Goal: Task Accomplishment & Management: Manage account settings

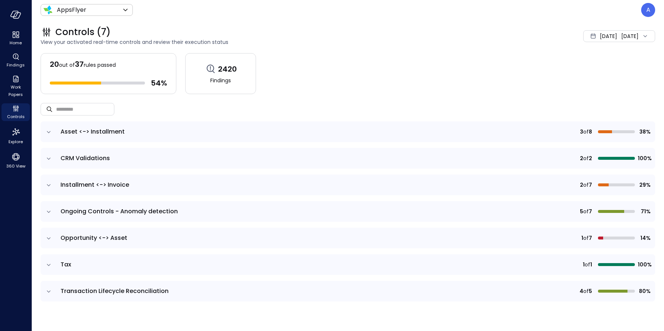
click at [50, 185] on icon "expand row" at bounding box center [48, 185] width 7 height 7
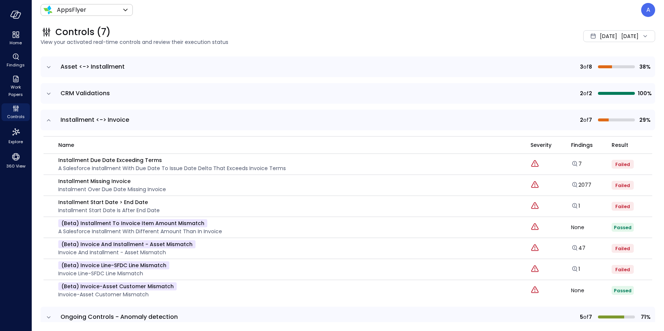
scroll to position [101, 0]
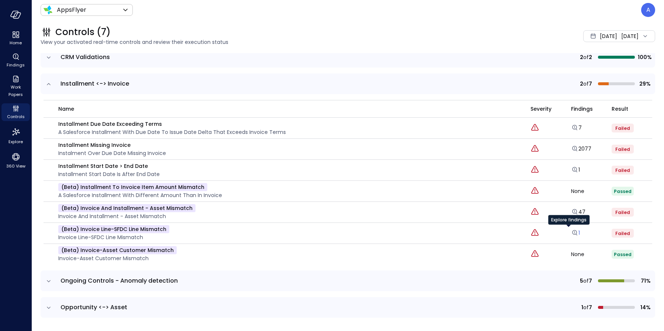
click at [571, 231] on icon "Explore findings" at bounding box center [574, 232] width 7 height 7
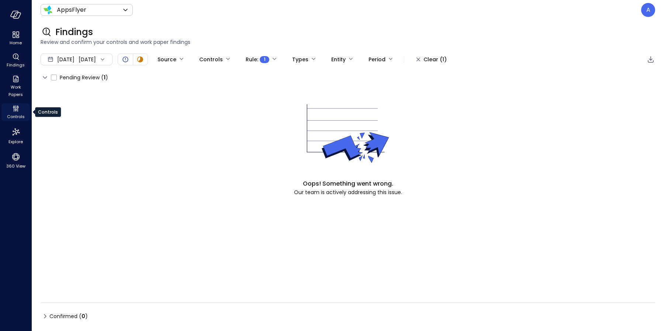
click at [12, 113] on span "Controls" at bounding box center [16, 116] width 18 height 7
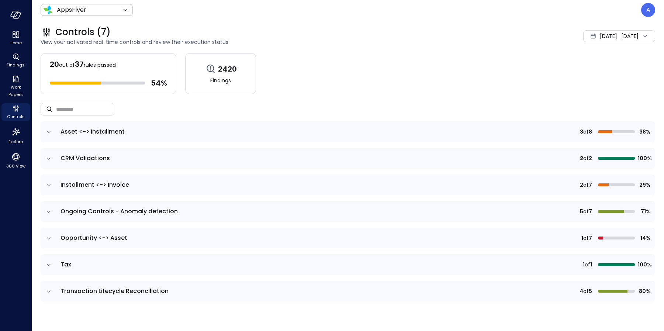
click at [49, 212] on icon "expand row" at bounding box center [48, 211] width 7 height 7
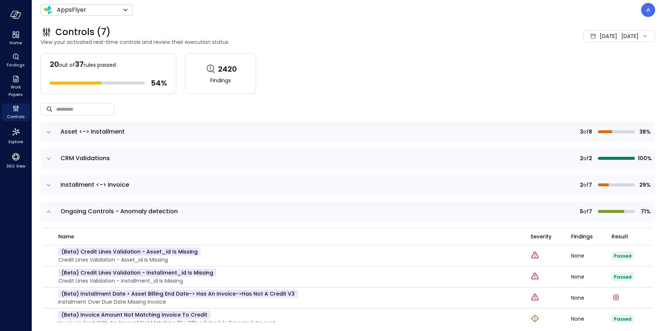
scroll to position [154, 0]
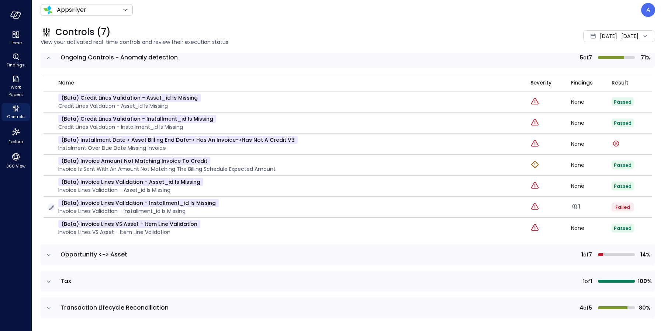
click at [52, 206] on icon "button" at bounding box center [51, 207] width 7 height 7
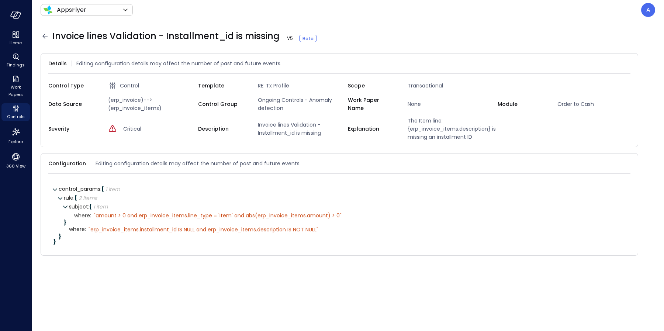
click at [45, 35] on icon at bounding box center [45, 36] width 9 height 9
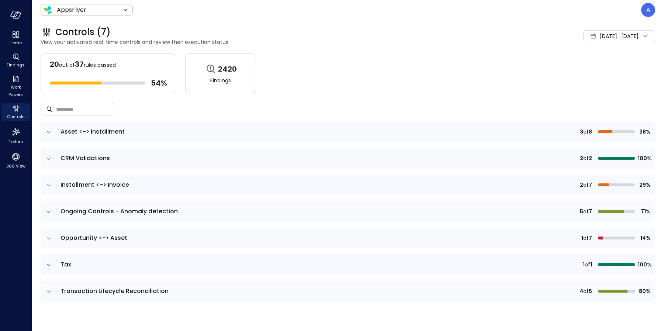
click at [50, 183] on icon "expand row" at bounding box center [48, 185] width 7 height 7
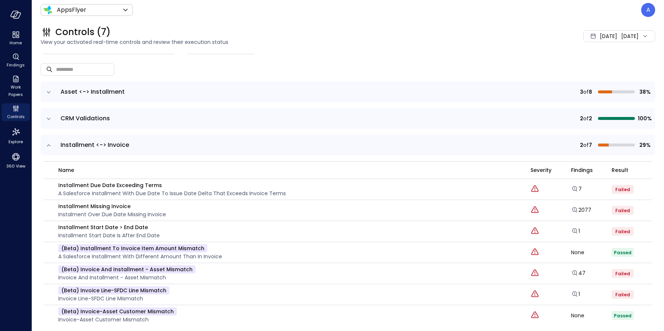
scroll to position [154, 0]
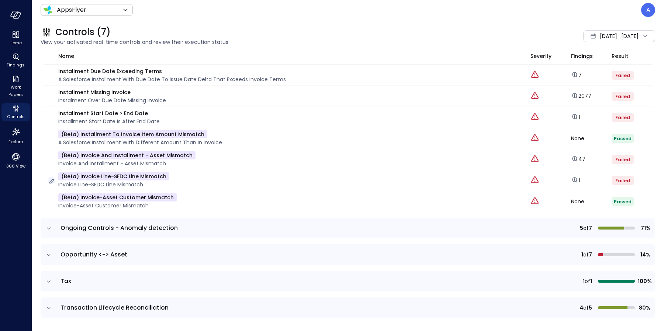
click at [52, 179] on icon "button" at bounding box center [51, 181] width 5 height 5
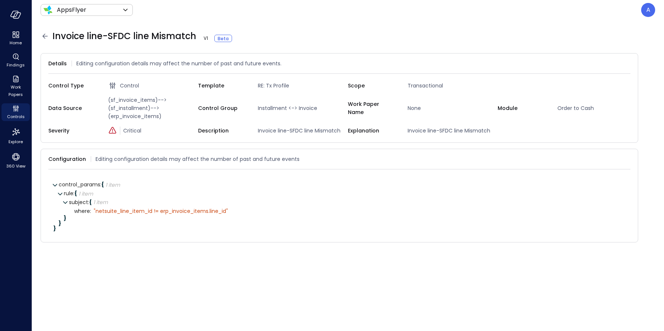
click at [44, 34] on icon at bounding box center [45, 36] width 9 height 9
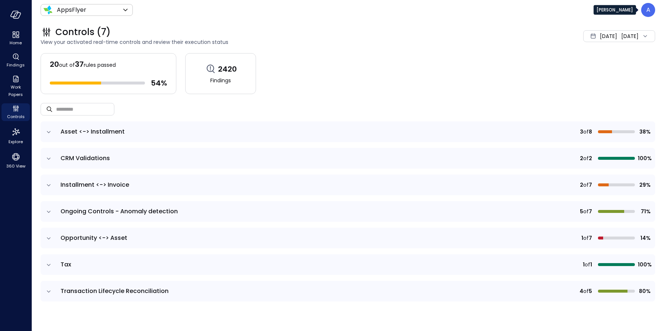
click at [647, 8] on p "A" at bounding box center [649, 10] width 4 height 9
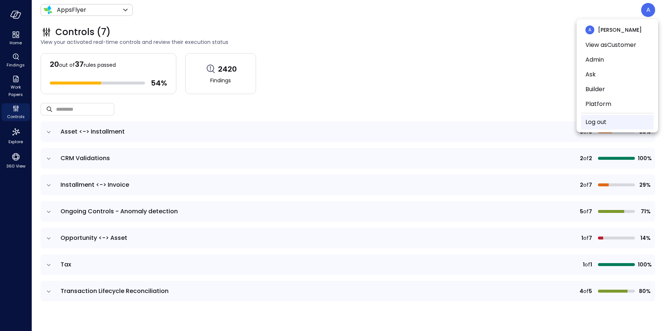
click at [605, 120] on link "Log out" at bounding box center [596, 122] width 21 height 9
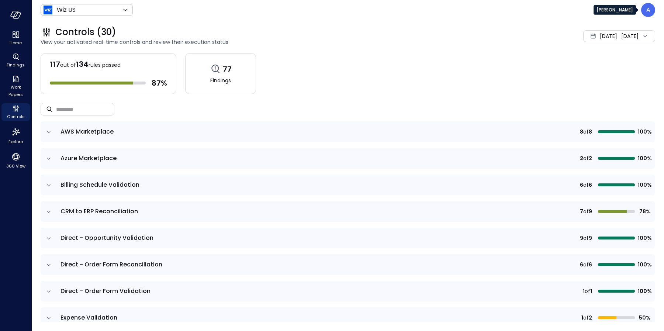
click at [651, 14] on div "A" at bounding box center [648, 10] width 14 height 14
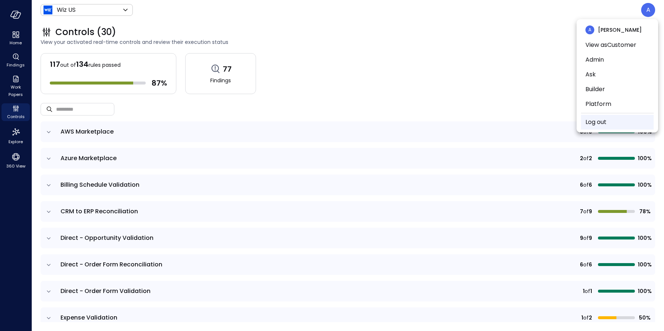
click at [602, 120] on link "Log out" at bounding box center [596, 122] width 21 height 9
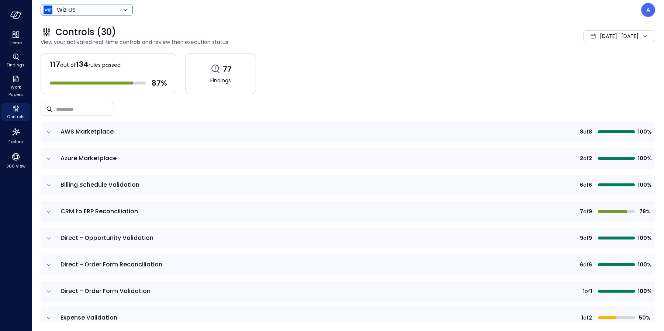
click at [114, 14] on div "Wiz US ****** ​" at bounding box center [87, 10] width 92 height 12
click at [107, 11] on body "Home Findings Work Papers Controls Explore 360 View Wiz US ****** ​ A Controls …" at bounding box center [332, 165] width 664 height 331
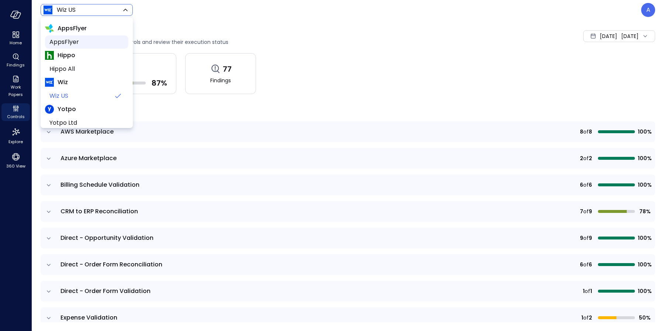
click at [85, 43] on span "AppsFlyer" at bounding box center [85, 42] width 73 height 9
type input "*******"
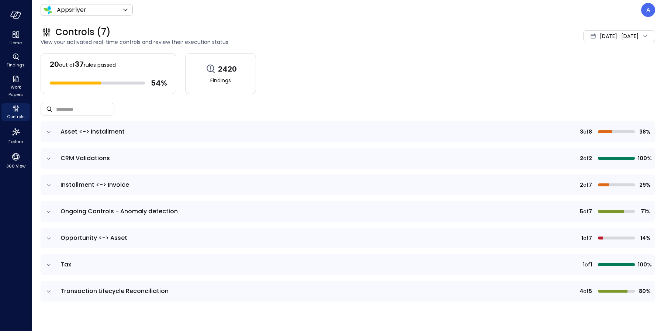
click at [49, 186] on icon "expand row" at bounding box center [48, 185] width 7 height 7
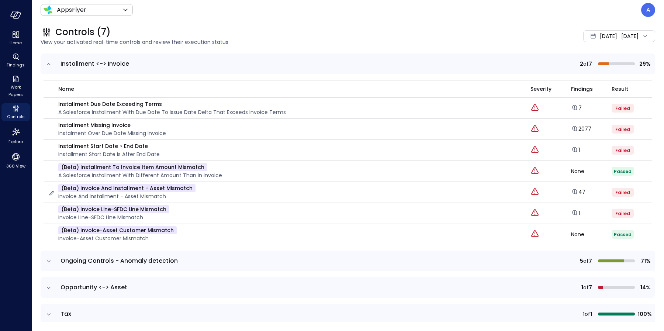
scroll to position [154, 0]
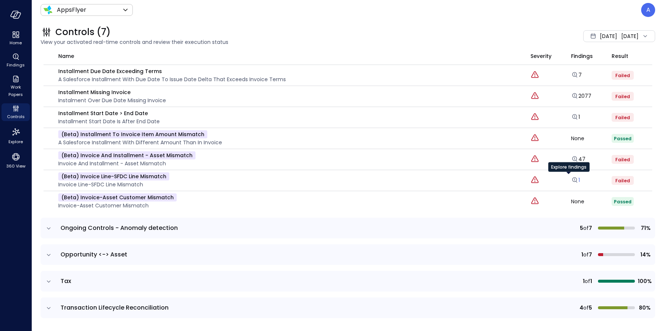
click at [571, 180] on icon "Explore findings" at bounding box center [574, 179] width 7 height 7
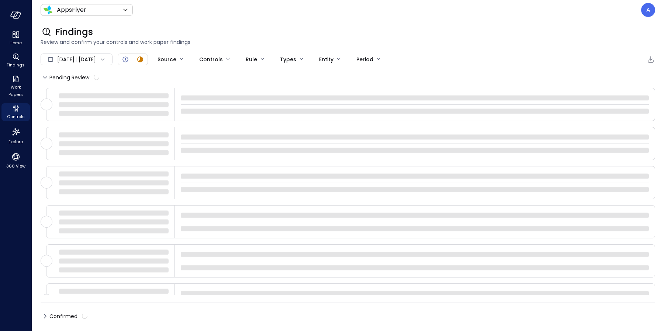
type input "****"
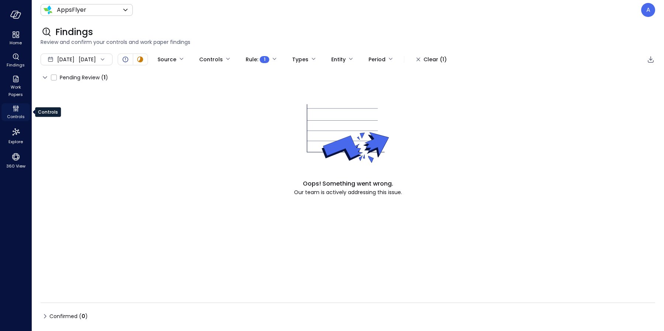
click at [17, 109] on icon "Controls" at bounding box center [15, 108] width 9 height 9
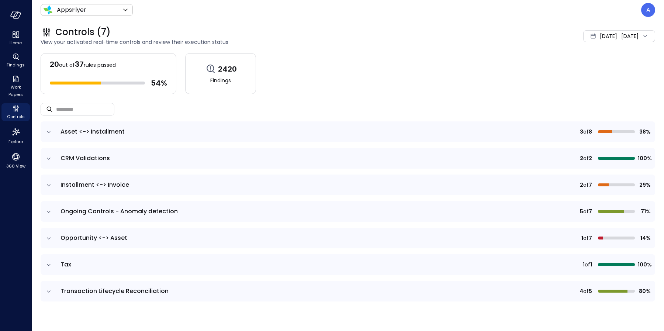
click at [47, 213] on icon "expand row" at bounding box center [48, 211] width 7 height 7
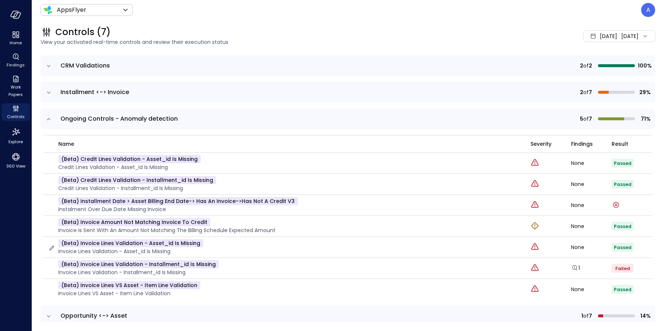
scroll to position [154, 0]
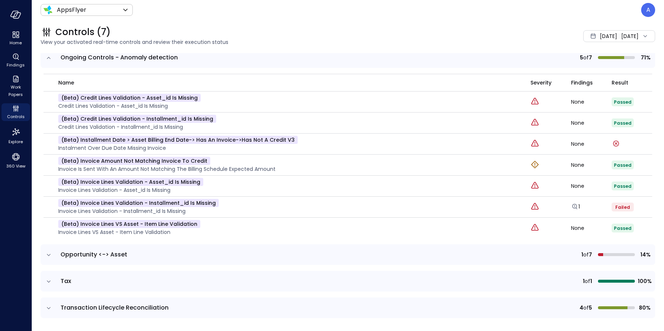
click at [609, 37] on div "Aug 1, 2025 Aug 29, 2025" at bounding box center [619, 36] width 72 height 12
click at [590, 81] on li "Current Year 2025" at bounding box center [597, 81] width 59 height 12
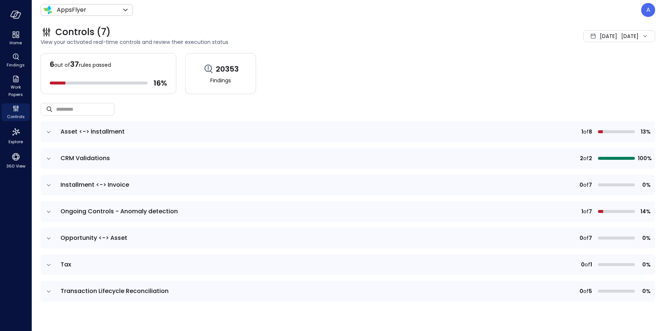
click at [52, 186] on td at bounding box center [49, 185] width 16 height 21
click at [45, 186] on td at bounding box center [49, 185] width 16 height 21
click at [48, 183] on icon "expand row" at bounding box center [48, 185] width 7 height 7
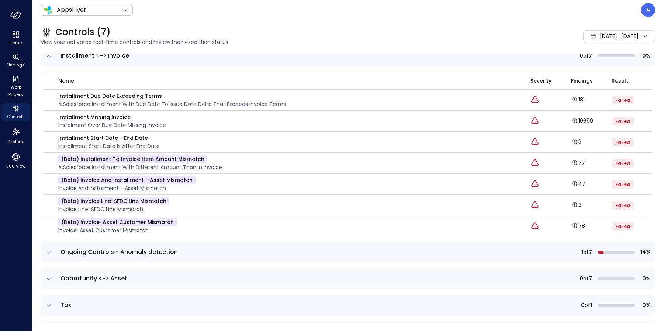
scroll to position [145, 0]
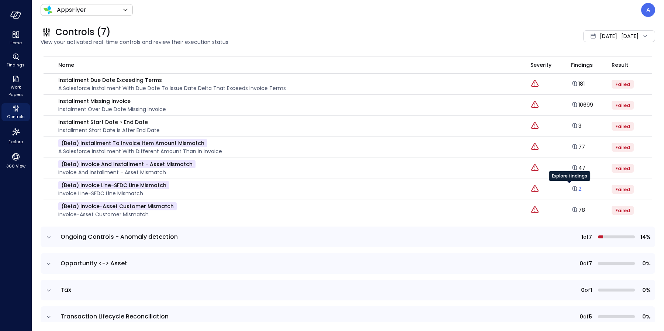
click at [572, 188] on icon "Explore findings" at bounding box center [574, 188] width 5 height 5
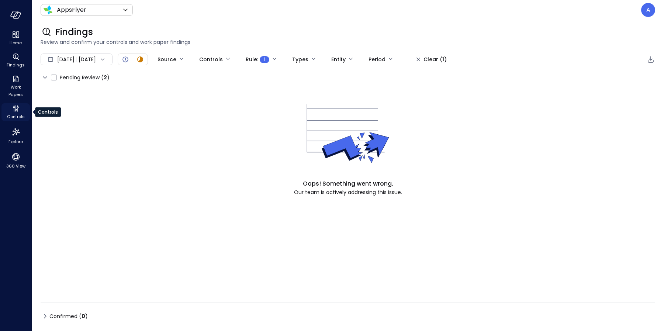
click at [17, 110] on icon "Controls" at bounding box center [15, 108] width 9 height 9
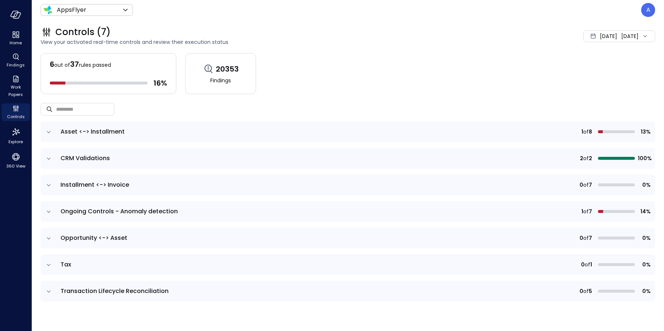
click at [51, 235] on icon "expand row" at bounding box center [48, 238] width 7 height 7
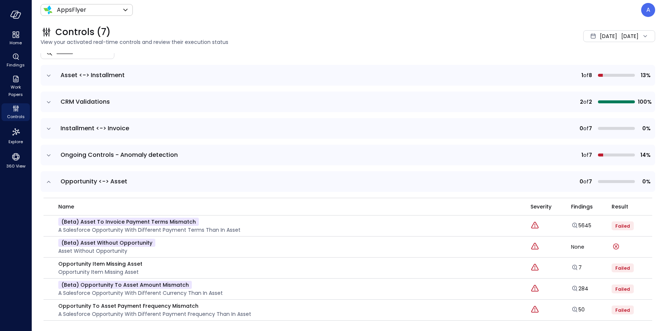
scroll to position [154, 0]
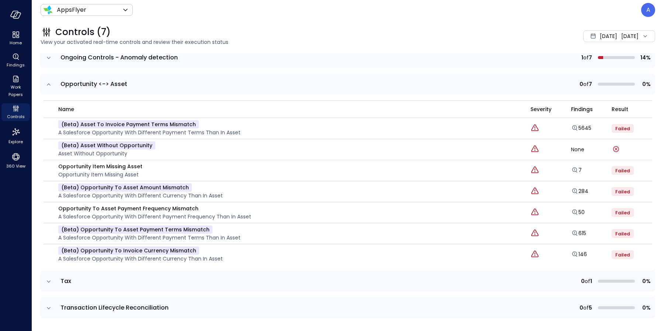
click at [48, 85] on icon "expand row" at bounding box center [48, 84] width 7 height 7
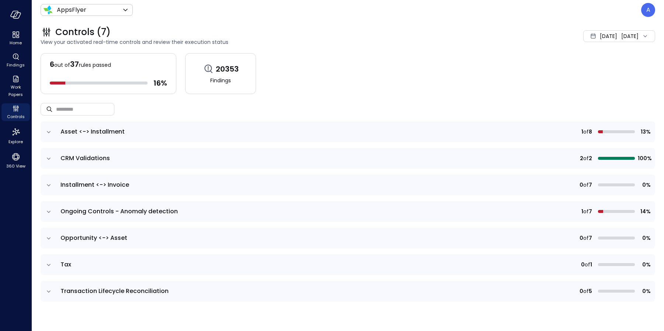
scroll to position [0, 0]
click at [50, 186] on icon "expand row" at bounding box center [48, 185] width 7 height 7
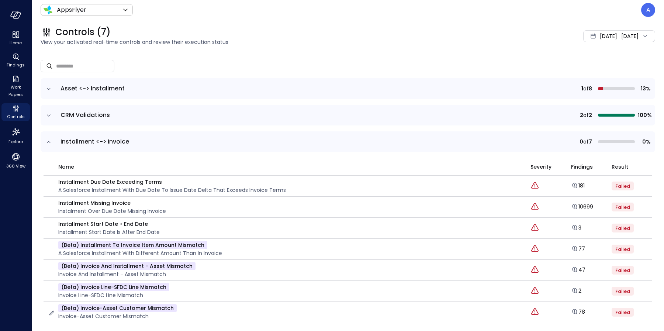
scroll to position [154, 0]
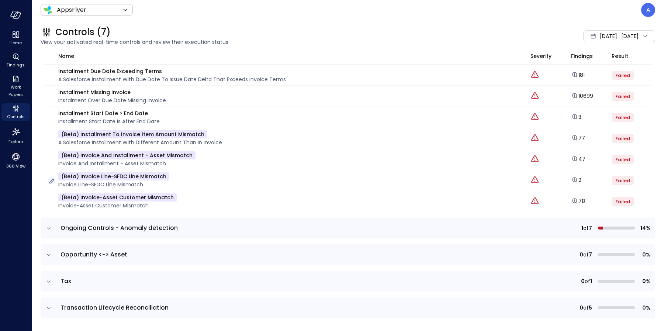
click at [51, 180] on icon "button" at bounding box center [51, 181] width 7 height 7
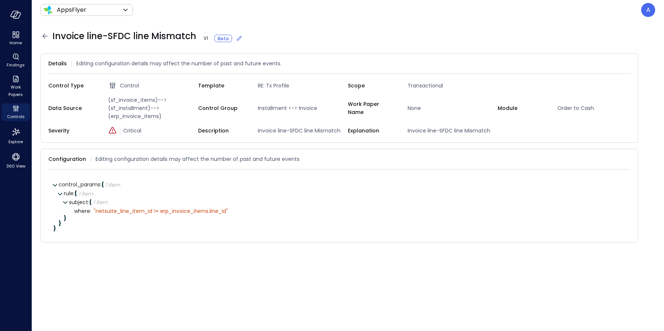
click at [239, 38] on icon at bounding box center [238, 38] width 7 height 7
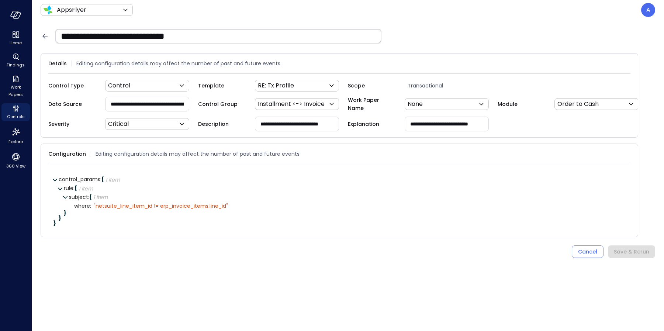
click at [141, 101] on input "**********" at bounding box center [147, 104] width 83 height 14
click at [416, 24] on div "**********" at bounding box center [344, 36] width 624 height 32
click at [138, 103] on input "**********" at bounding box center [147, 104] width 83 height 14
click at [139, 103] on input "**********" at bounding box center [147, 104] width 83 height 14
paste input "*"
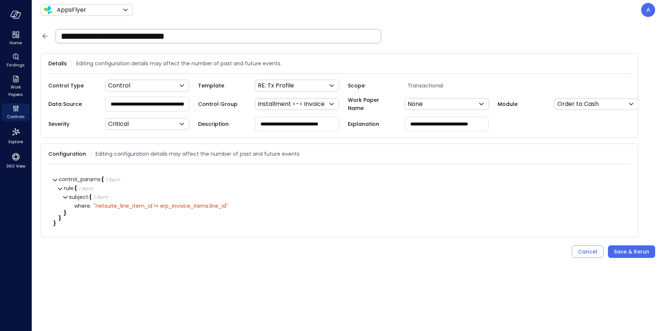
click at [158, 100] on input "**********" at bounding box center [147, 104] width 83 height 14
click at [173, 105] on input "**********" at bounding box center [148, 104] width 84 height 14
click at [173, 104] on input "**********" at bounding box center [148, 104] width 84 height 14
paste input "text"
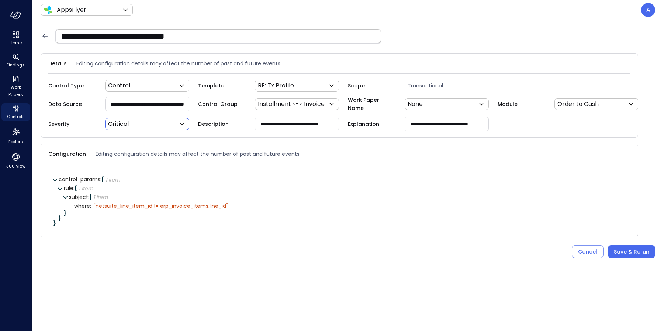
scroll to position [0, 89]
type input "**********"
click at [244, 209] on icon at bounding box center [243, 205] width 7 height 7
click at [98, 210] on textarea "**********" at bounding box center [156, 206] width 125 height 8
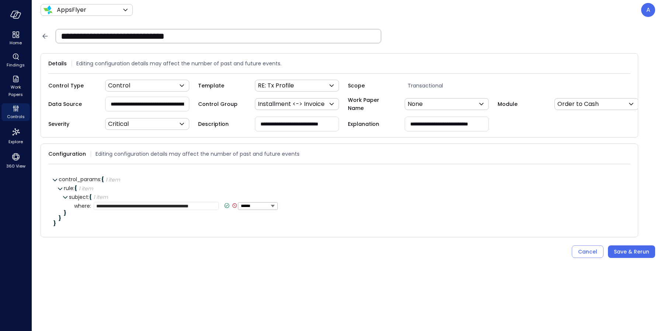
drag, startPoint x: 97, startPoint y: 211, endPoint x: 107, endPoint y: 215, distance: 11.0
click at [97, 210] on textarea "**********" at bounding box center [156, 206] width 125 height 8
paste textarea "**********"
drag, startPoint x: 141, startPoint y: 211, endPoint x: 92, endPoint y: 213, distance: 49.1
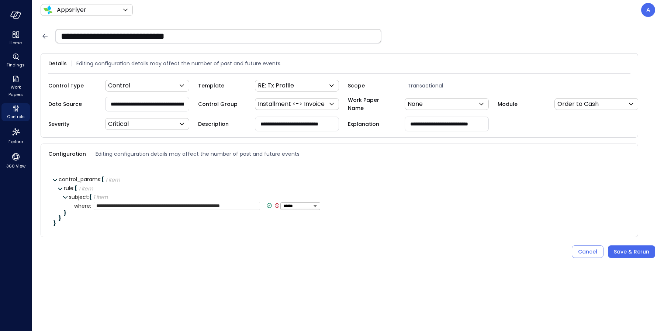
click at [92, 210] on div "**********" at bounding box center [205, 206] width 229 height 8
type textarea "**********"
click at [220, 209] on icon at bounding box center [222, 205] width 7 height 7
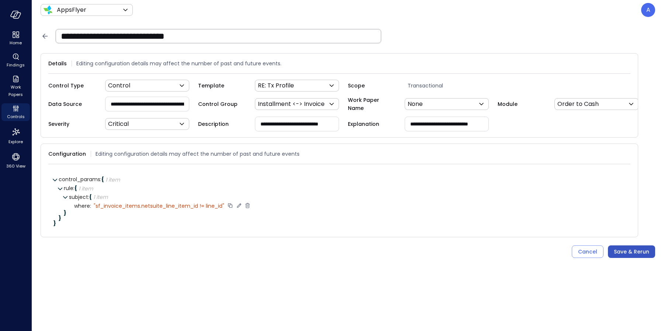
click at [627, 256] on div "Save & Rerun" at bounding box center [631, 251] width 35 height 9
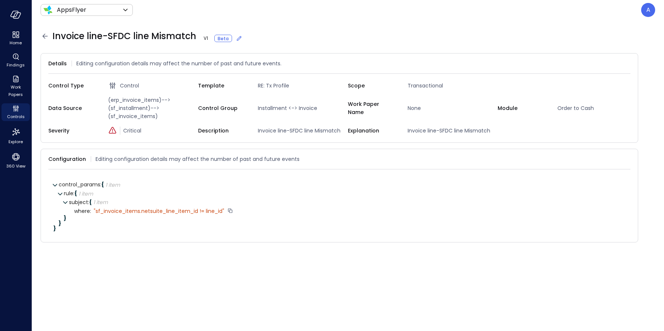
click at [44, 37] on icon at bounding box center [45, 36] width 9 height 9
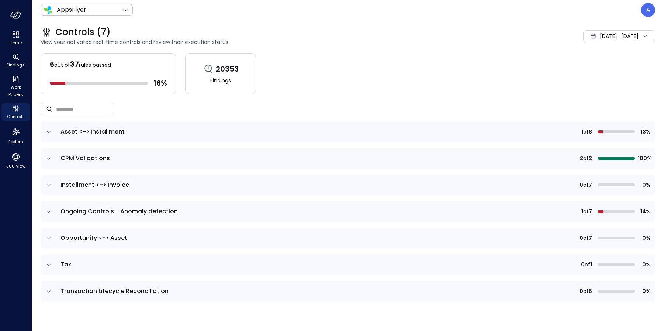
click at [53, 184] on td at bounding box center [49, 185] width 16 height 21
click at [46, 183] on icon "expand row" at bounding box center [48, 185] width 7 height 7
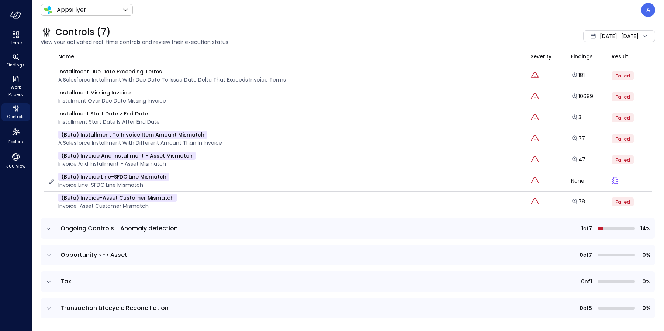
scroll to position [154, 0]
click at [52, 228] on icon "expand row" at bounding box center [48, 228] width 7 height 7
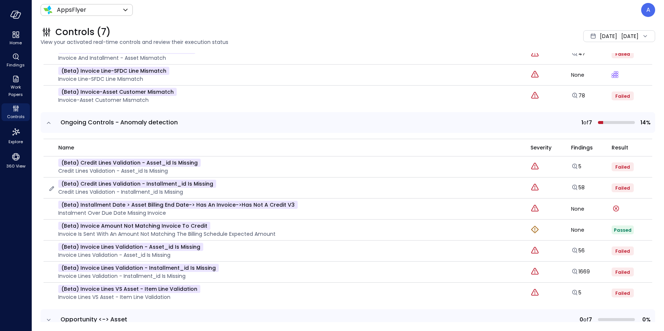
scroll to position [310, 0]
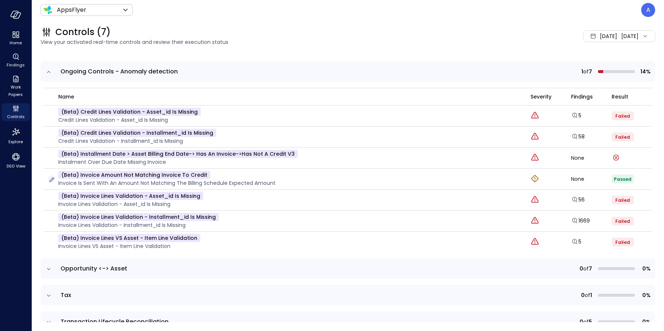
click at [50, 178] on icon "button" at bounding box center [51, 179] width 7 height 7
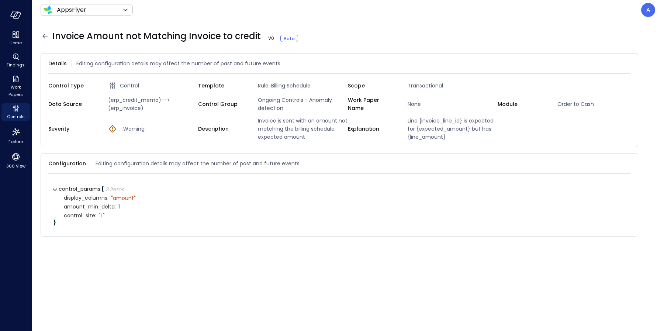
click at [44, 37] on icon at bounding box center [44, 36] width 5 height 5
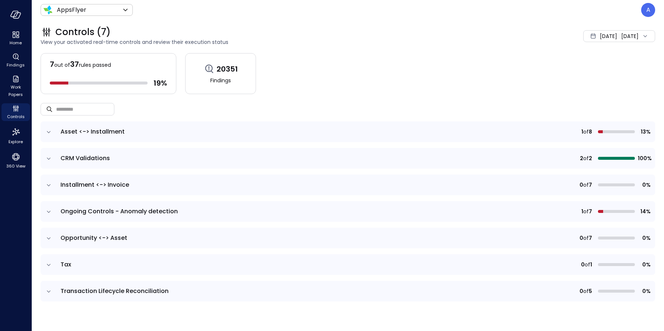
click at [48, 212] on icon "expand row" at bounding box center [48, 211] width 7 height 7
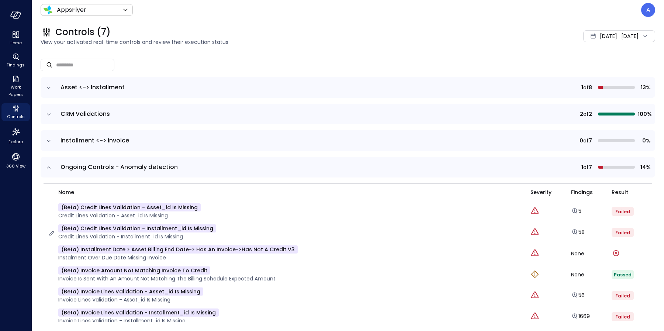
scroll to position [84, 0]
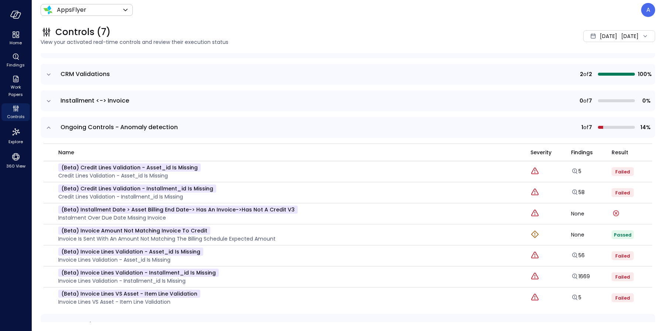
click at [53, 97] on td at bounding box center [49, 100] width 16 height 21
click at [49, 98] on icon "expand row" at bounding box center [48, 100] width 7 height 7
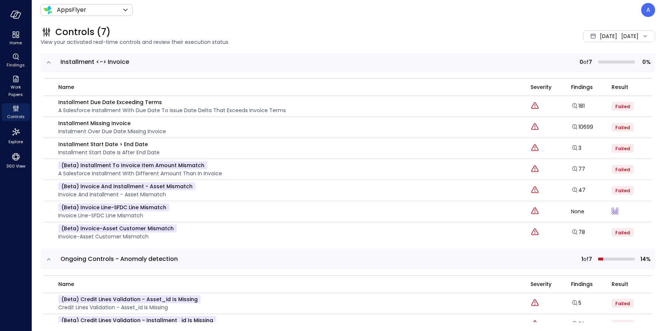
scroll to position [161, 0]
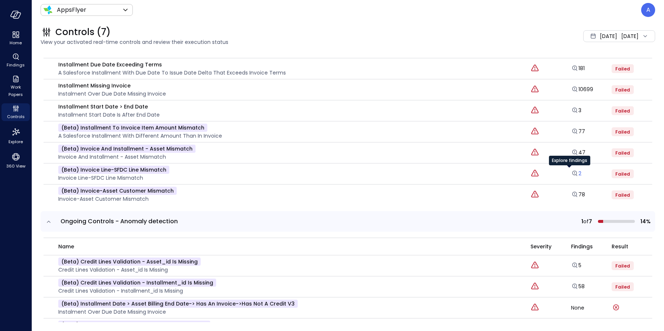
click at [571, 172] on link "2" at bounding box center [576, 173] width 10 height 7
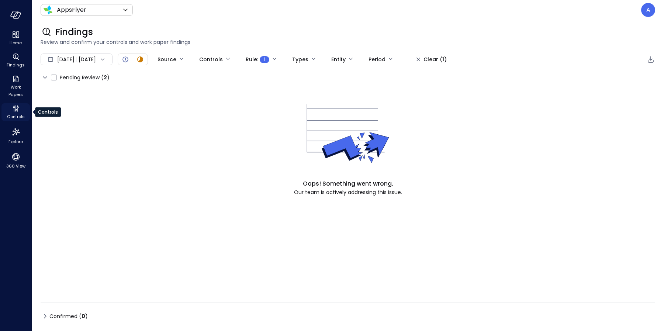
click at [18, 109] on icon "Controls" at bounding box center [15, 108] width 9 height 9
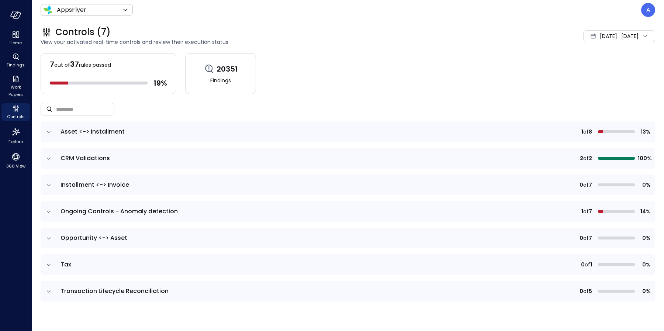
click at [47, 213] on icon "expand row" at bounding box center [48, 211] width 7 height 7
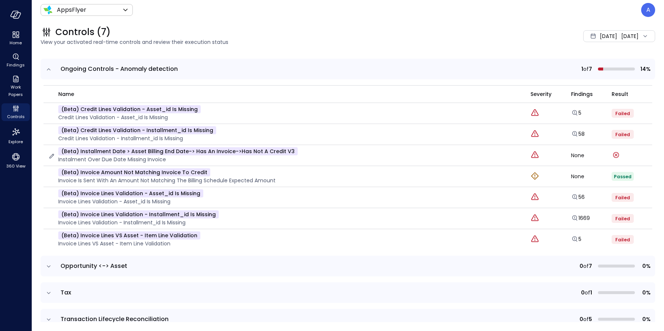
scroll to position [59, 0]
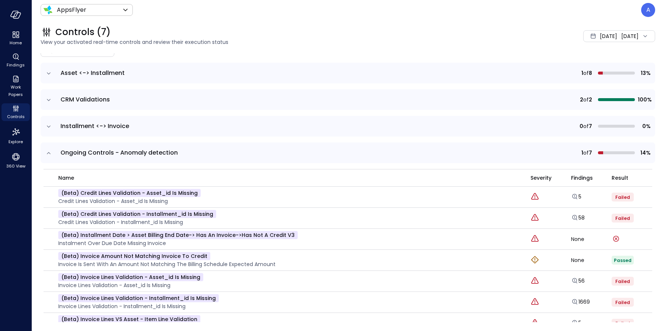
click at [48, 125] on icon "expand row" at bounding box center [49, 126] width 4 height 2
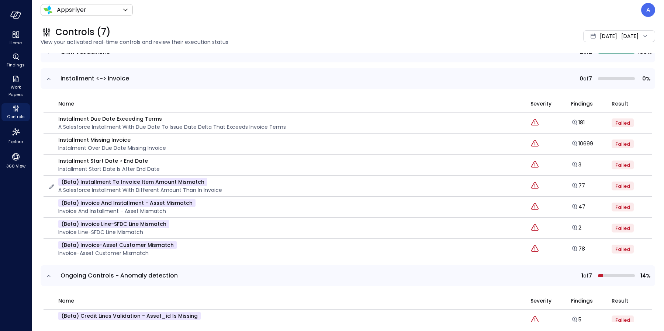
scroll to position [145, 0]
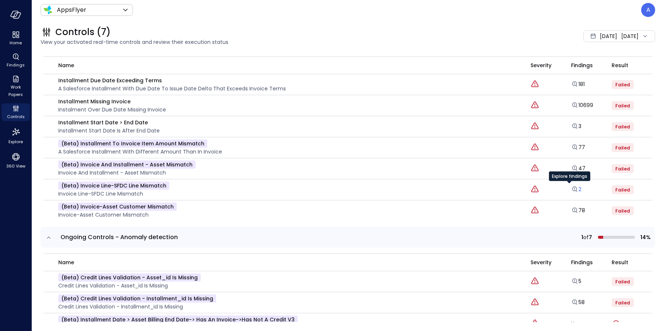
click at [571, 189] on icon "Explore findings" at bounding box center [574, 189] width 7 height 7
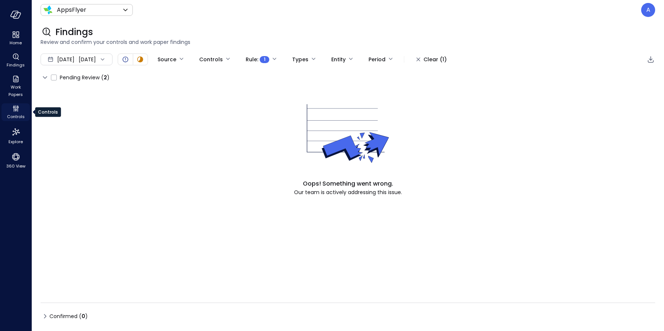
click at [14, 116] on span "Controls" at bounding box center [16, 116] width 18 height 7
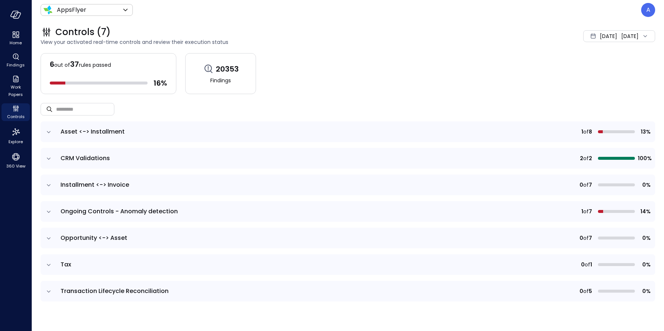
click at [47, 209] on icon "expand row" at bounding box center [48, 211] width 7 height 7
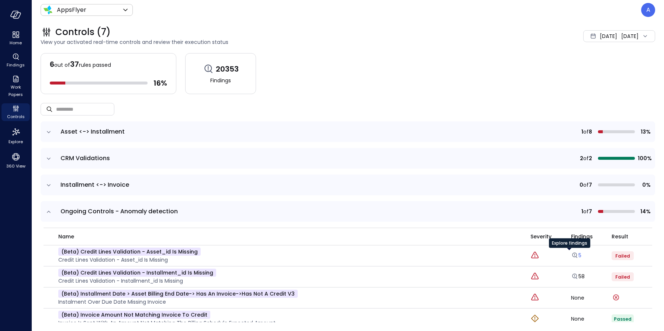
click at [571, 255] on icon "Explore findings" at bounding box center [574, 255] width 7 height 7
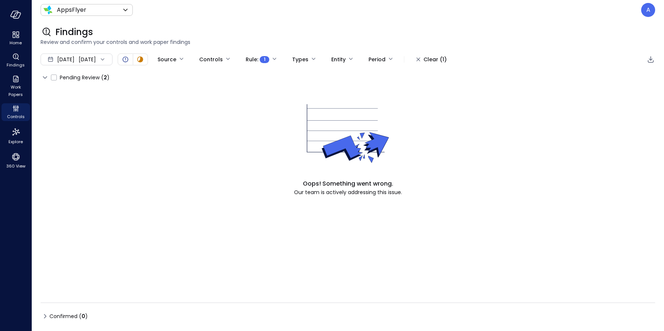
type input "****"
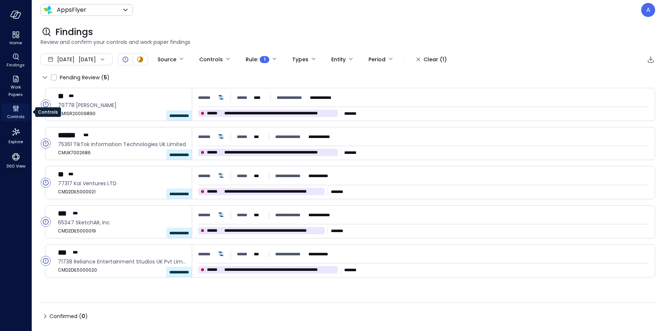
click at [18, 109] on icon "Controls" at bounding box center [15, 108] width 9 height 9
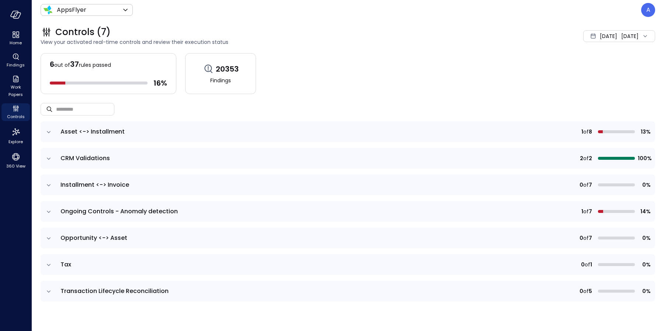
click at [50, 184] on icon "expand row" at bounding box center [49, 185] width 4 height 2
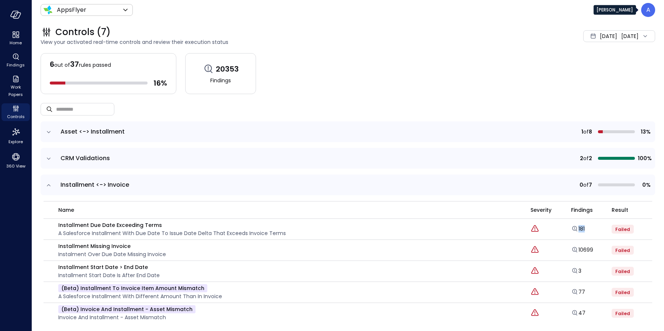
click at [650, 17] on div "A" at bounding box center [648, 10] width 14 height 14
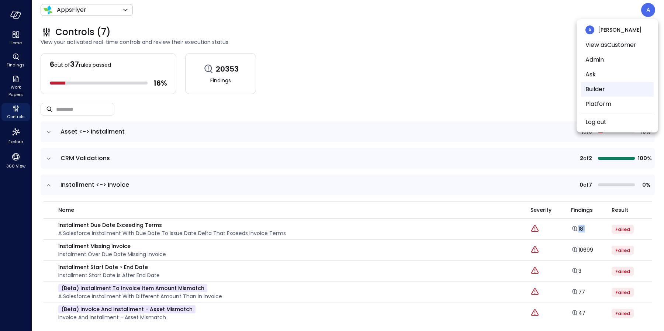
click at [612, 86] on li "Builder" at bounding box center [617, 89] width 73 height 15
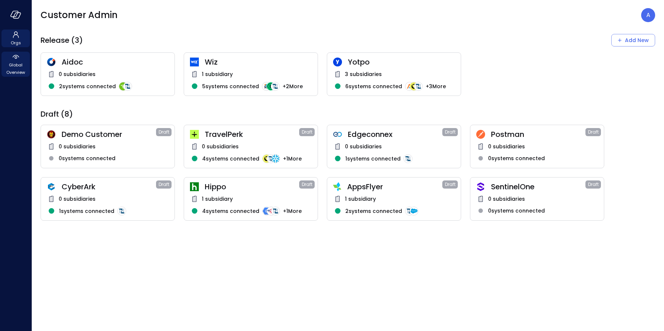
click at [15, 67] on span "Global Overview" at bounding box center [15, 68] width 23 height 15
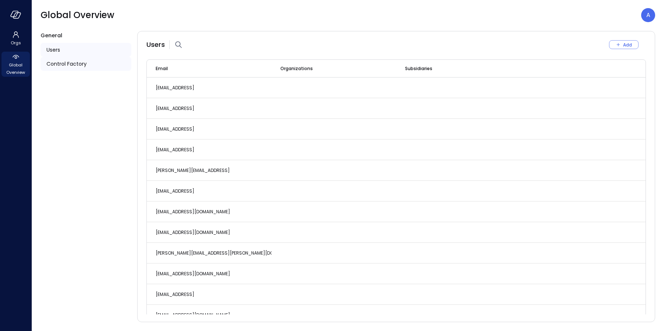
click at [75, 65] on span "Control Factory" at bounding box center [67, 64] width 40 height 8
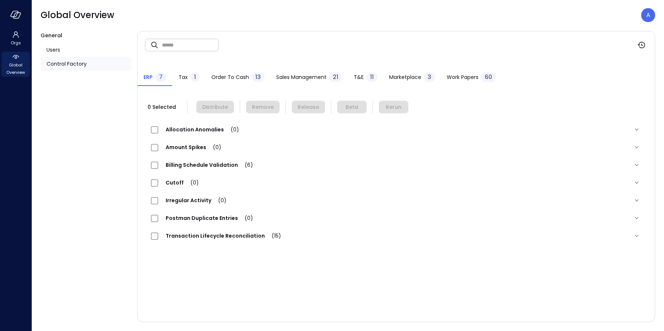
click at [235, 77] on span "Order to Cash" at bounding box center [230, 77] width 38 height 8
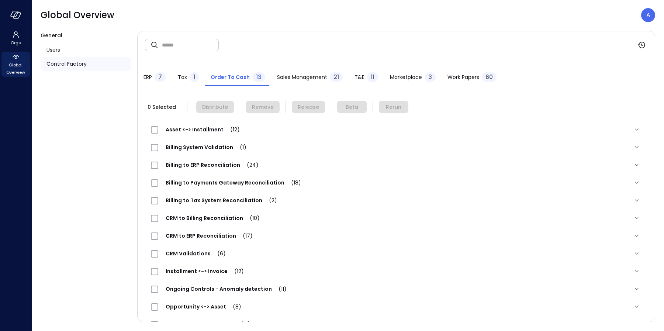
drag, startPoint x: 192, startPoint y: 48, endPoint x: 191, endPoint y: 44, distance: 4.5
click at [192, 48] on input "text" at bounding box center [190, 45] width 57 height 20
click at [191, 44] on input "text" at bounding box center [190, 45] width 57 height 20
paste input "**********"
type input "**********"
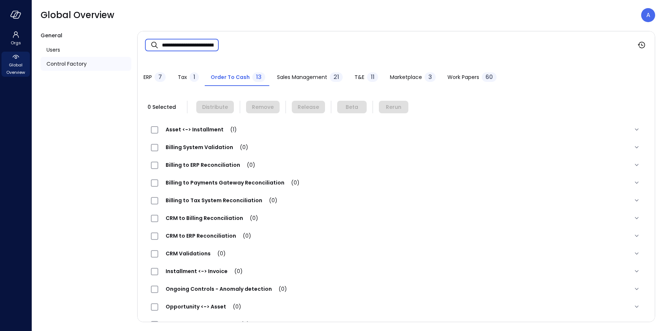
click at [207, 130] on span "Asset <-> Installment (1)" at bounding box center [201, 129] width 86 height 7
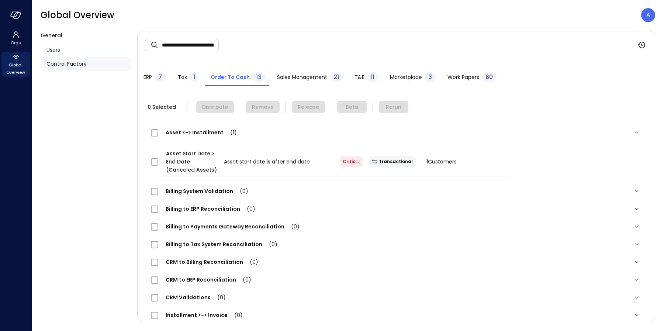
click at [154, 78] on div "ERP 7" at bounding box center [155, 77] width 22 height 11
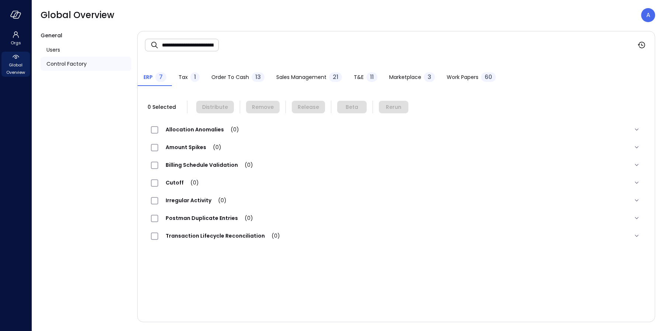
click at [223, 79] on span "Order to Cash" at bounding box center [230, 77] width 38 height 8
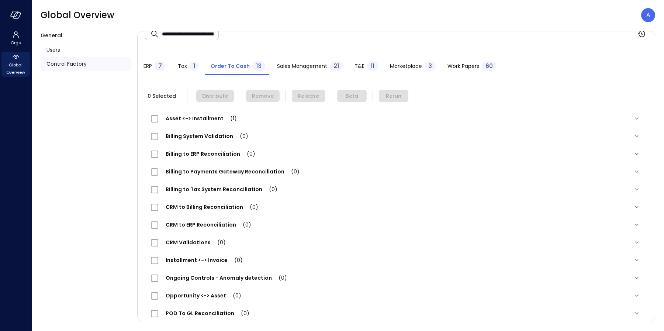
scroll to position [36, 0]
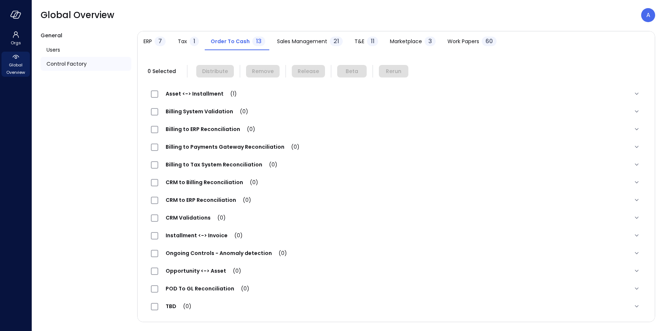
click at [189, 95] on span "Asset <-> Installment (1)" at bounding box center [201, 93] width 86 height 7
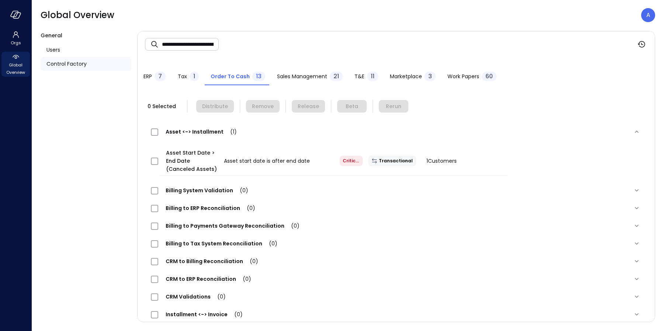
scroll to position [0, 0]
click at [205, 44] on input "**********" at bounding box center [190, 45] width 57 height 20
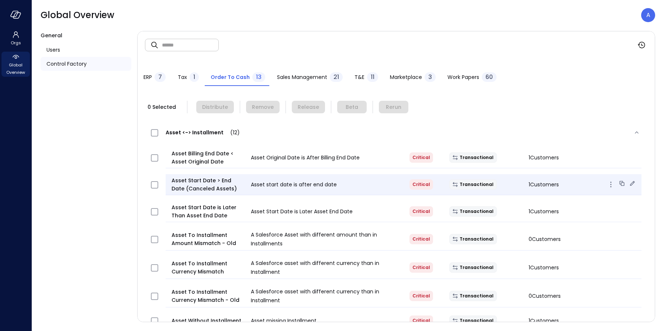
click at [629, 183] on icon at bounding box center [632, 183] width 7 height 7
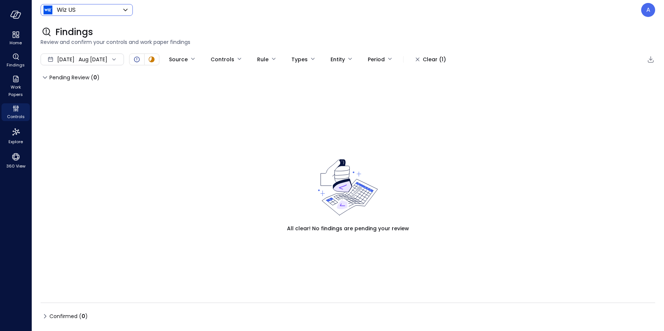
click at [84, 13] on body "Home Findings Work Papers Controls Explore 360 View Wiz US ****** ​ A Findings …" at bounding box center [332, 165] width 664 height 331
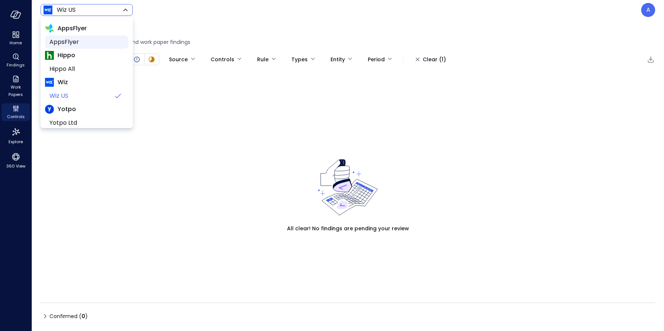
click at [75, 42] on span "AppsFlyer" at bounding box center [85, 42] width 73 height 9
type input "*******"
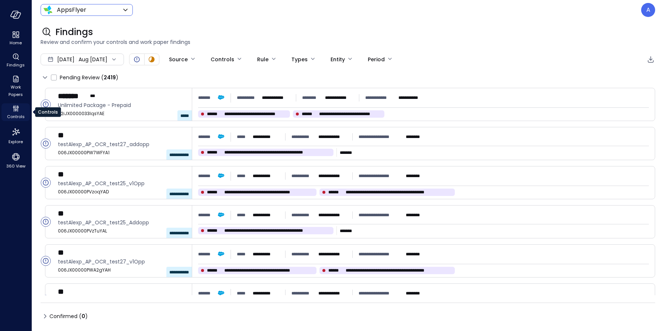
click at [15, 110] on icon "Controls" at bounding box center [16, 110] width 2 height 2
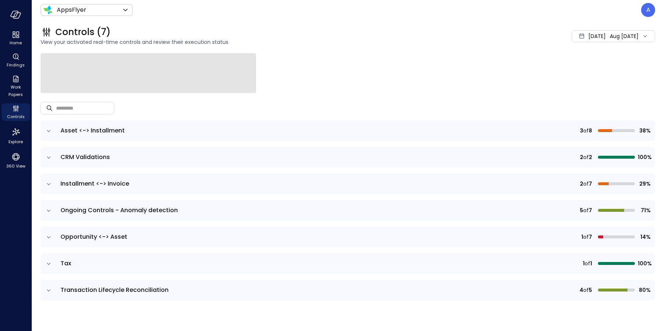
click at [47, 207] on icon "expand row" at bounding box center [48, 210] width 7 height 7
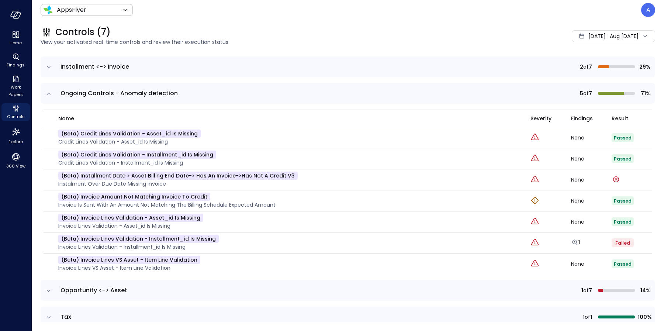
scroll to position [117, 0]
click at [48, 70] on icon "expand row" at bounding box center [48, 67] width 7 height 7
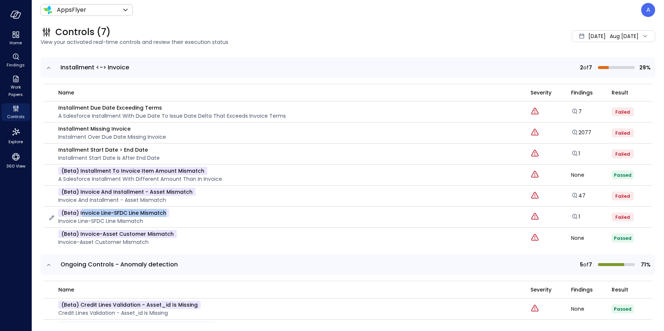
drag, startPoint x: 157, startPoint y: 210, endPoint x: 80, endPoint y: 212, distance: 76.8
click at [80, 212] on p "(beta) Invoice line-SFDC line Mismatch" at bounding box center [113, 213] width 111 height 8
copy p "Invoice line-SFDC line Mismatch"
click at [589, 34] on span "Aug 1, 2025" at bounding box center [597, 36] width 17 height 8
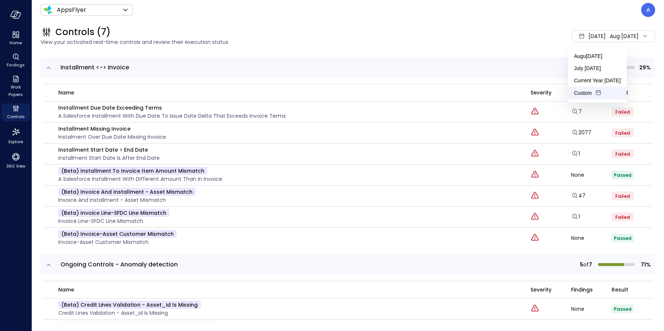
click at [587, 90] on li "Custom" at bounding box center [597, 93] width 59 height 13
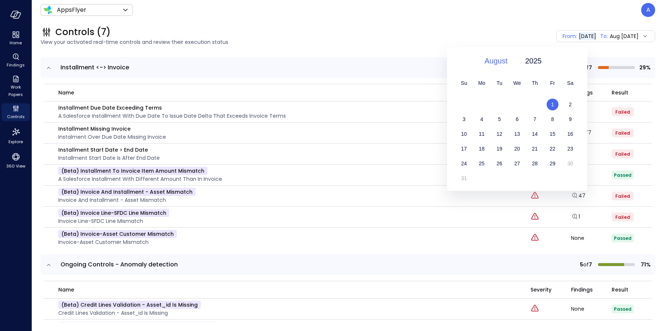
click at [502, 62] on span "August" at bounding box center [496, 60] width 23 height 11
click at [496, 87] on div "February" at bounding box center [500, 88] width 39 height 13
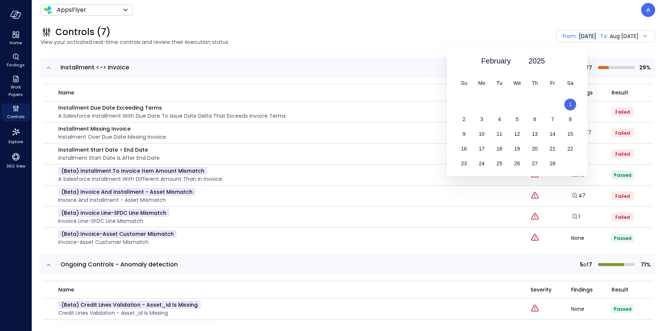
click at [571, 103] on span "1" at bounding box center [570, 104] width 3 height 6
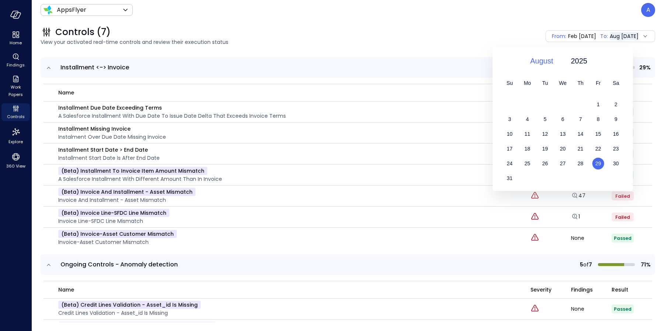
click at [543, 59] on span "August" at bounding box center [541, 60] width 23 height 11
click at [546, 92] on div "February" at bounding box center [546, 88] width 39 height 13
click at [596, 162] on span "28" at bounding box center [599, 164] width 6 height 6
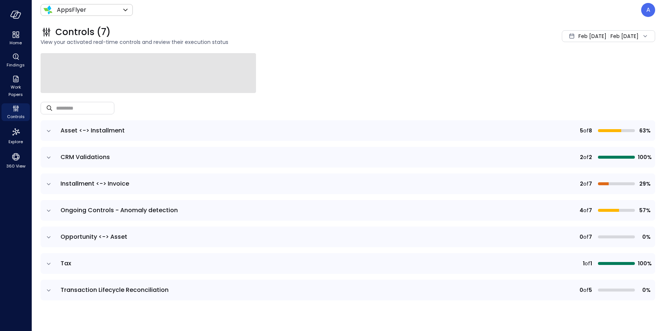
click at [48, 186] on icon "expand row" at bounding box center [48, 183] width 7 height 7
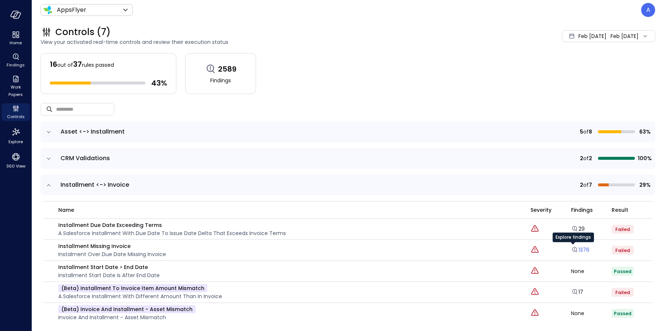
click at [571, 248] on icon "Explore findings" at bounding box center [574, 249] width 7 height 7
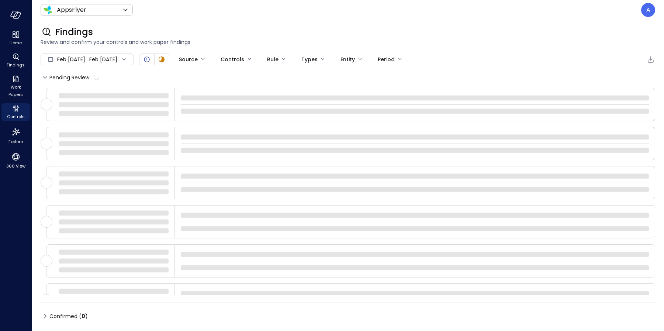
type input "****"
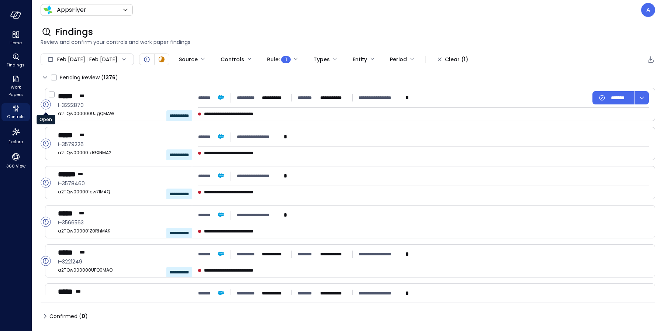
click at [47, 104] on circle "Open" at bounding box center [46, 105] width 10 height 10
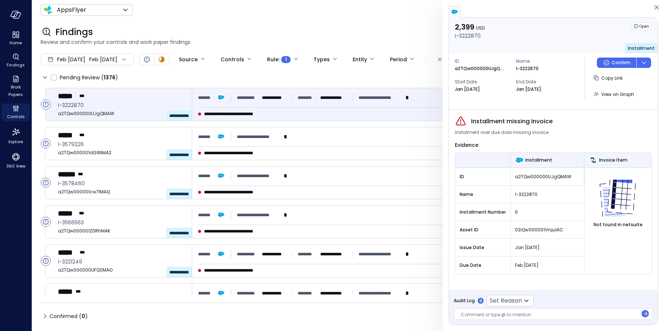
click at [656, 8] on icon "button" at bounding box center [657, 8] width 4 height 4
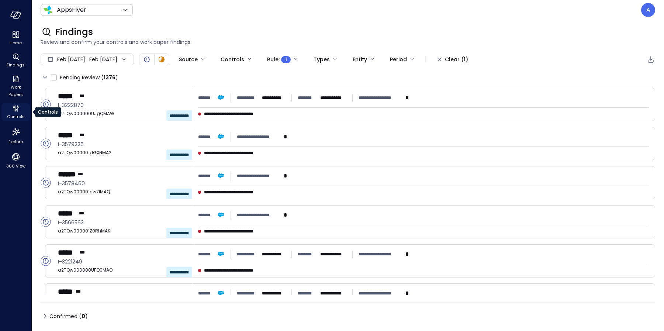
click at [15, 111] on icon "Controls" at bounding box center [15, 108] width 9 height 9
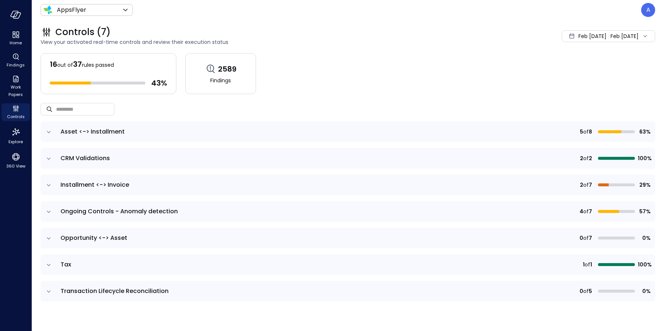
click at [48, 134] on icon "expand row" at bounding box center [48, 131] width 7 height 7
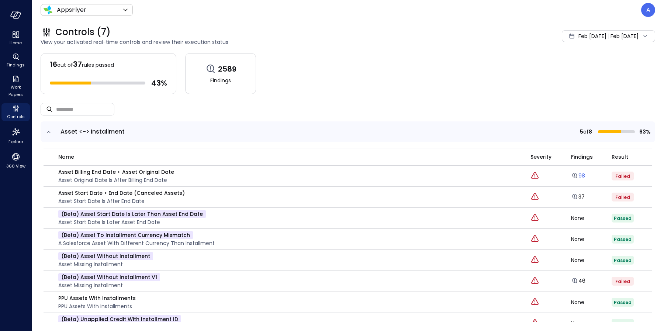
click at [571, 175] on icon "Explore findings" at bounding box center [574, 175] width 7 height 7
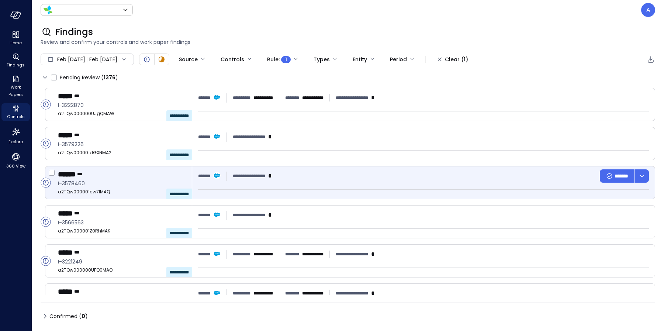
type input "*******"
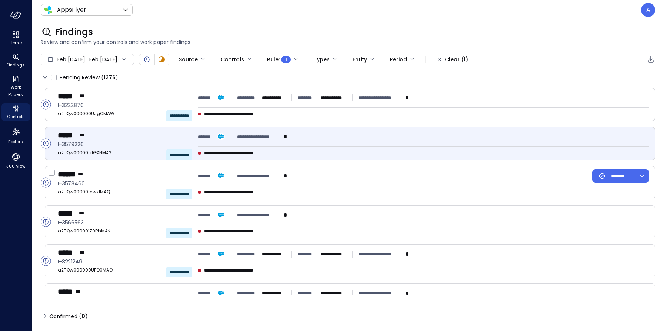
type input "****"
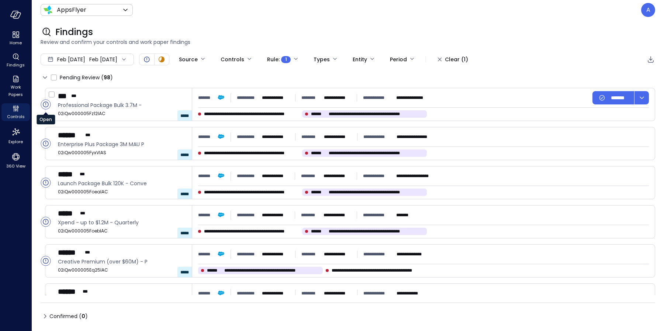
click at [45, 103] on circle "Open" at bounding box center [46, 105] width 10 height 10
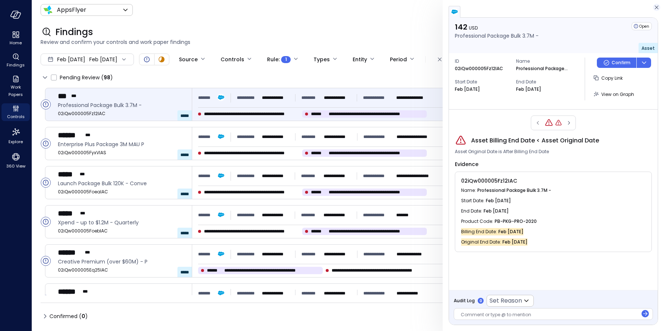
click at [656, 8] on icon "button" at bounding box center [657, 8] width 4 height 4
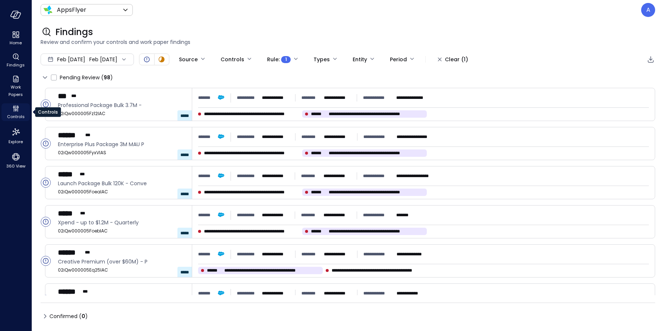
click at [16, 111] on icon "Controls" at bounding box center [15, 108] width 9 height 9
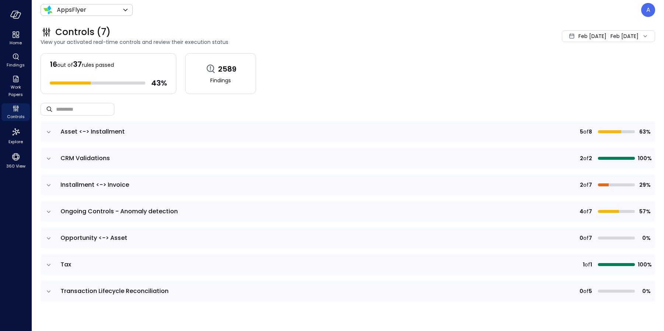
click at [49, 133] on icon "expand row" at bounding box center [48, 131] width 7 height 7
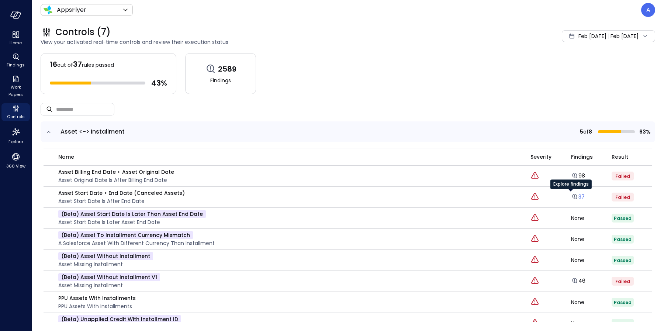
click at [571, 195] on icon "Explore findings" at bounding box center [574, 196] width 7 height 7
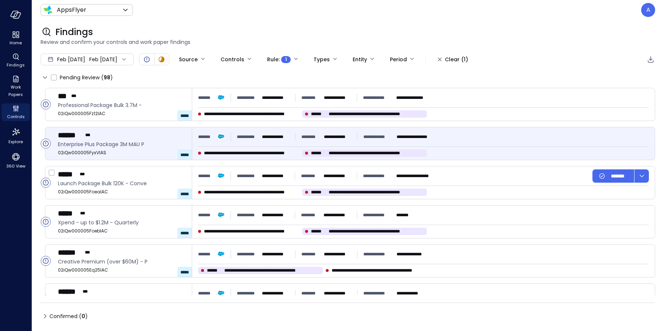
type input "****"
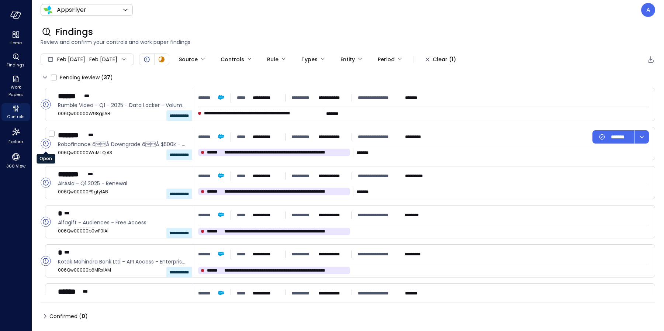
click at [47, 144] on circle "Open" at bounding box center [46, 144] width 10 height 10
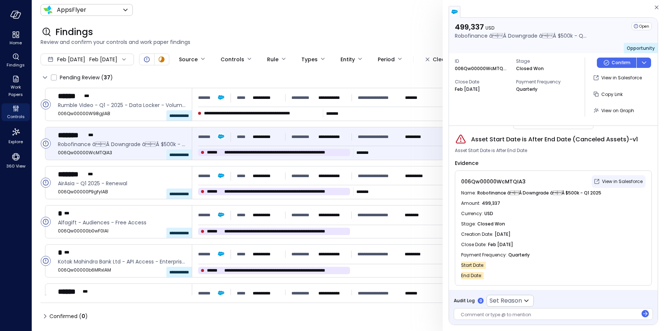
scroll to position [2, 0]
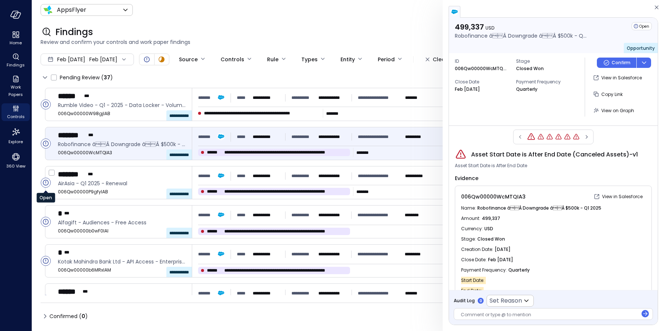
click at [47, 183] on circle "Open" at bounding box center [46, 183] width 10 height 10
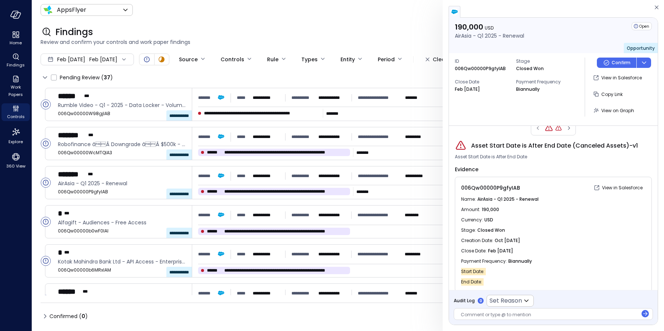
scroll to position [17, 0]
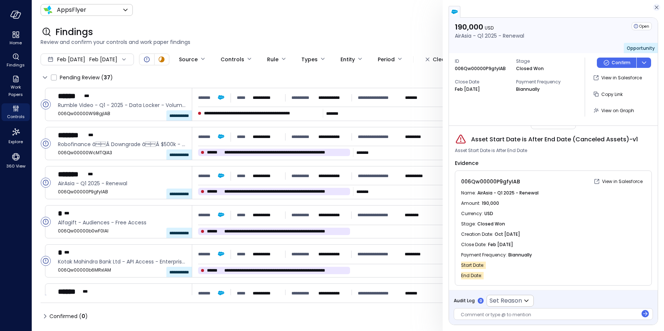
click at [657, 9] on icon "button" at bounding box center [656, 7] width 7 height 9
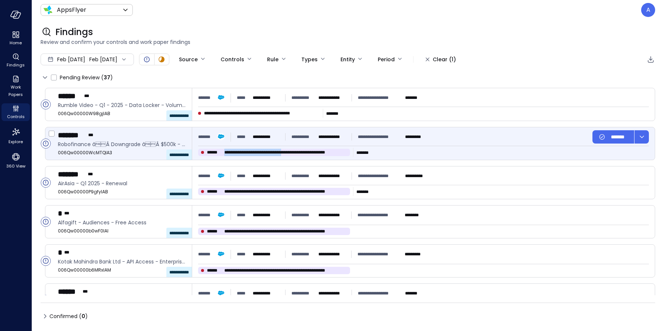
drag, startPoint x: 224, startPoint y: 151, endPoint x: 283, endPoint y: 151, distance: 58.7
click at [290, 151] on span "**********" at bounding box center [285, 152] width 123 height 7
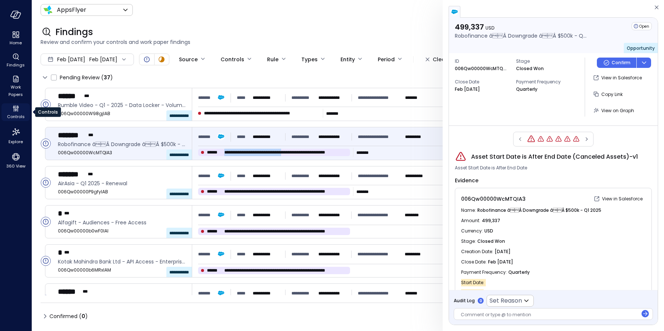
click at [15, 111] on icon "Controls" at bounding box center [15, 108] width 9 height 9
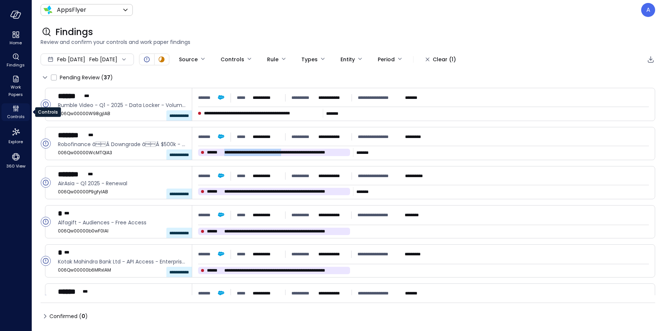
click at [16, 112] on icon "Controls" at bounding box center [15, 108] width 9 height 9
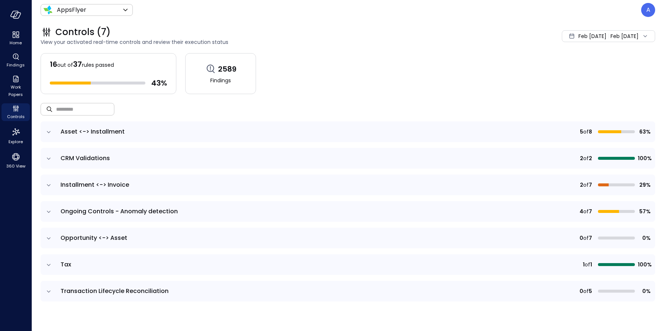
click at [76, 113] on input "text" at bounding box center [85, 109] width 58 height 20
paste input "**********"
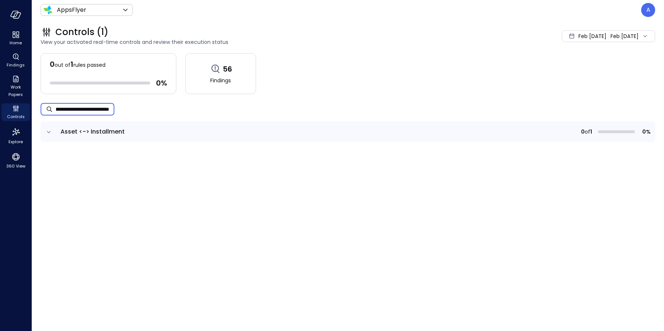
type input "**********"
click at [48, 132] on icon "expand row" at bounding box center [48, 131] width 7 height 7
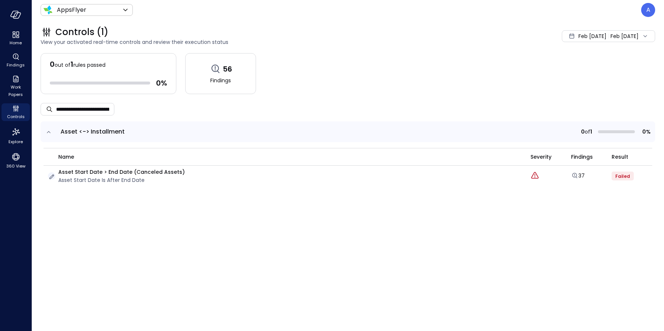
click at [53, 176] on icon "button" at bounding box center [51, 176] width 7 height 7
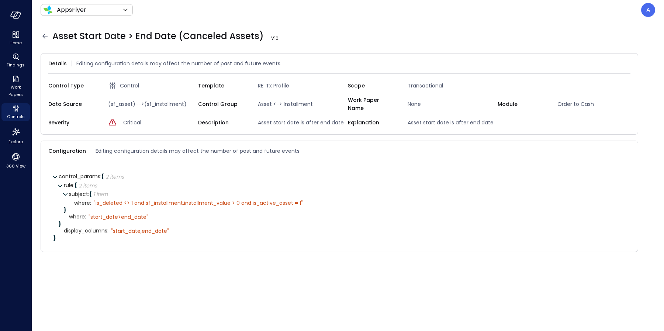
click at [44, 37] on icon at bounding box center [45, 36] width 9 height 9
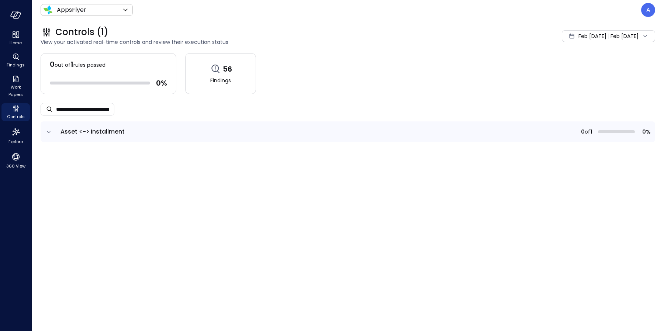
click at [48, 132] on icon "expand row" at bounding box center [48, 131] width 7 height 7
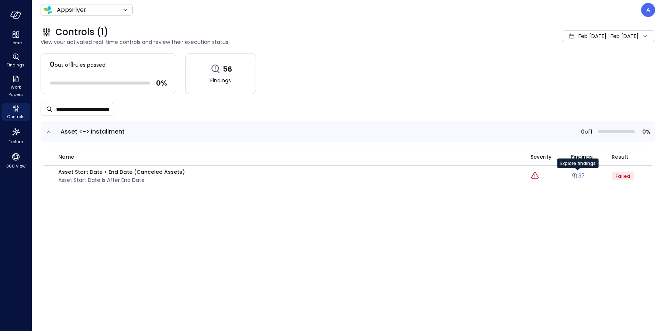
click at [575, 176] on icon "Explore findings" at bounding box center [574, 175] width 7 height 7
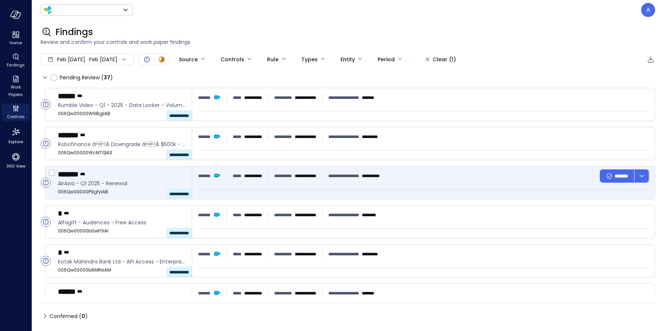
type input "*******"
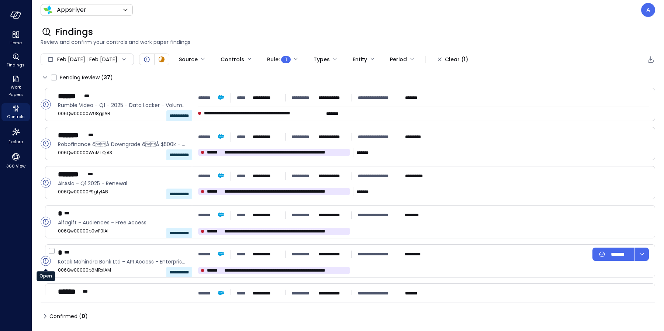
click at [45, 261] on icon "Open" at bounding box center [45, 260] width 0 height 3
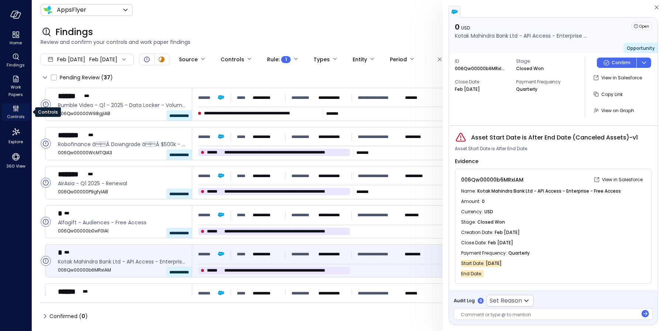
click at [16, 106] on icon "Controls" at bounding box center [15, 108] width 9 height 9
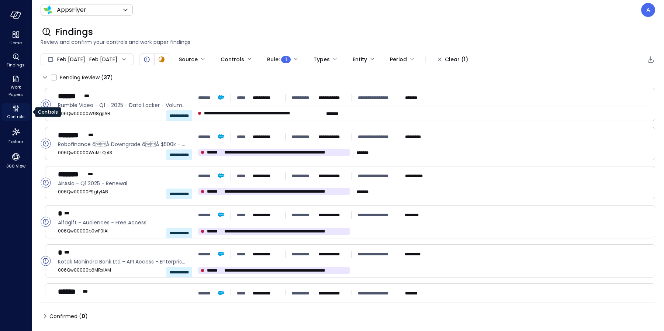
click at [16, 109] on icon "Controls" at bounding box center [15, 108] width 9 height 9
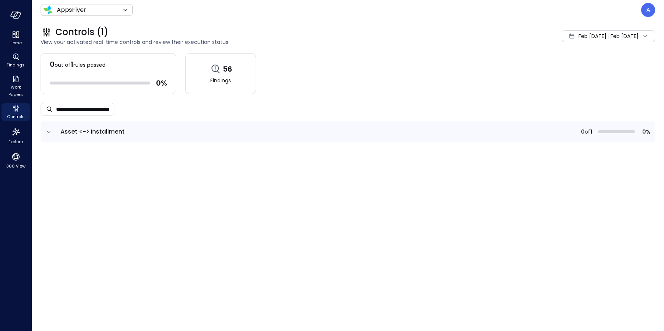
click at [49, 131] on icon "expand row" at bounding box center [48, 131] width 7 height 7
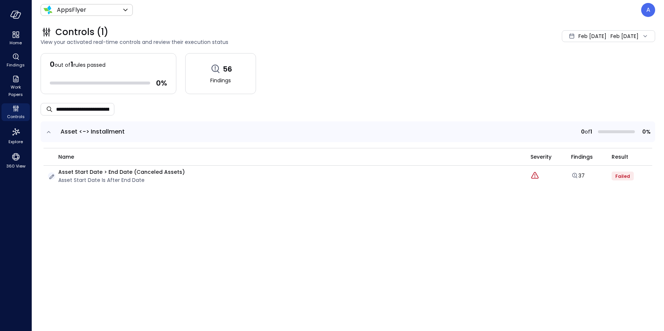
click at [51, 178] on icon "button" at bounding box center [51, 177] width 5 height 5
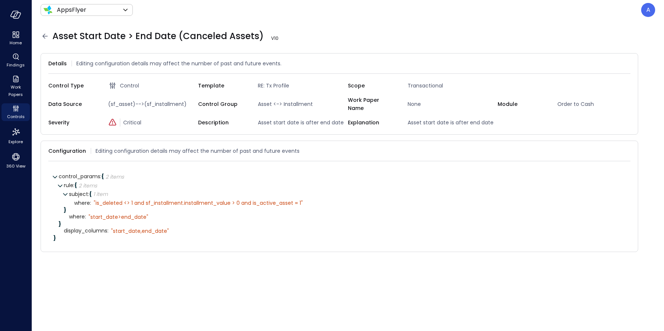
click at [45, 37] on icon at bounding box center [45, 36] width 9 height 9
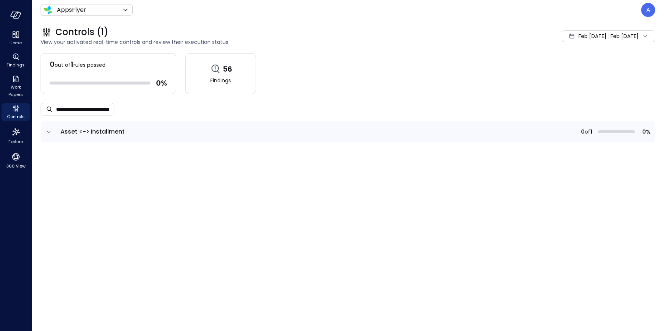
click at [49, 130] on icon "expand row" at bounding box center [48, 131] width 7 height 7
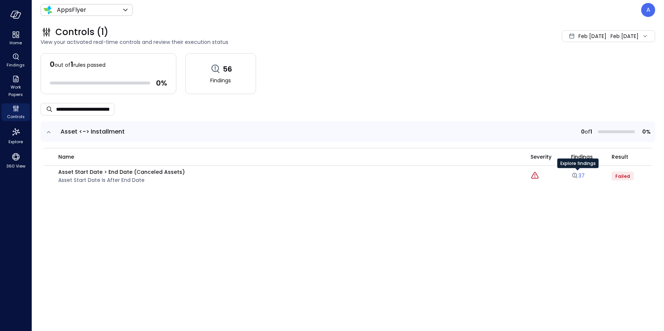
click at [575, 176] on icon "Explore findings" at bounding box center [574, 175] width 7 height 7
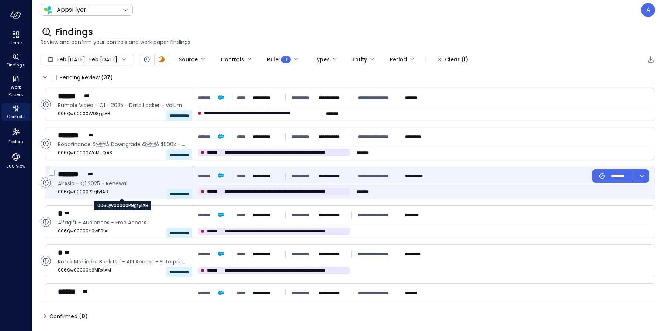
click at [86, 192] on span "006Qw00000P9gfyIAB" at bounding box center [122, 191] width 128 height 7
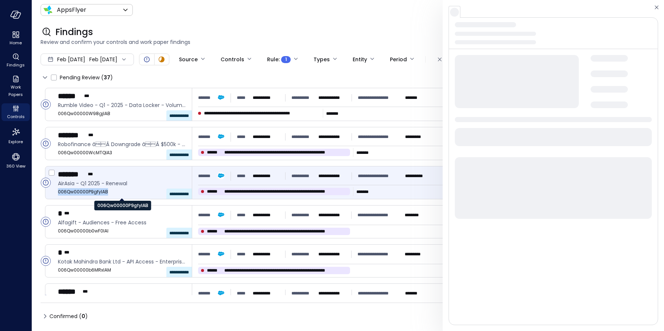
click at [86, 192] on span "006Qw00000P9gfyIAB" at bounding box center [122, 191] width 128 height 7
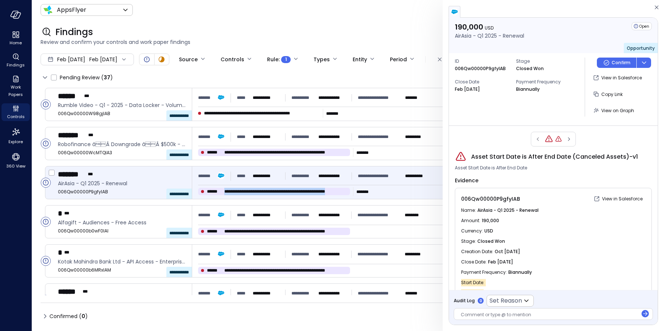
drag, startPoint x: 347, startPoint y: 192, endPoint x: 226, endPoint y: 192, distance: 121.1
click at [225, 192] on div "**********" at bounding box center [274, 191] width 152 height 7
copy span "**********"
click at [16, 113] on span "Controls" at bounding box center [16, 116] width 18 height 7
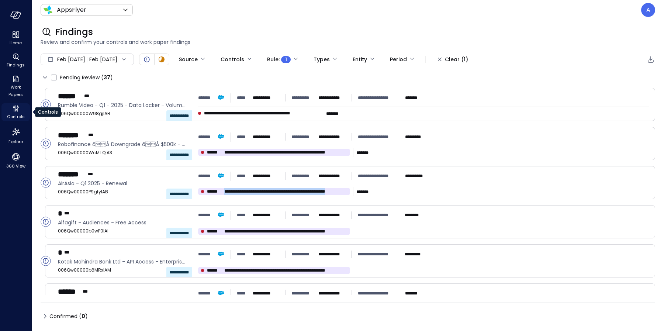
click at [14, 114] on span "Controls" at bounding box center [16, 116] width 18 height 7
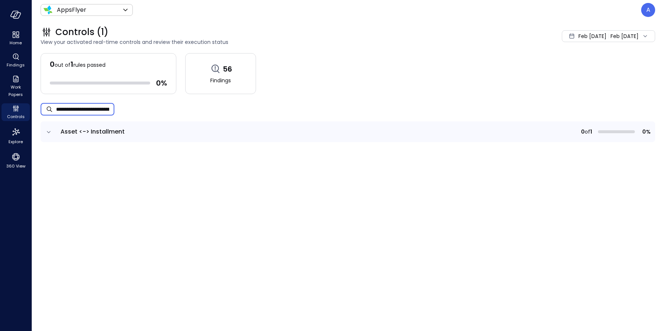
click at [87, 109] on input "**********" at bounding box center [85, 109] width 58 height 20
click at [87, 108] on input "**********" at bounding box center [85, 109] width 58 height 20
type input "**"
click at [42, 130] on td at bounding box center [49, 131] width 16 height 21
click at [48, 131] on icon "expand row" at bounding box center [49, 132] width 4 height 2
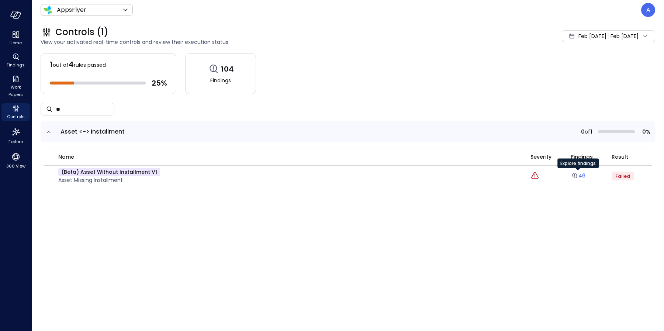
click at [575, 173] on icon "Explore findings" at bounding box center [574, 175] width 7 height 7
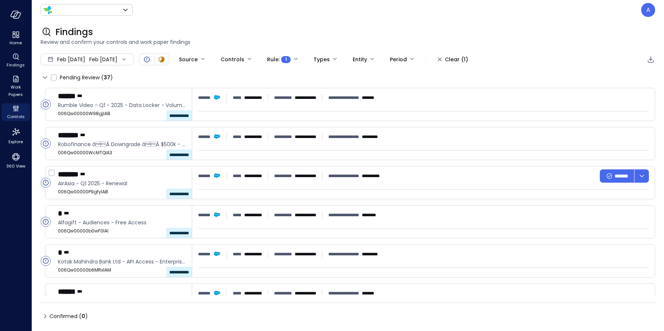
type input "*******"
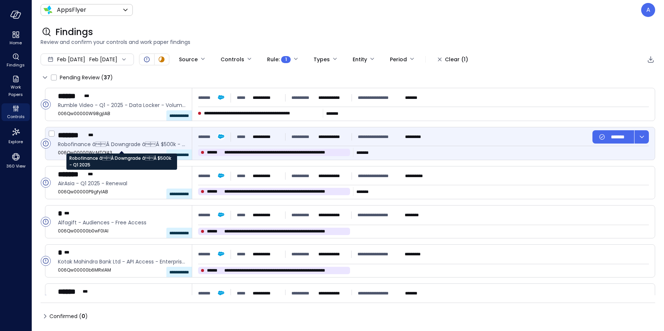
type input "****"
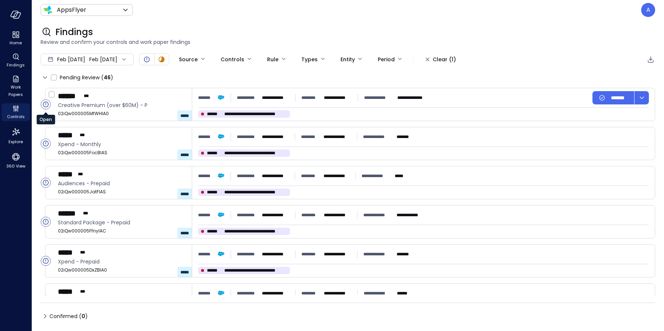
click at [44, 103] on circle "Open" at bounding box center [46, 105] width 10 height 10
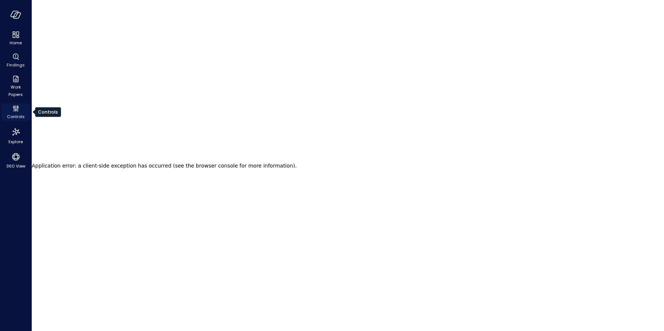
click at [13, 107] on icon "Controls" at bounding box center [15, 108] width 9 height 9
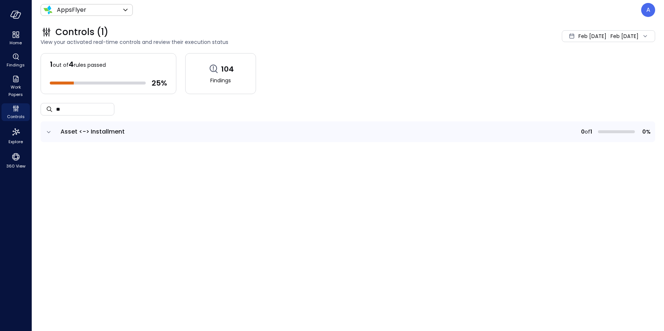
click at [48, 132] on icon "expand row" at bounding box center [48, 131] width 7 height 7
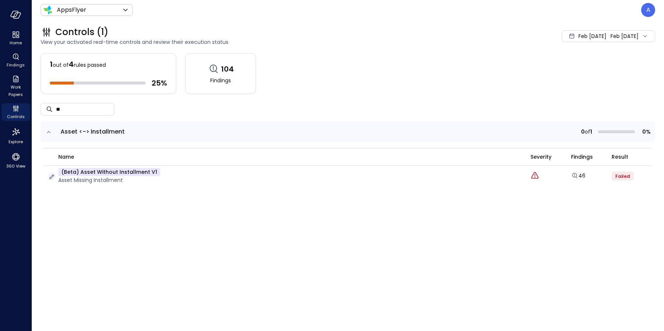
click at [51, 175] on icon "button" at bounding box center [51, 176] width 7 height 7
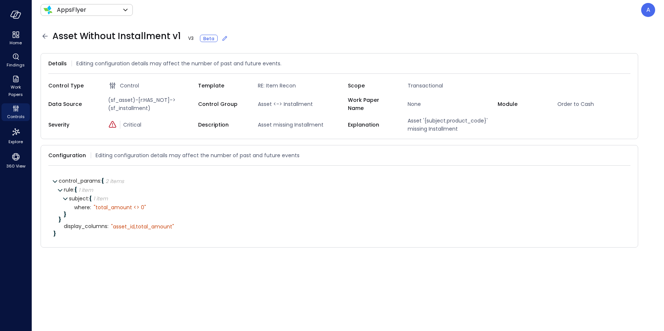
click at [223, 37] on icon at bounding box center [225, 38] width 5 height 5
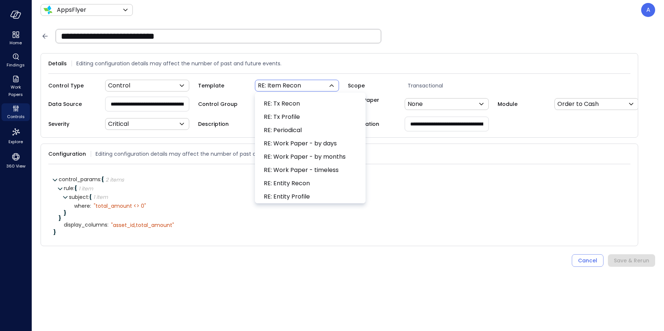
click at [295, 85] on body "**********" at bounding box center [332, 165] width 664 height 331
click at [319, 101] on span "RE: Tx Recon" at bounding box center [310, 103] width 92 height 9
type input "***"
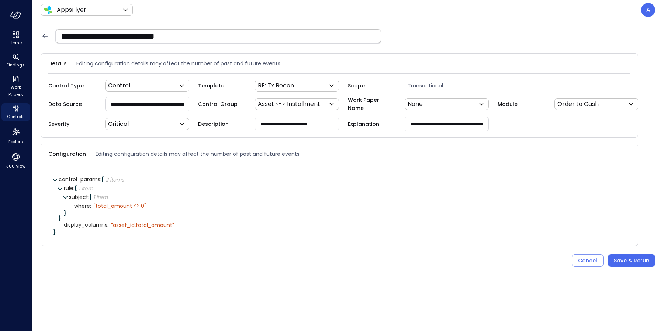
drag, startPoint x: 132, startPoint y: 104, endPoint x: 97, endPoint y: 106, distance: 35.8
click at [97, 106] on div "**********" at bounding box center [123, 104] width 150 height 16
click at [165, 105] on input "**********" at bounding box center [147, 104] width 83 height 14
click at [299, 180] on div "control_params : { 2 items }" at bounding box center [342, 179] width 567 height 9
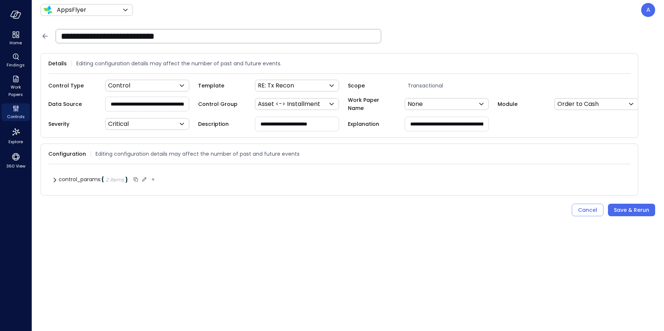
click at [54, 183] on icon at bounding box center [54, 180] width 5 height 5
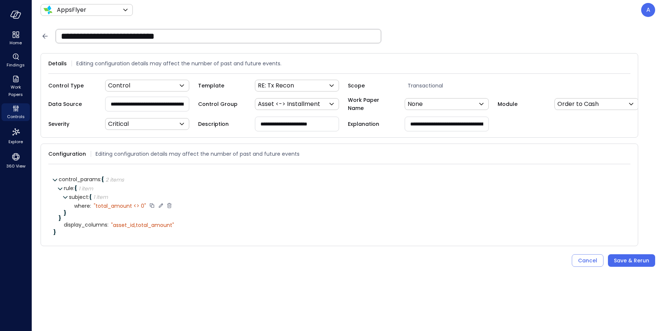
click at [158, 209] on icon at bounding box center [161, 205] width 7 height 7
click at [110, 210] on textarea "**********" at bounding box center [123, 206] width 58 height 8
drag, startPoint x: 110, startPoint y: 211, endPoint x: 98, endPoint y: 211, distance: 12.2
click at [87, 208] on div "**********" at bounding box center [349, 206] width 551 height 9
type textarea "**********"
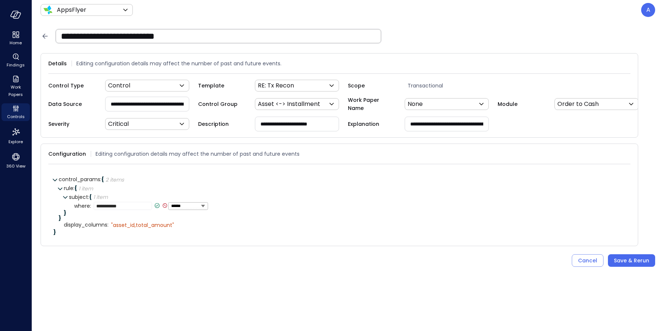
click at [158, 209] on icon at bounding box center [157, 205] width 7 height 7
click at [186, 228] on icon at bounding box center [189, 224] width 7 height 7
click at [183, 228] on icon at bounding box center [184, 224] width 7 height 7
click at [199, 228] on icon at bounding box center [197, 224] width 7 height 7
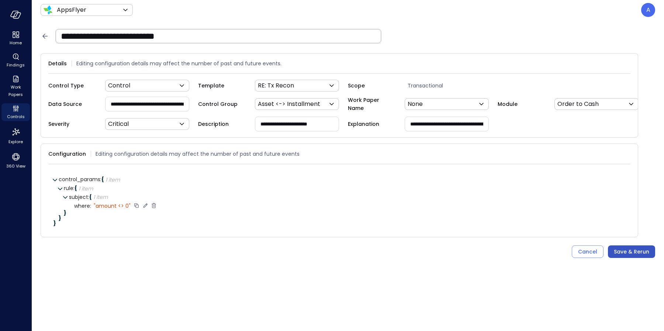
click at [639, 256] on div "Save & Rerun" at bounding box center [631, 251] width 35 height 9
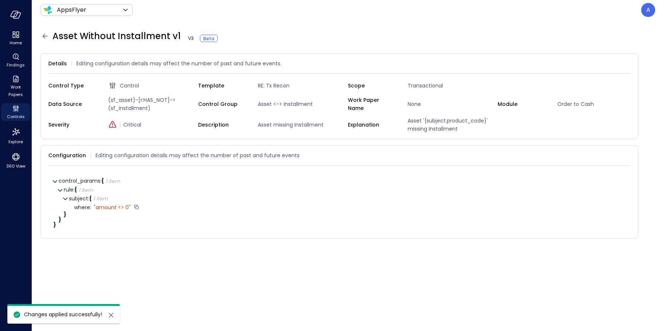
click at [43, 36] on icon at bounding box center [44, 36] width 5 height 5
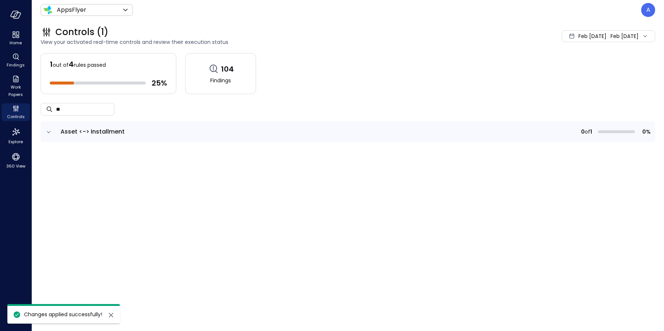
click at [49, 132] on icon "expand row" at bounding box center [48, 131] width 7 height 7
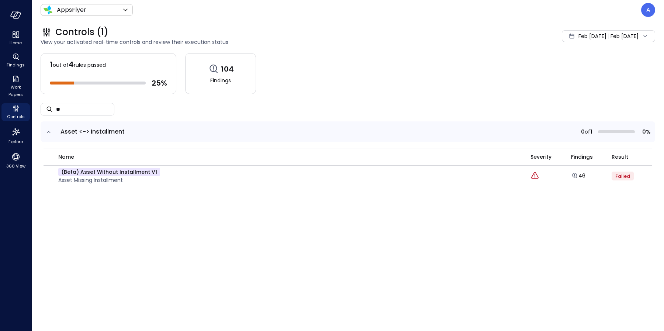
click at [48, 130] on icon "expand row" at bounding box center [48, 131] width 7 height 7
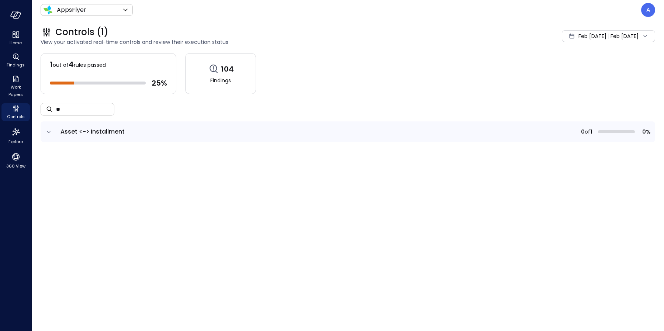
click at [65, 111] on input "**" at bounding box center [85, 109] width 58 height 20
click at [65, 110] on input "**" at bounding box center [85, 109] width 58 height 20
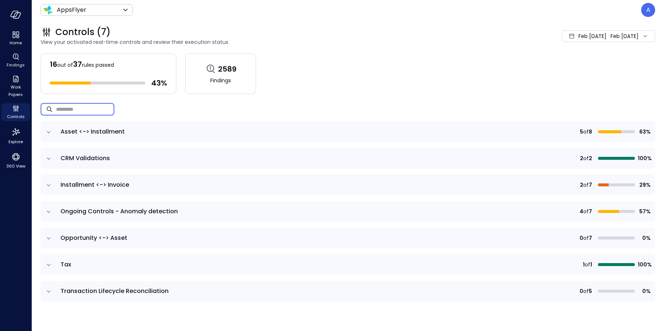
drag, startPoint x: 51, startPoint y: 132, endPoint x: 125, endPoint y: 149, distance: 75.9
click at [50, 132] on icon "expand row" at bounding box center [48, 131] width 7 height 7
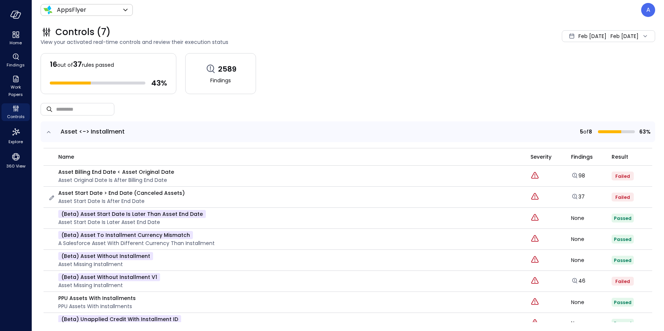
click at [70, 194] on p "Asset Start Date > End Date (Canceled Assets)" at bounding box center [121, 193] width 127 height 8
copy p "Asset Start Date > End Date (Canceled Assets)"
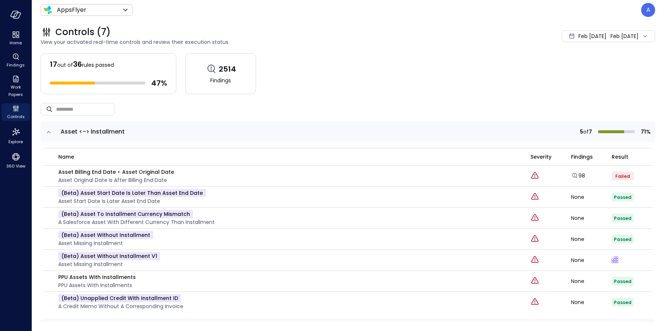
click at [50, 134] on icon "expand row" at bounding box center [48, 131] width 7 height 7
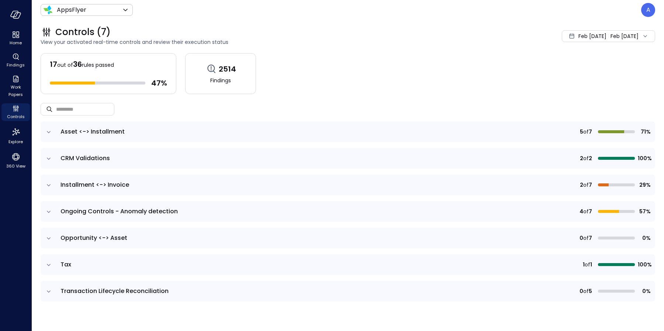
click at [50, 134] on icon "expand row" at bounding box center [48, 131] width 7 height 7
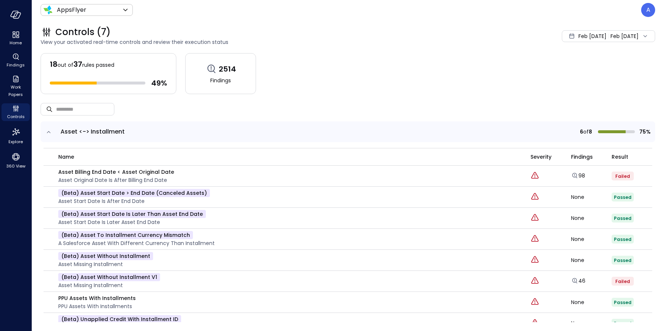
click at [590, 33] on span "Feb 1, 2025" at bounding box center [593, 36] width 28 height 8
click at [593, 83] on li "Current Year 2025" at bounding box center [599, 81] width 59 height 12
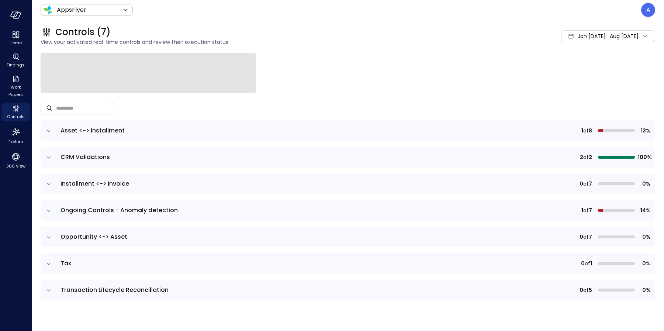
click at [52, 128] on td at bounding box center [49, 130] width 16 height 21
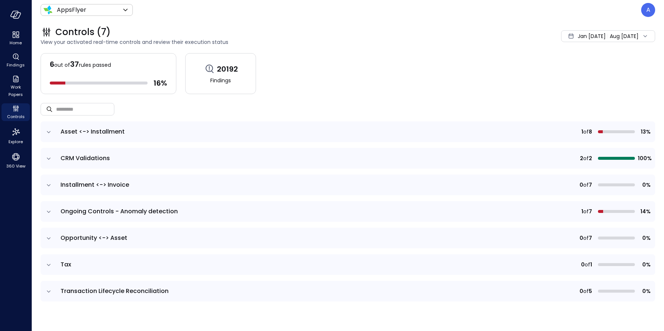
click at [49, 130] on icon "expand row" at bounding box center [48, 131] width 7 height 7
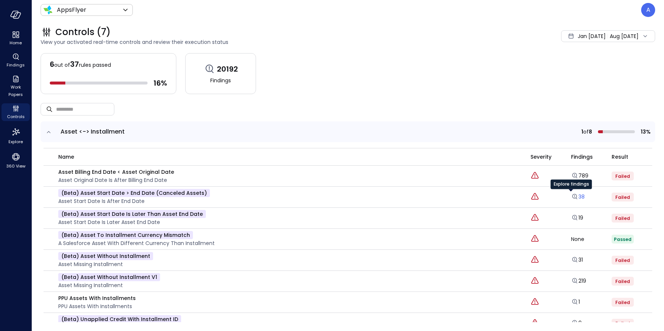
click at [571, 195] on icon "Explore findings" at bounding box center [574, 196] width 7 height 7
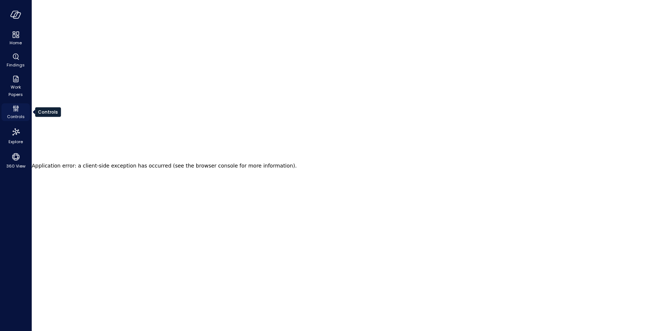
click at [17, 109] on icon "Controls" at bounding box center [17, 110] width 1 height 4
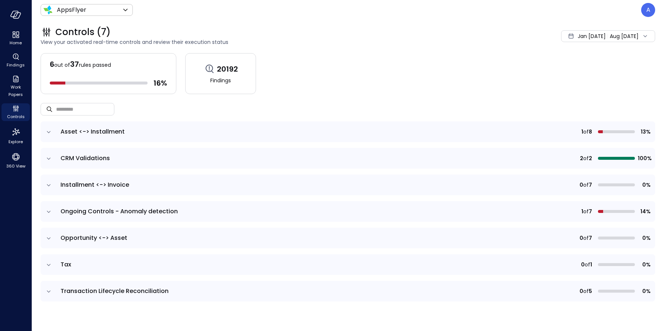
click at [81, 16] on div "AppsFlyer ******* ​ A" at bounding box center [348, 10] width 615 height 14
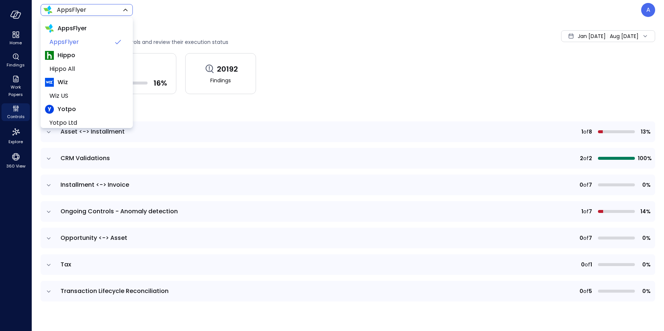
click at [85, 10] on body "Home Findings Work Papers Controls Explore 360 View AppsFlyer ******* ​ A Contr…" at bounding box center [332, 165] width 664 height 331
click at [61, 96] on span "Wiz US" at bounding box center [85, 96] width 73 height 9
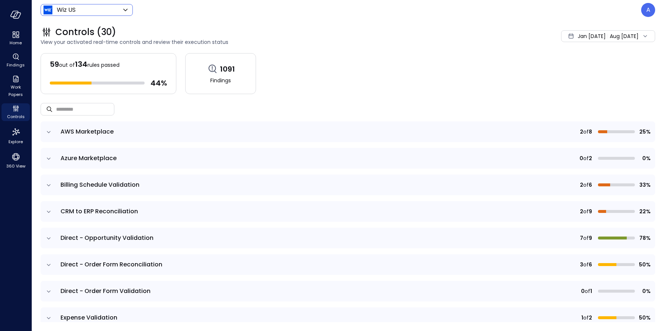
click at [90, 10] on body "Home Findings Work Papers Controls Explore 360 View Wiz US ****** ​ A Controls …" at bounding box center [332, 165] width 664 height 331
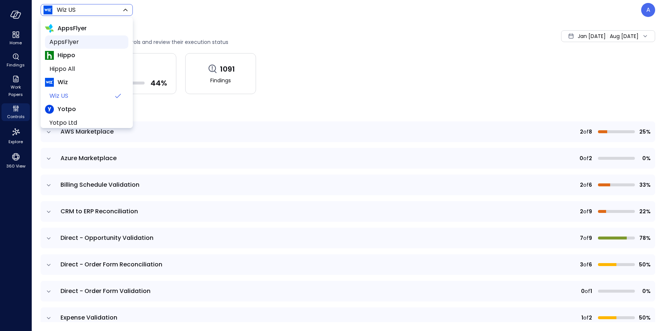
click at [80, 42] on span "AppsFlyer" at bounding box center [85, 42] width 73 height 9
type input "*******"
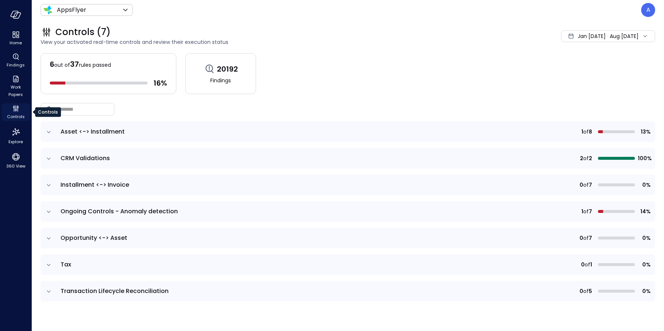
click at [20, 114] on span "Controls" at bounding box center [16, 116] width 18 height 7
click at [48, 130] on icon "expand row" at bounding box center [48, 131] width 7 height 7
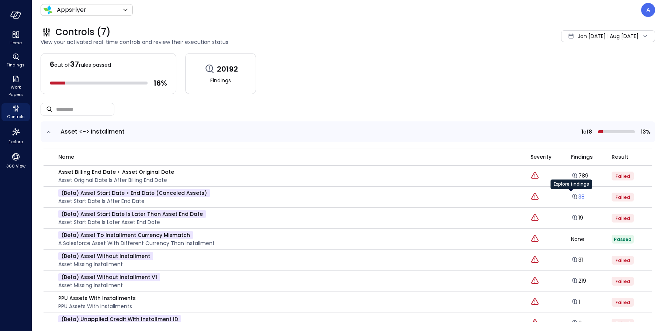
click at [571, 196] on icon "Explore findings" at bounding box center [574, 196] width 7 height 7
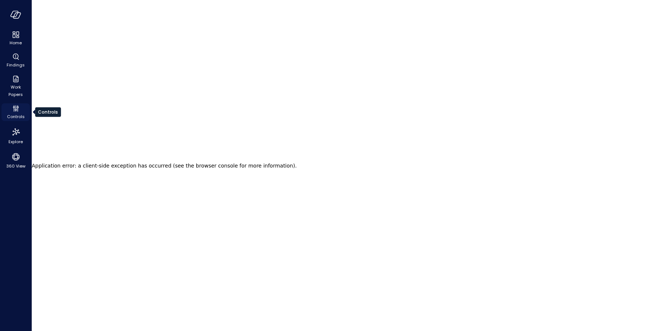
click at [14, 106] on icon "Controls" at bounding box center [15, 108] width 9 height 9
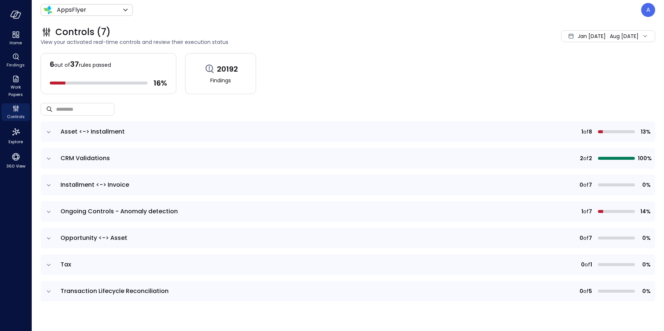
click at [50, 131] on icon "expand row" at bounding box center [48, 131] width 7 height 7
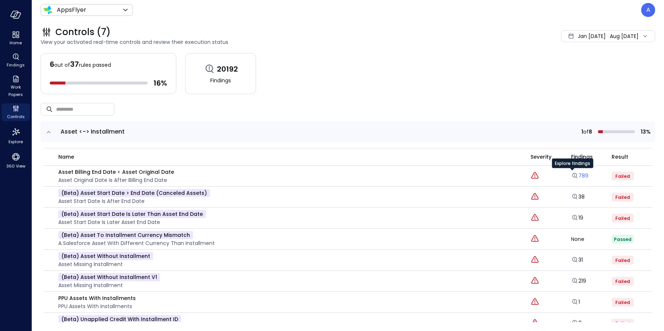
click at [571, 175] on link "789" at bounding box center [579, 175] width 17 height 7
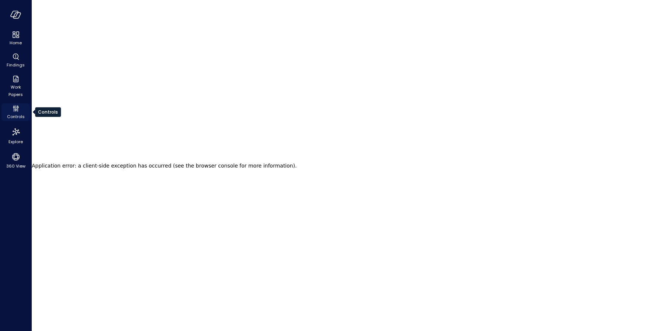
click at [15, 112] on icon "Controls" at bounding box center [15, 108] width 9 height 9
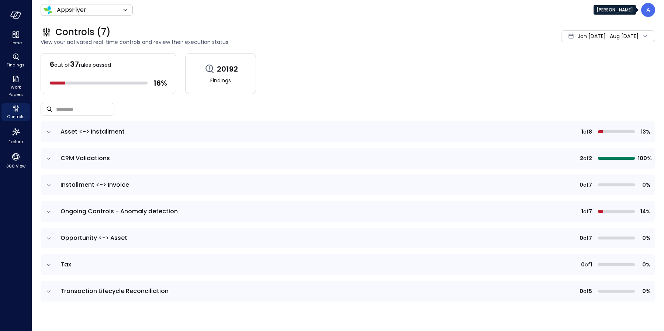
click at [655, 7] on div "A" at bounding box center [648, 10] width 14 height 14
click at [651, 13] on div "A" at bounding box center [648, 10] width 14 height 14
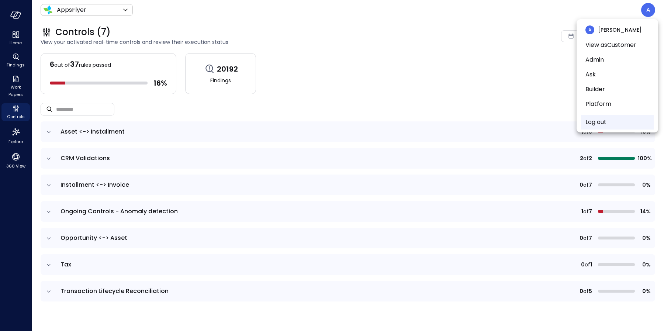
click at [605, 123] on link "Log out" at bounding box center [596, 122] width 21 height 9
click at [595, 121] on link "Log out" at bounding box center [596, 122] width 21 height 9
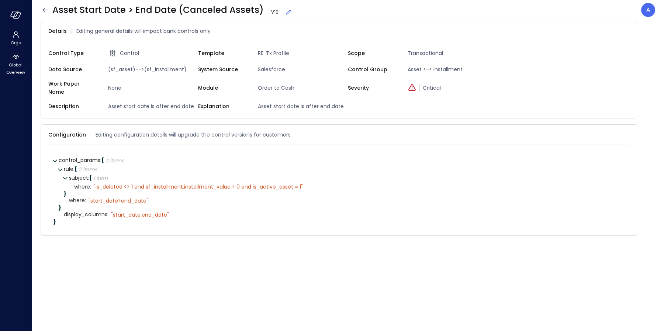
click at [274, 53] on span "RE: Tx Profile" at bounding box center [301, 53] width 93 height 8
click at [274, 52] on span "RE: Tx Profile" at bounding box center [301, 53] width 93 height 8
copy span "Profile"
click at [14, 39] on icon at bounding box center [15, 34] width 9 height 9
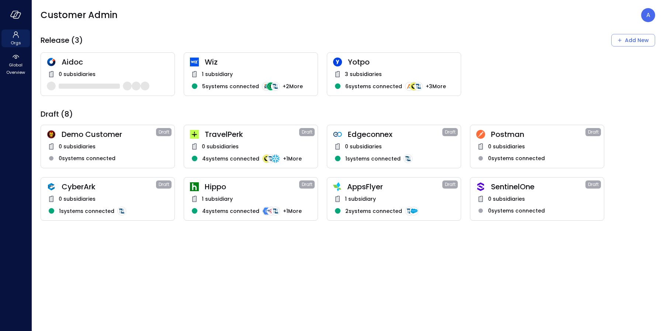
click at [354, 198] on span "1 subsidiary" at bounding box center [360, 199] width 31 height 8
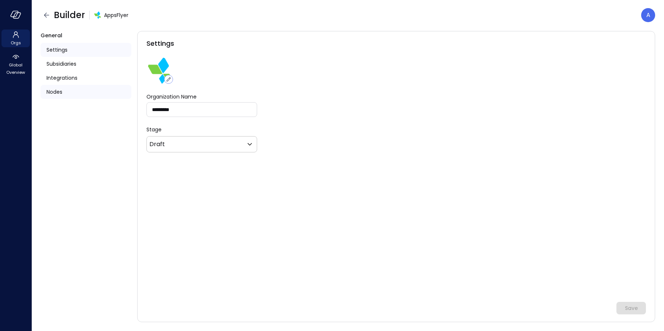
click at [58, 92] on span "Nodes" at bounding box center [55, 92] width 16 height 8
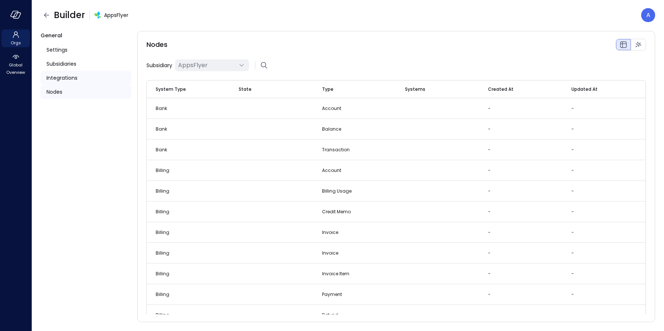
click at [67, 76] on span "Integrations" at bounding box center [62, 78] width 31 height 8
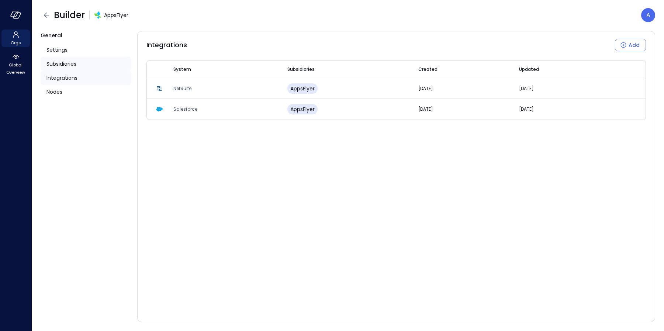
click at [69, 66] on span "Subsidiaries" at bounding box center [62, 64] width 30 height 8
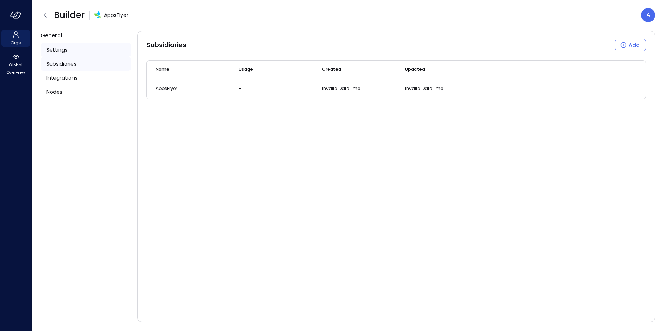
click at [61, 49] on span "Settings" at bounding box center [57, 50] width 21 height 8
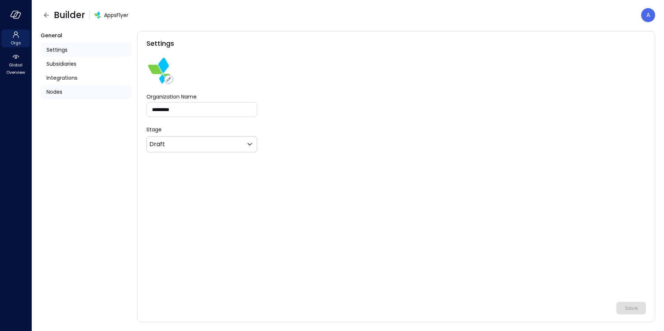
click at [61, 92] on span "Nodes" at bounding box center [55, 92] width 16 height 8
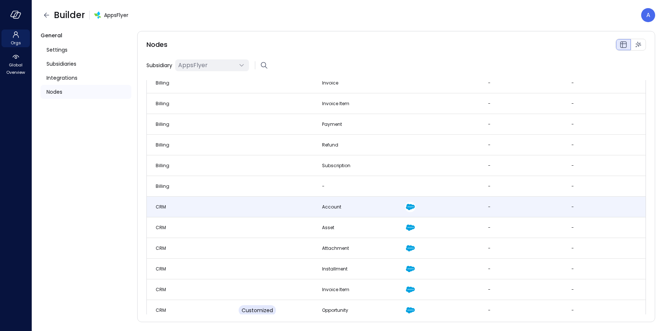
scroll to position [245, 0]
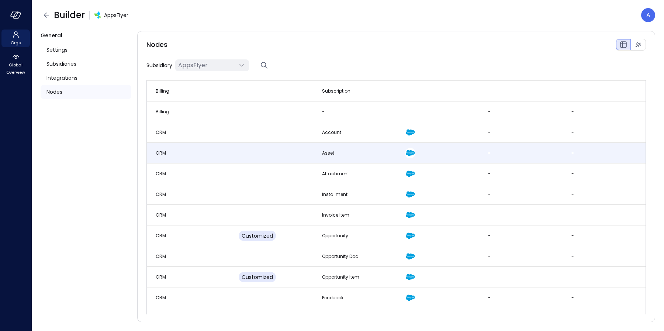
click at [196, 154] on td "CRM" at bounding box center [188, 153] width 83 height 21
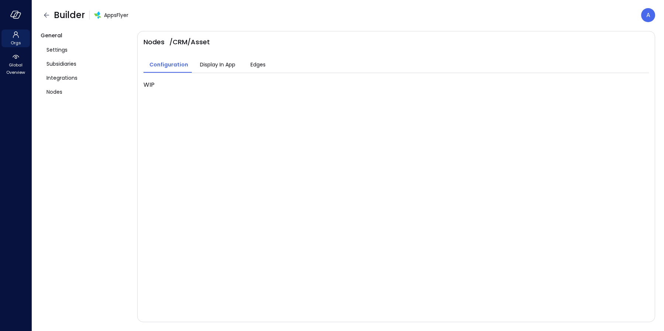
click at [215, 65] on span "Display In App" at bounding box center [217, 65] width 35 height 8
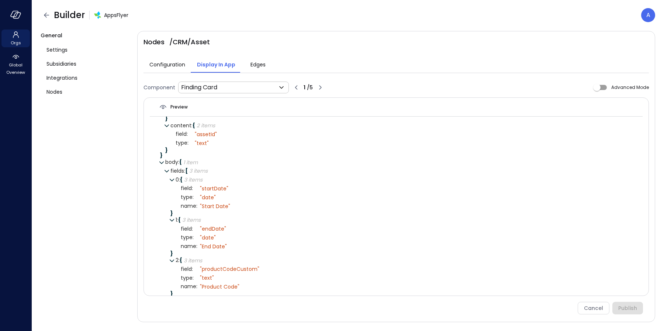
scroll to position [83, 0]
click at [239, 87] on body "Orgs Global Overview Builder AppsFlyer A General Settings Subsidiaries Integrat…" at bounding box center [332, 165] width 664 height 331
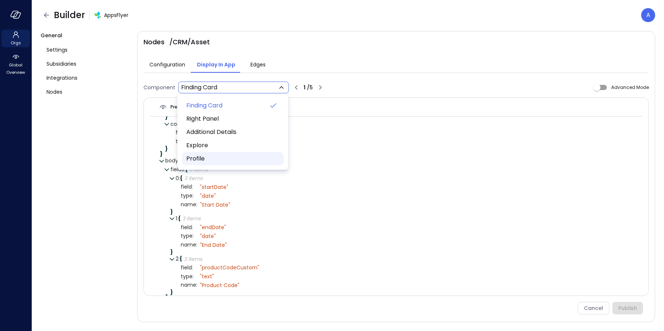
click at [224, 157] on span "Profile" at bounding box center [232, 158] width 92 height 9
type input "**********"
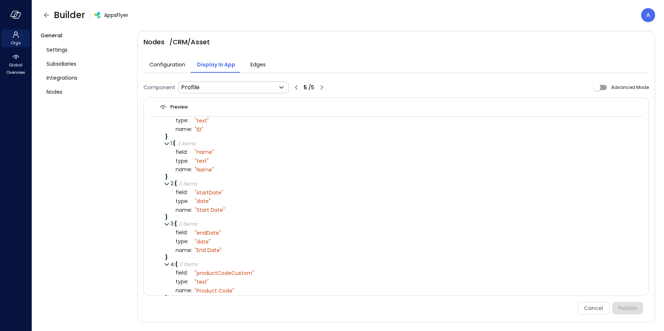
click at [252, 65] on span "Edges" at bounding box center [258, 65] width 15 height 8
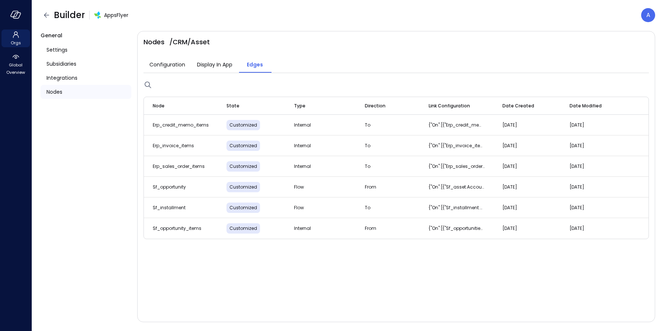
click at [58, 90] on span "Nodes" at bounding box center [55, 92] width 16 height 8
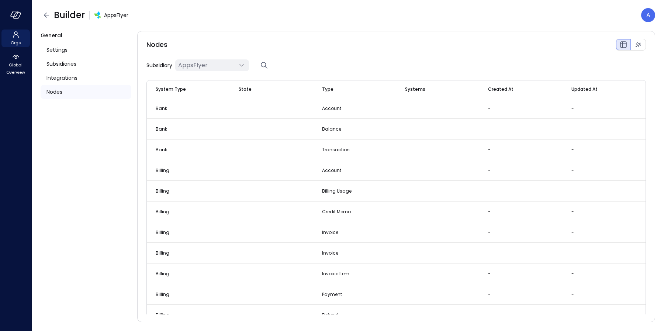
click at [217, 68] on div "AppsFlyer" at bounding box center [207, 65] width 59 height 9
click at [220, 66] on div "AppsFlyer" at bounding box center [207, 65] width 59 height 9
click at [236, 62] on div "AppsFlyer" at bounding box center [207, 65] width 59 height 9
click at [262, 64] on icon "button" at bounding box center [264, 65] width 9 height 9
drag, startPoint x: 292, startPoint y: 64, endPoint x: 299, endPoint y: 63, distance: 6.3
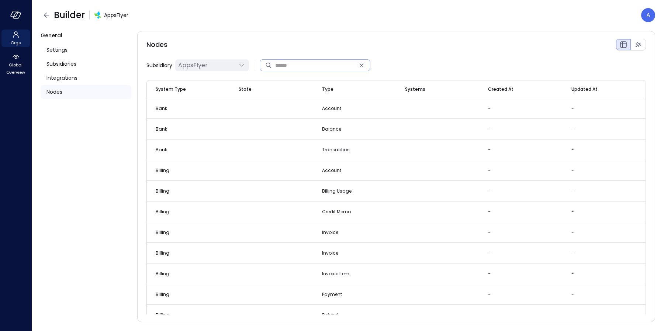
click at [296, 64] on input "text" at bounding box center [315, 65] width 80 height 20
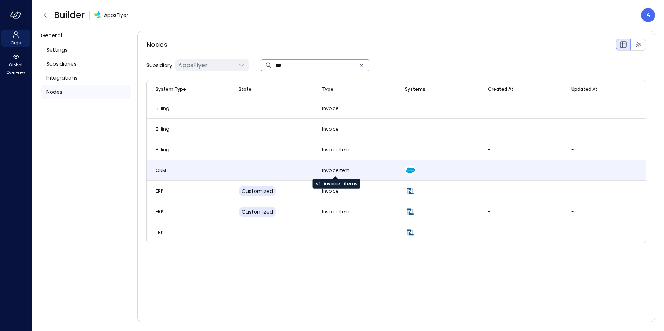
type input "***"
click at [338, 170] on div "Invoice Item" at bounding box center [335, 170] width 27 height 7
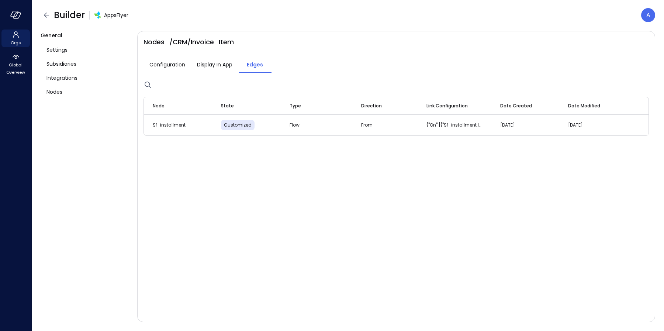
click at [222, 65] on span "Display In App" at bounding box center [214, 65] width 35 height 8
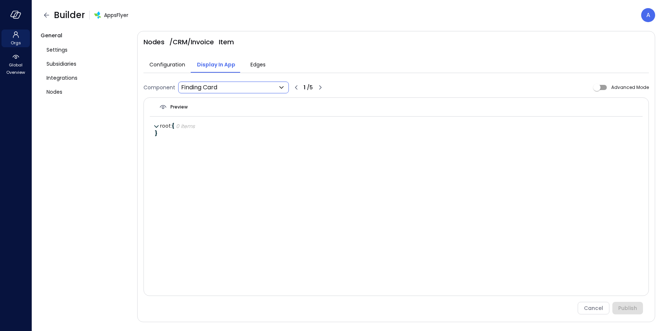
click at [238, 90] on body "Orgs Global Overview Builder AppsFlyer A General Settings Subsidiaries Integrat…" at bounding box center [332, 165] width 664 height 331
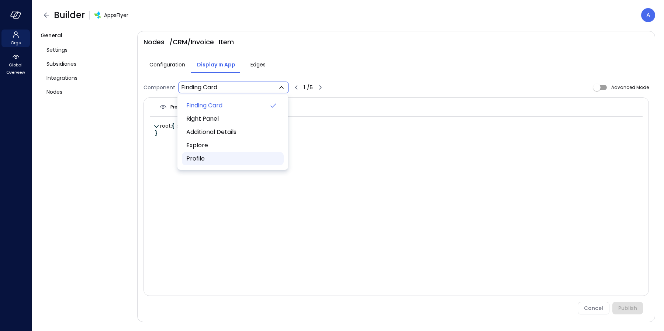
click at [205, 158] on span "Profile" at bounding box center [232, 158] width 92 height 9
type input "**********"
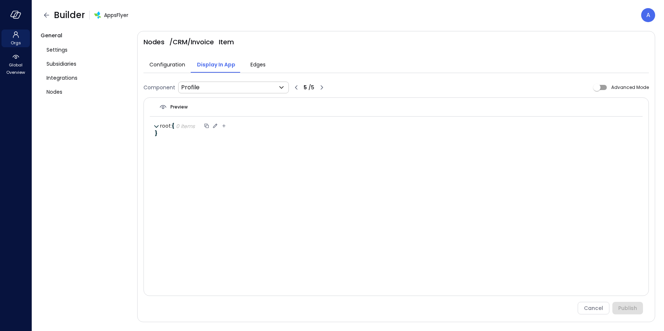
click at [155, 125] on icon at bounding box center [156, 126] width 4 height 3
click at [44, 16] on icon "button" at bounding box center [46, 15] width 9 height 9
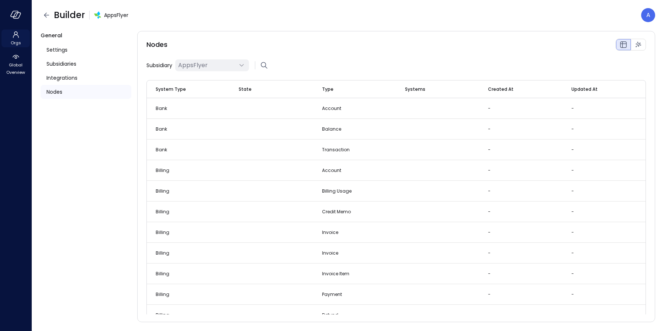
click at [15, 39] on span "Orgs" at bounding box center [16, 42] width 10 height 7
click at [17, 65] on span "Global Overview" at bounding box center [15, 68] width 23 height 15
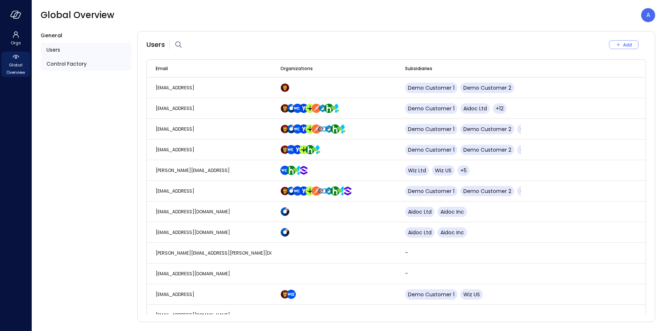
click at [61, 62] on span "Control Factory" at bounding box center [67, 64] width 40 height 8
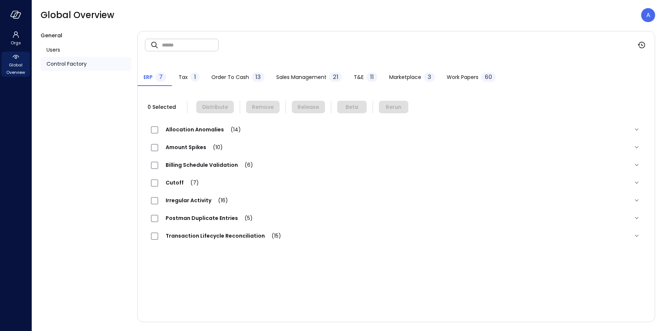
drag, startPoint x: 229, startPoint y: 79, endPoint x: 232, endPoint y: 76, distance: 3.9
click at [230, 79] on span "Order to Cash" at bounding box center [230, 77] width 38 height 8
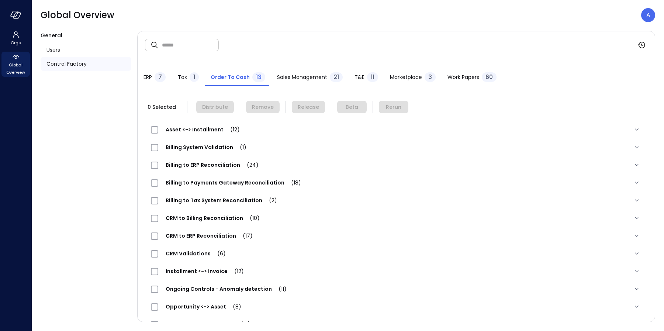
click at [197, 128] on span "Asset <-> Installment (12)" at bounding box center [202, 129] width 89 height 7
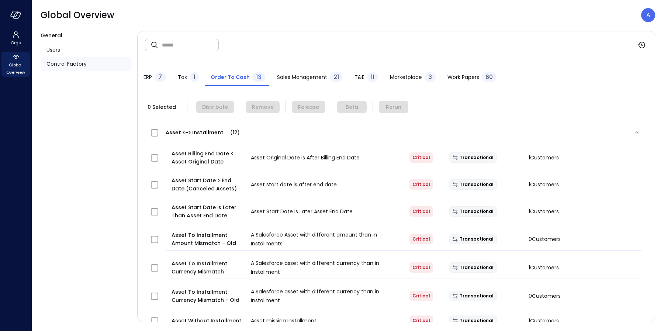
click at [194, 130] on span "Asset <-> Installment (12)" at bounding box center [202, 132] width 89 height 7
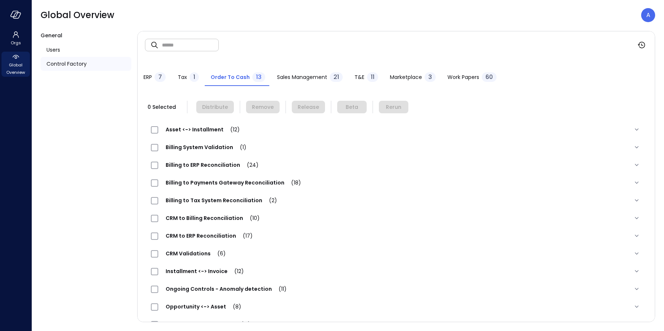
click at [205, 131] on span "Asset <-> Installment (12)" at bounding box center [202, 129] width 89 height 7
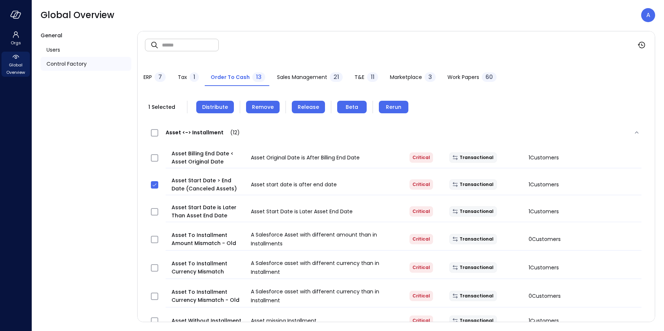
click at [259, 105] on span "Remove" at bounding box center [263, 107] width 22 height 8
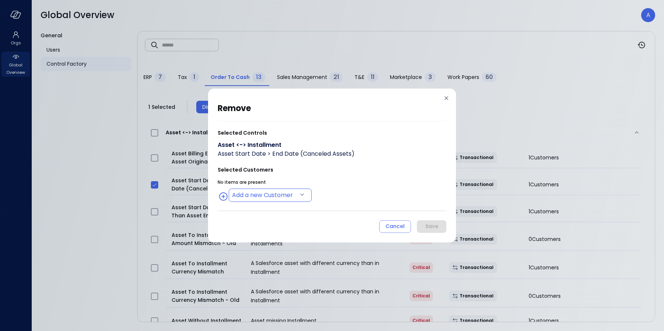
click at [276, 196] on body "Orgs Global Overview Global Overview A General Users Control Factory ​ ​ ERP 7 …" at bounding box center [332, 165] width 664 height 331
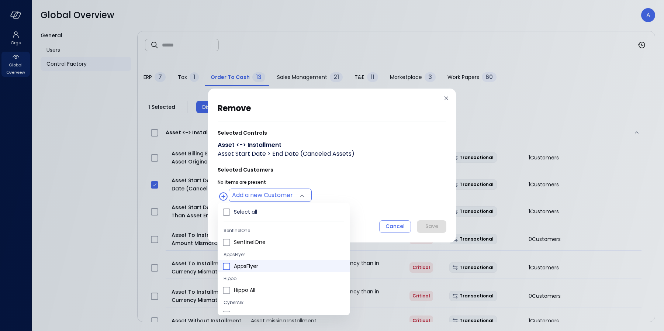
click at [230, 264] on span at bounding box center [226, 266] width 7 height 7
type input "**********"
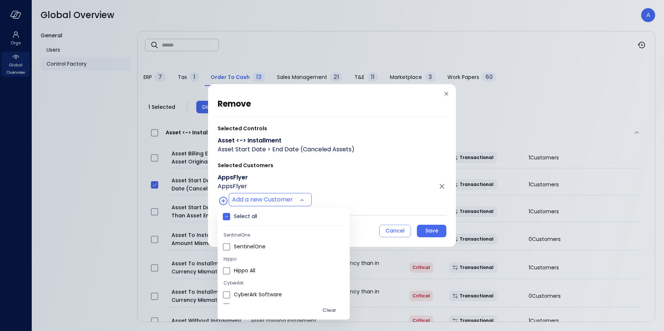
click at [370, 184] on div at bounding box center [332, 165] width 664 height 331
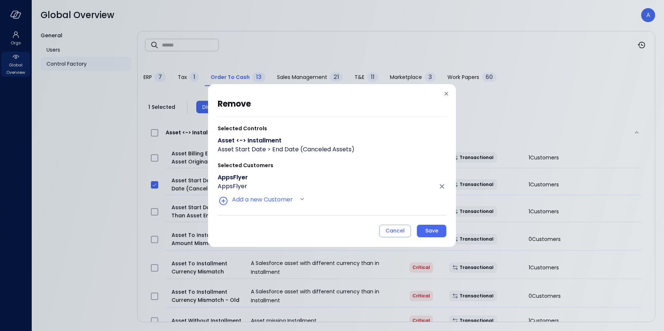
click at [427, 231] on div "Save" at bounding box center [432, 230] width 13 height 9
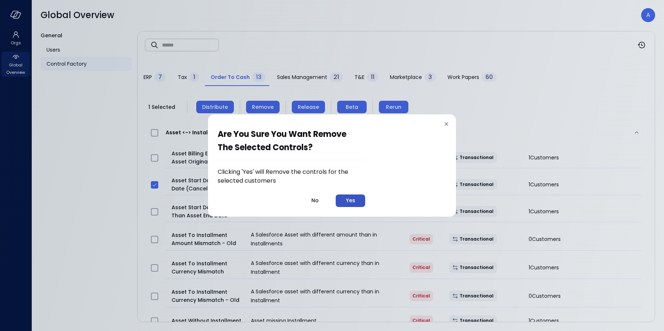
click at [358, 203] on button "Yes" at bounding box center [351, 200] width 30 height 13
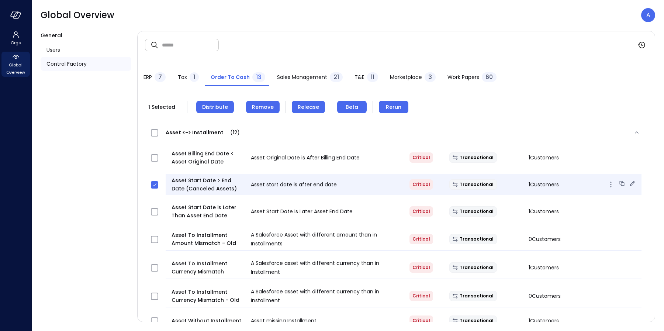
click at [629, 181] on icon at bounding box center [632, 183] width 7 height 7
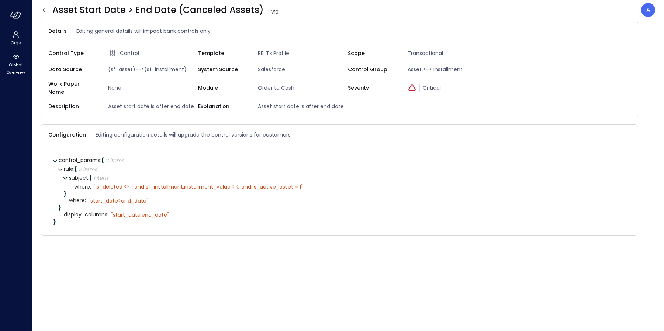
click at [45, 10] on icon at bounding box center [44, 9] width 5 height 5
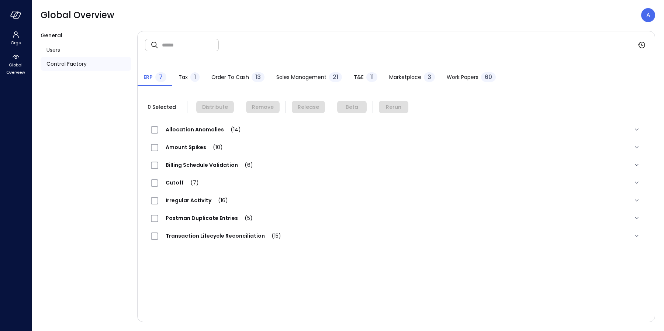
click at [222, 75] on span "Order to Cash" at bounding box center [230, 77] width 38 height 8
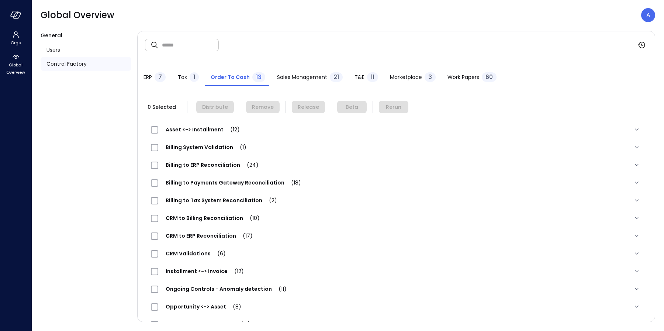
click at [199, 131] on span "Asset <-> Installment (12)" at bounding box center [202, 129] width 89 height 7
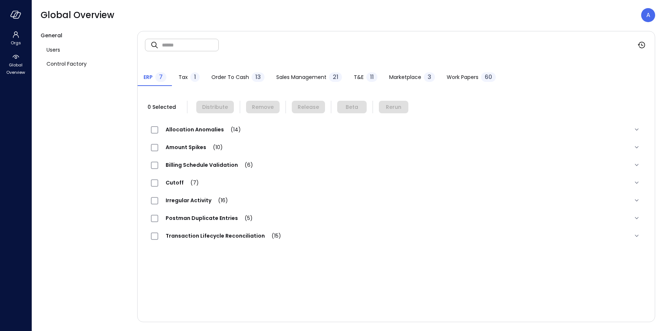
click at [219, 79] on span "Order to Cash" at bounding box center [230, 77] width 38 height 8
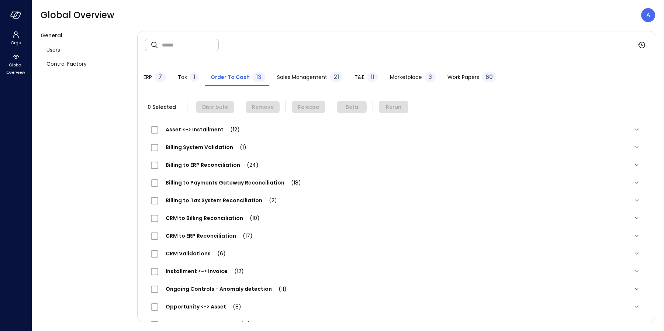
click at [178, 132] on span "Asset <-> Installment (12)" at bounding box center [202, 129] width 89 height 7
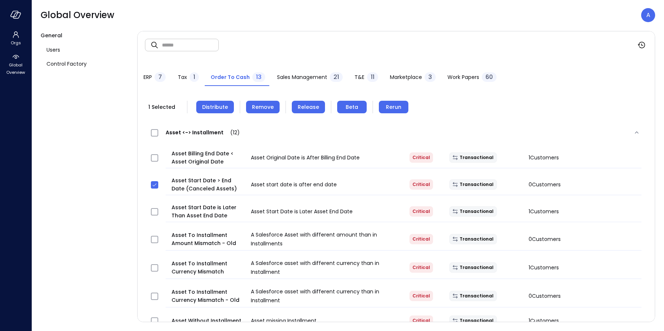
click at [210, 105] on span "Distribute" at bounding box center [215, 107] width 26 height 8
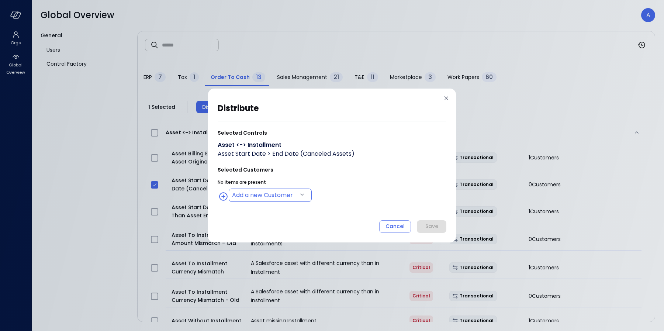
click at [271, 194] on body "Orgs Global Overview Global Overview A General Users Control Factory ​ ​ ERP 7 …" at bounding box center [332, 165] width 664 height 331
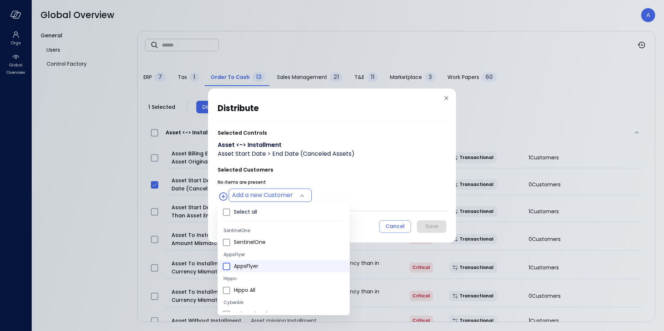
type input "**********"
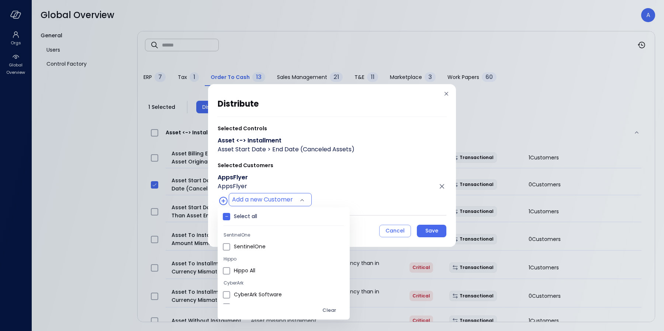
click at [349, 161] on div at bounding box center [332, 165] width 664 height 331
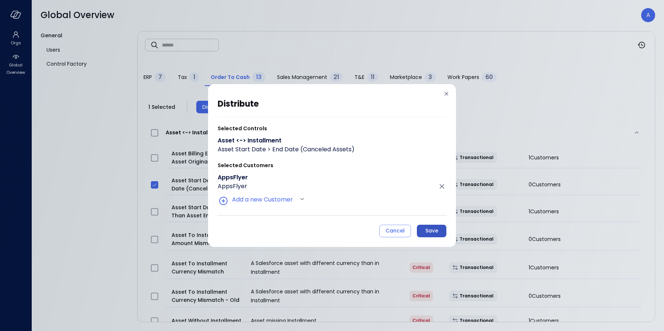
click at [426, 229] on div "Save" at bounding box center [432, 230] width 13 height 9
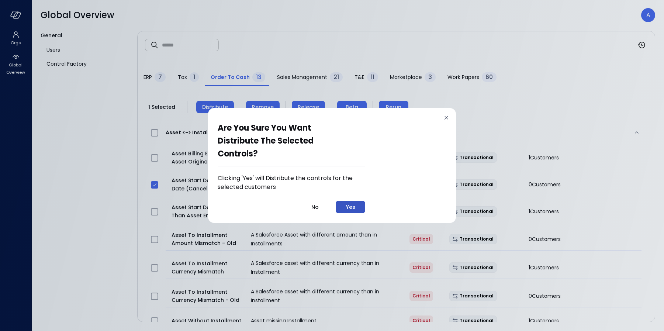
click at [350, 209] on div "Yes" at bounding box center [350, 207] width 9 height 9
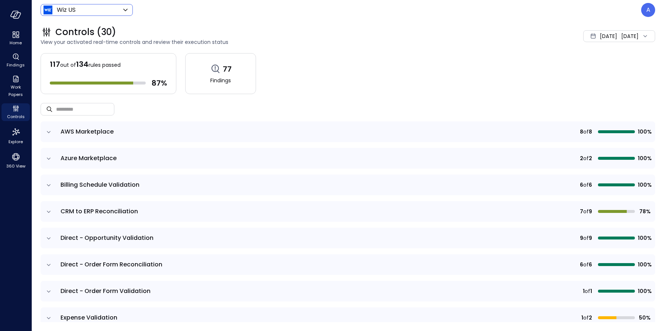
click at [112, 8] on body "Home Findings Work Papers Controls Explore 360 View Wiz US ****** ​ A Controls …" at bounding box center [332, 165] width 664 height 331
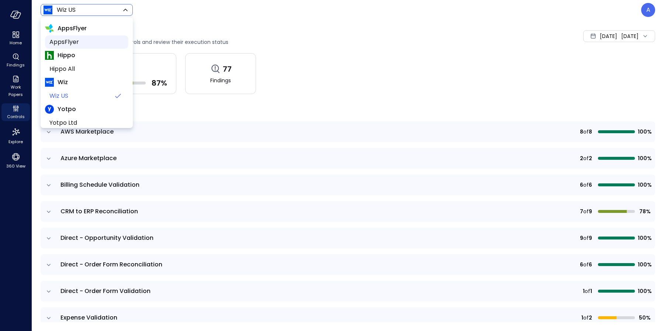
click at [66, 45] on span "AppsFlyer" at bounding box center [85, 42] width 73 height 9
type input "*******"
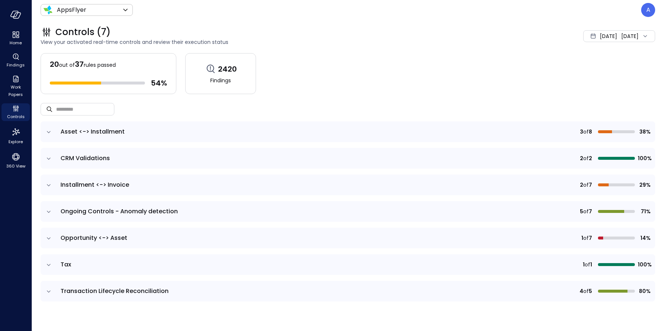
click at [47, 133] on icon "expand row" at bounding box center [48, 131] width 7 height 7
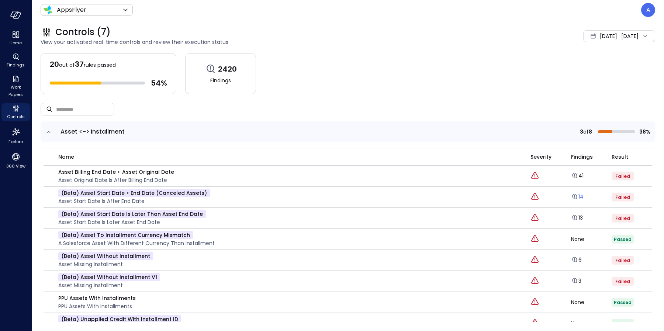
click at [571, 196] on icon "Explore findings" at bounding box center [574, 196] width 7 height 7
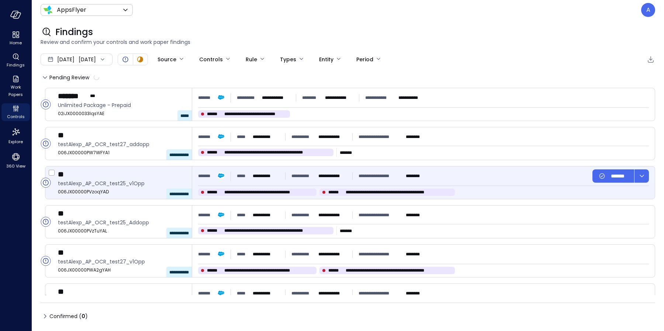
type input "****"
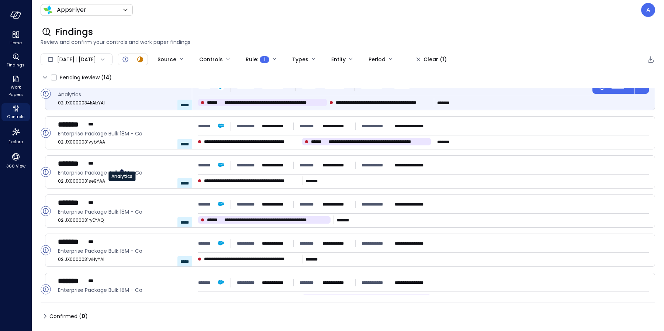
scroll to position [106, 0]
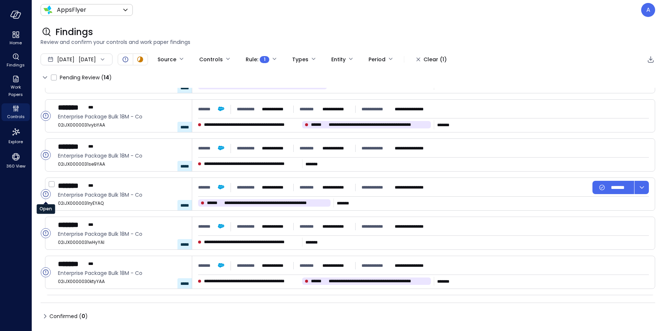
click at [46, 195] on circle "Open" at bounding box center [46, 194] width 10 height 10
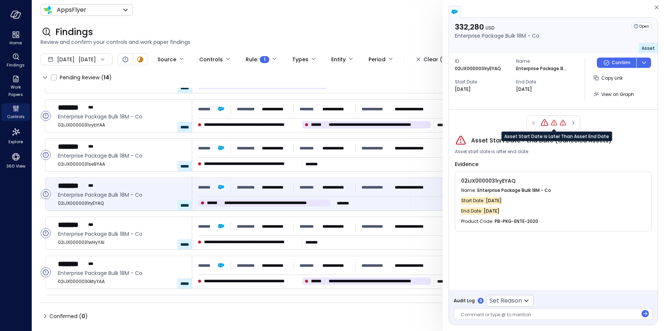
click at [555, 124] on icon "Asset Start Date is Later Than Asset End Date" at bounding box center [554, 122] width 7 height 7
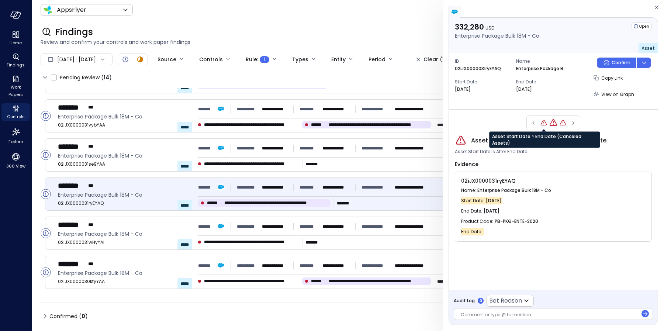
click at [544, 123] on icon "Asset Start Date > End Date (Canceled Assets)" at bounding box center [543, 122] width 7 height 7
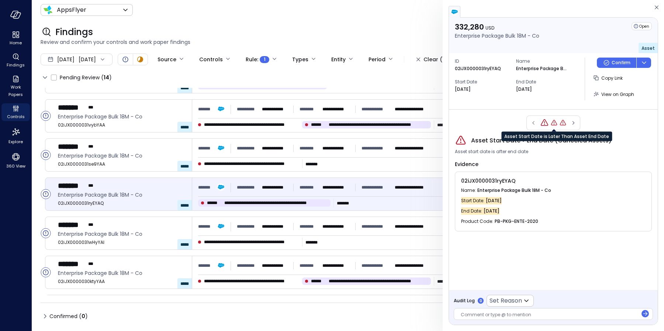
click at [555, 123] on icon "Asset Start Date is Later Than Asset End Date" at bounding box center [554, 122] width 7 height 7
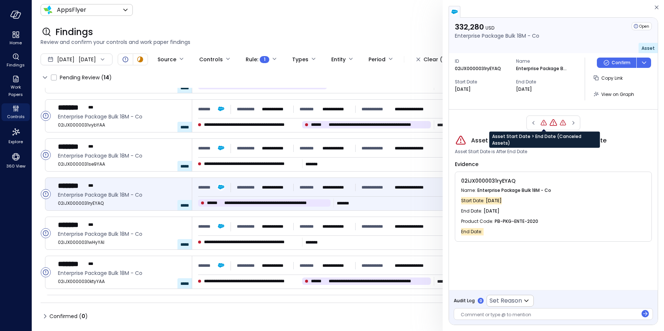
click at [545, 123] on icon "Asset Start Date > End Date (Canceled Assets)" at bounding box center [543, 122] width 7 height 7
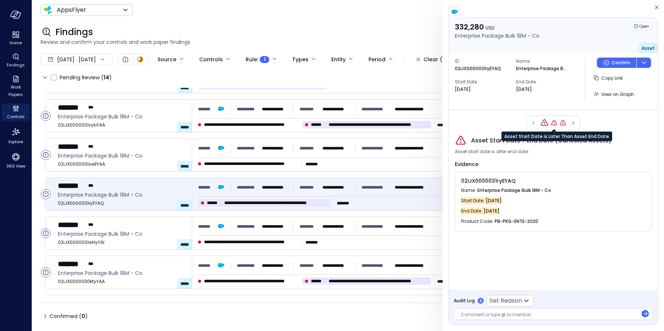
click at [555, 123] on icon "Asset Start Date is Later Than Asset End Date" at bounding box center [554, 122] width 7 height 7
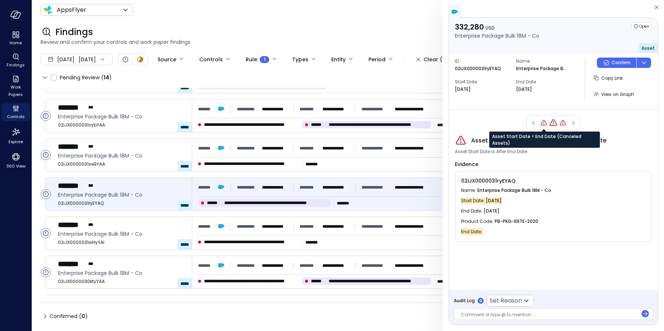
click at [545, 122] on icon "Asset Start Date > End Date (Canceled Assets)" at bounding box center [543, 122] width 7 height 7
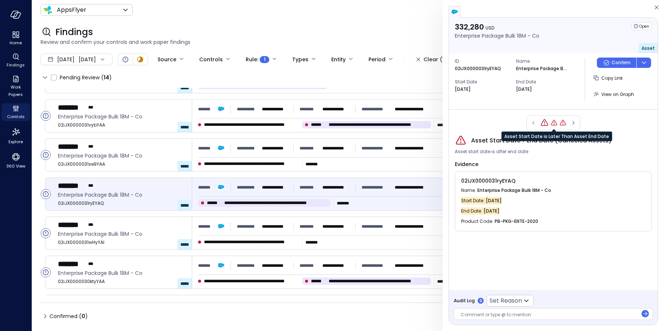
click at [555, 121] on icon "Asset Start Date is Later Than Asset End Date" at bounding box center [554, 123] width 6 height 6
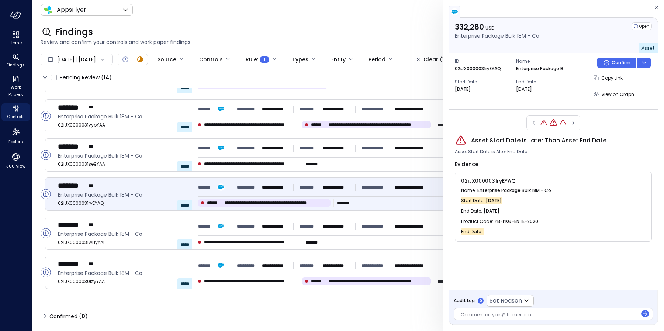
click at [492, 140] on span "Asset Start Date is Later Than Asset End Date" at bounding box center [538, 140] width 135 height 9
copy span "Asset Start Date is Later Than Asset End Date"
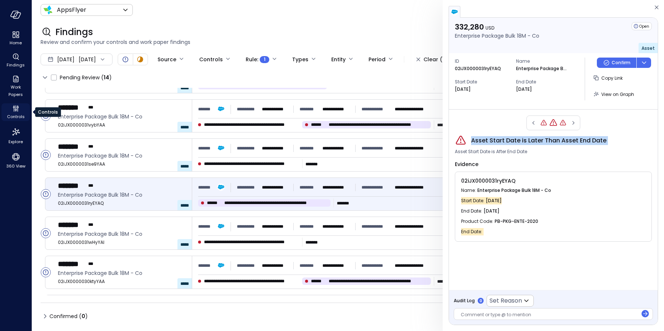
click at [17, 113] on span "Controls" at bounding box center [16, 116] width 18 height 7
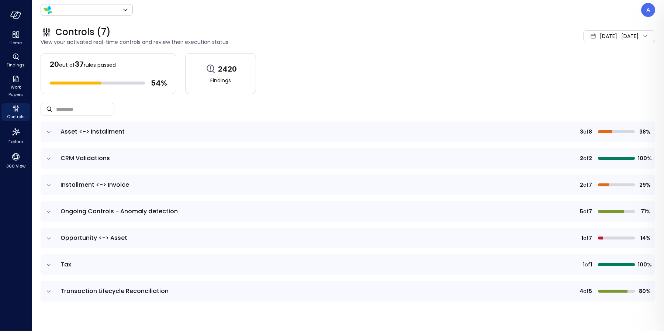
type input "*******"
click at [49, 135] on td at bounding box center [49, 131] width 16 height 21
click at [47, 130] on icon "expand row" at bounding box center [48, 131] width 7 height 7
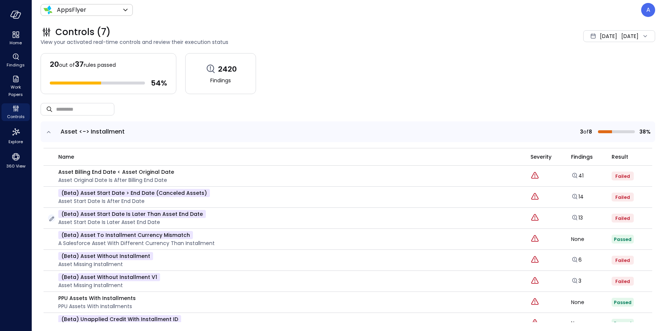
click at [51, 219] on icon "button" at bounding box center [51, 218] width 7 height 7
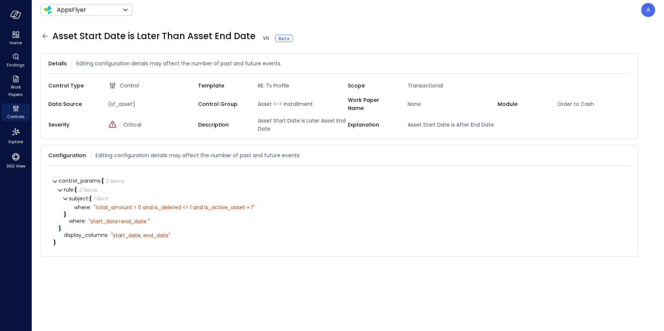
click at [47, 36] on icon at bounding box center [44, 36] width 5 height 5
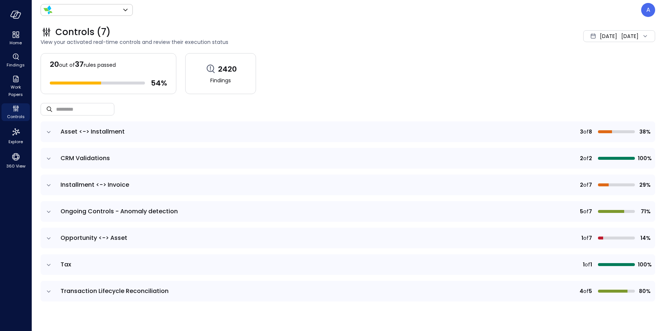
type input "*******"
click at [48, 132] on icon "expand row" at bounding box center [48, 131] width 7 height 7
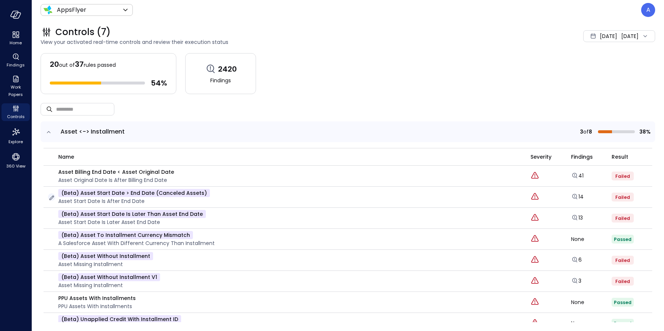
click at [51, 196] on icon "button" at bounding box center [51, 197] width 7 height 7
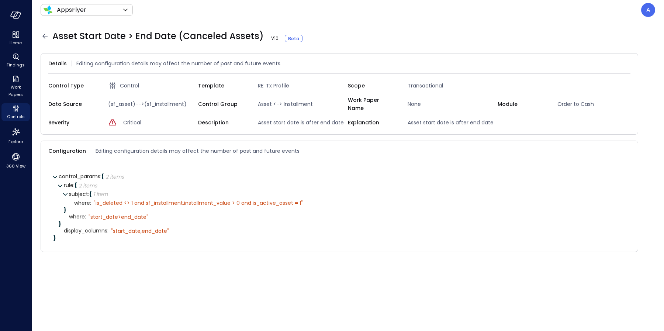
click at [46, 34] on icon at bounding box center [45, 36] width 9 height 9
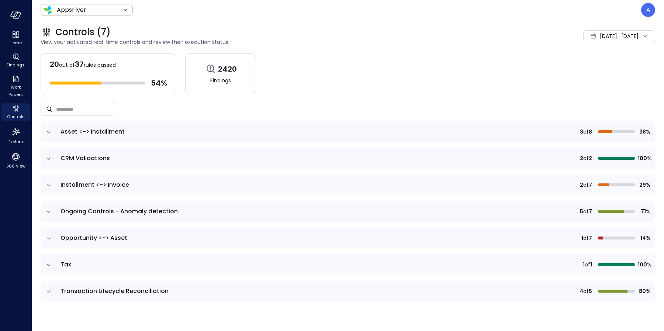
click at [48, 134] on icon "expand row" at bounding box center [48, 131] width 7 height 7
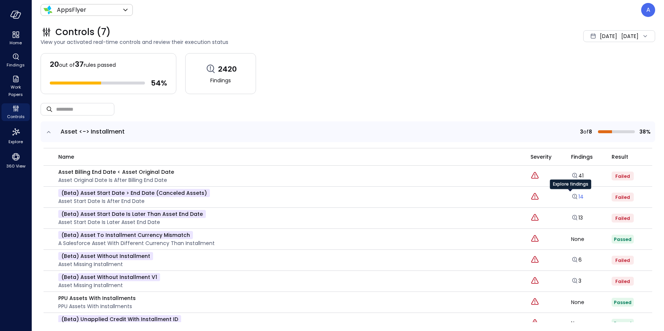
click at [574, 196] on link "14" at bounding box center [577, 196] width 13 height 7
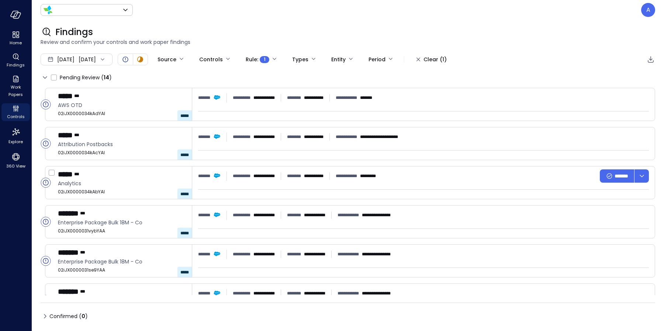
type input "*******"
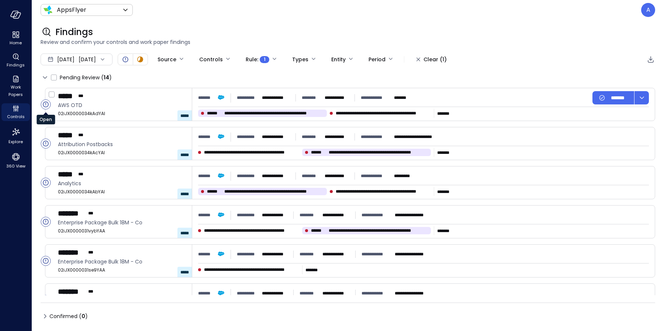
click at [47, 105] on circle "Open" at bounding box center [46, 105] width 10 height 10
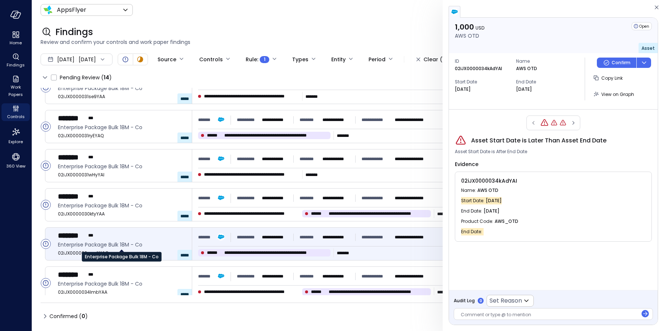
scroll to position [179, 0]
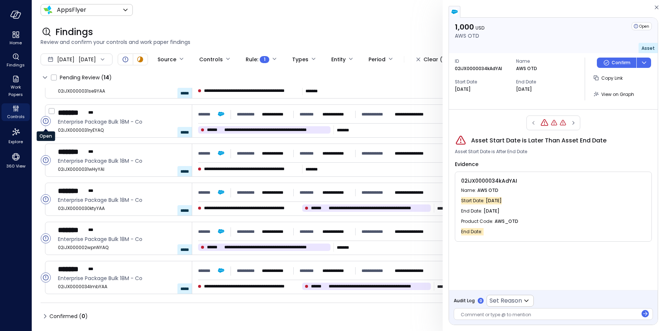
click at [46, 120] on icon "Open" at bounding box center [45, 120] width 0 height 3
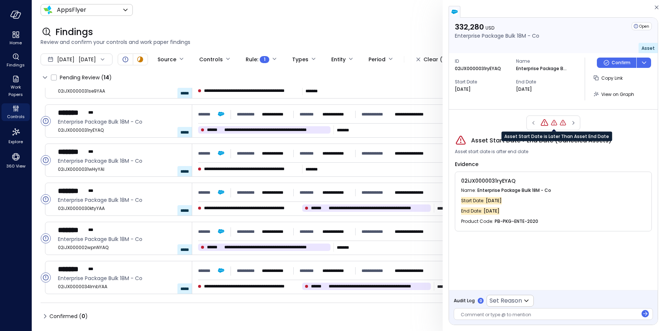
click at [555, 123] on icon "Asset Start Date is Later Than Asset End Date" at bounding box center [554, 122] width 7 height 7
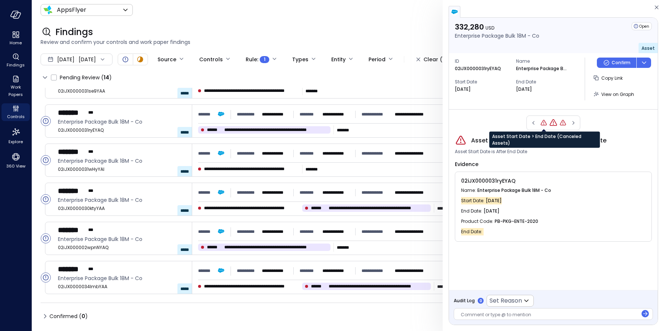
click at [544, 123] on icon "Asset Start Date > End Date (Canceled Assets)" at bounding box center [543, 122] width 7 height 7
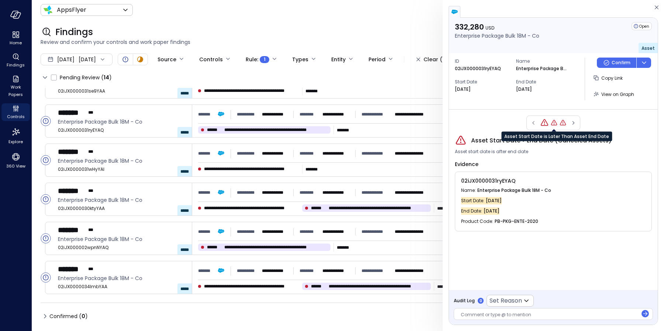
click at [554, 123] on icon "Asset Start Date is Later Than Asset End Date" at bounding box center [554, 122] width 7 height 7
click at [562, 121] on icon "Asset Billing End Date < Asset Original Date" at bounding box center [562, 122] width 7 height 7
click at [555, 121] on icon "Asset Start Date is Later Than Asset End Date" at bounding box center [552, 122] width 7 height 7
click at [565, 123] on icon "Asset Billing End Date < Asset Original Date" at bounding box center [563, 123] width 6 height 6
click at [552, 124] on icon "Asset Start Date is Later Than Asset End Date" at bounding box center [552, 122] width 7 height 7
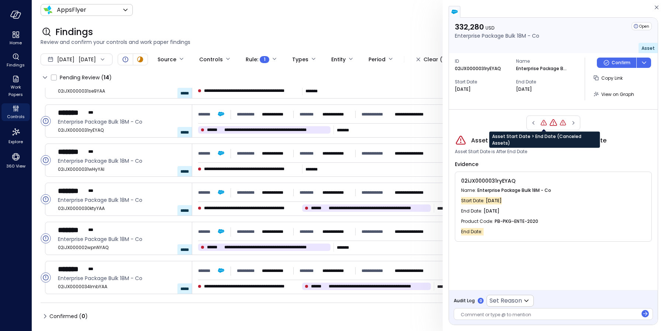
click at [544, 122] on icon "Asset Start Date > End Date (Canceled Assets)" at bounding box center [543, 122] width 7 height 7
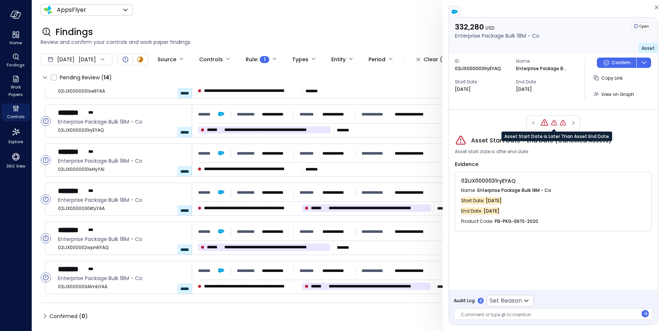
click at [553, 121] on icon "Asset Start Date is Later Than Asset End Date" at bounding box center [554, 122] width 7 height 7
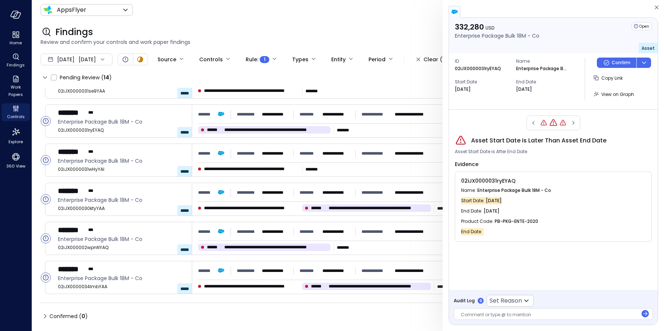
click at [485, 140] on span "Asset Start Date is Later Than Asset End Date" at bounding box center [538, 140] width 135 height 9
copy span "Asset Start Date is Later Than Asset End Date"
click at [657, 8] on icon "button" at bounding box center [656, 7] width 7 height 9
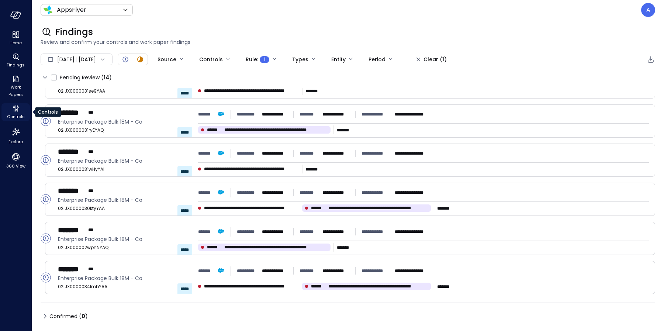
click at [19, 113] on div "Controls" at bounding box center [15, 112] width 28 height 18
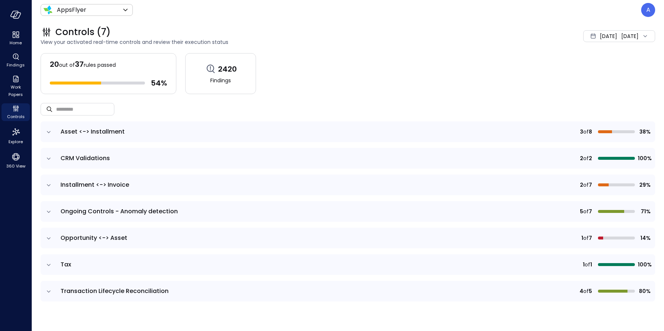
click at [51, 130] on icon "expand row" at bounding box center [48, 131] width 7 height 7
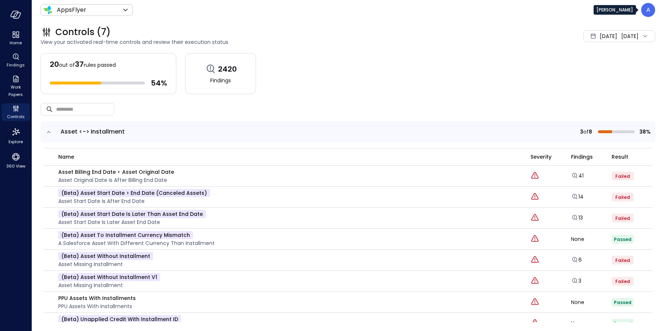
click at [652, 7] on div "A" at bounding box center [648, 10] width 14 height 14
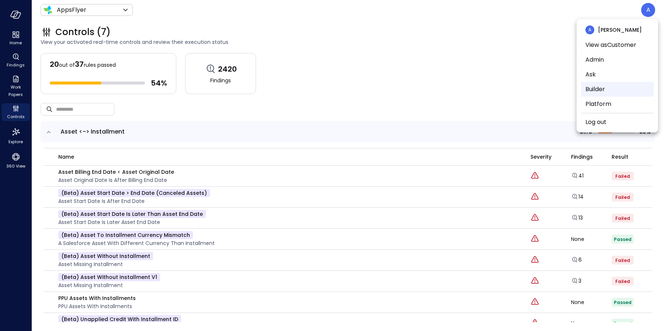
click at [598, 91] on li "Builder" at bounding box center [617, 89] width 73 height 15
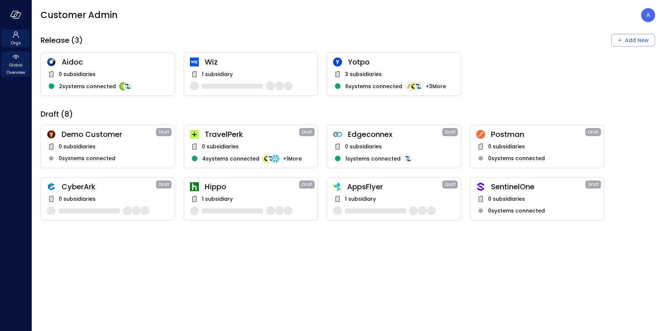
click at [20, 68] on span "Global Overview" at bounding box center [15, 68] width 23 height 15
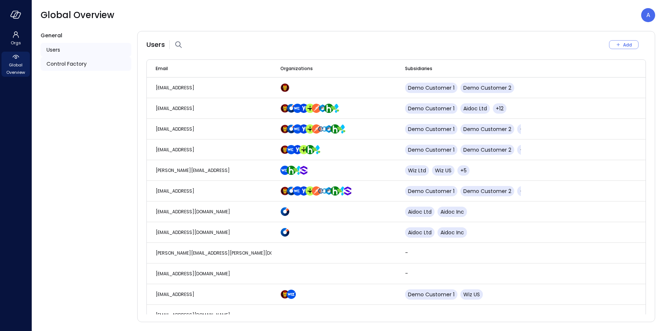
click at [86, 60] on div "Control Factory" at bounding box center [86, 64] width 91 height 14
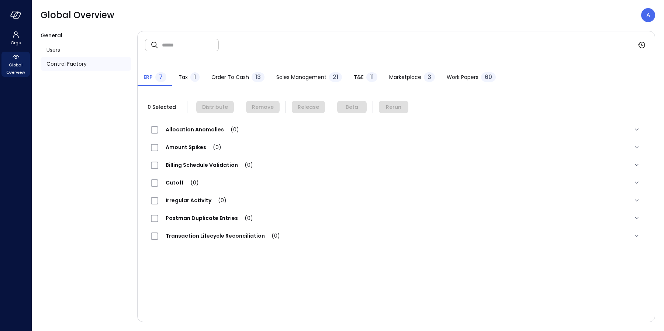
click at [220, 73] on span "Order to Cash" at bounding box center [230, 77] width 38 height 8
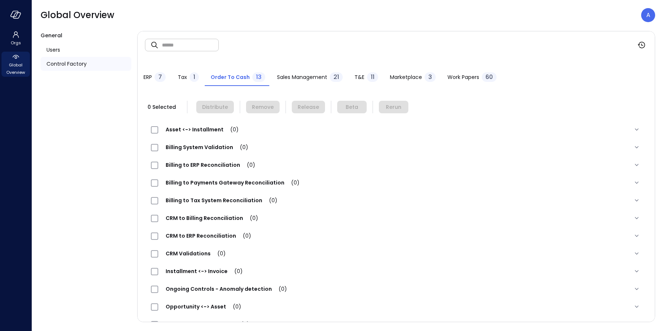
click at [179, 45] on input "text" at bounding box center [190, 45] width 57 height 20
paste input "**********"
drag, startPoint x: 175, startPoint y: 45, endPoint x: 213, endPoint y: 47, distance: 37.3
click at [213, 47] on input "**********" at bounding box center [190, 45] width 57 height 20
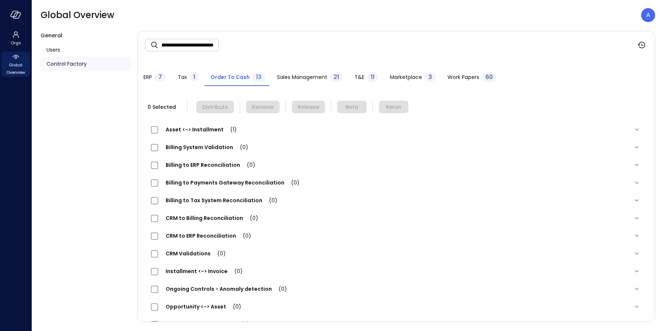
scroll to position [0, 0]
click at [196, 45] on input "**********" at bounding box center [190, 45] width 57 height 20
click at [199, 46] on input "**********" at bounding box center [190, 45] width 57 height 20
click at [184, 45] on input "**********" at bounding box center [190, 45] width 57 height 20
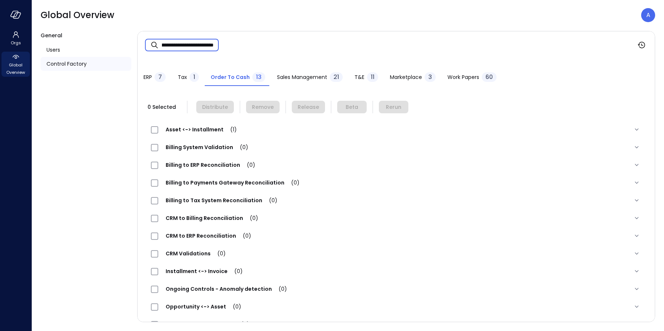
click at [187, 45] on input "**********" at bounding box center [190, 45] width 57 height 20
click at [186, 44] on input "**********" at bounding box center [190, 45] width 57 height 20
drag, startPoint x: 186, startPoint y: 44, endPoint x: 215, endPoint y: 45, distance: 29.5
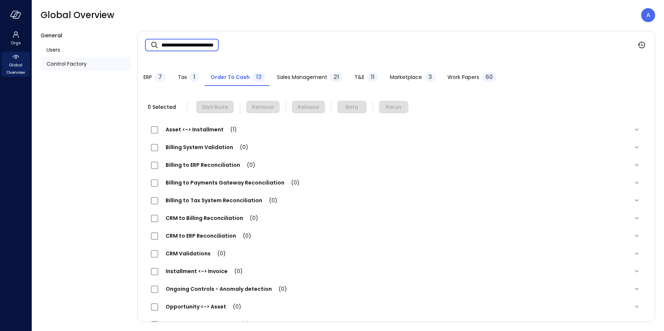
click at [215, 45] on input "**********" at bounding box center [190, 45] width 57 height 20
paste input "text"
click at [211, 128] on span "Asset <-> Installment (1)" at bounding box center [201, 129] width 86 height 7
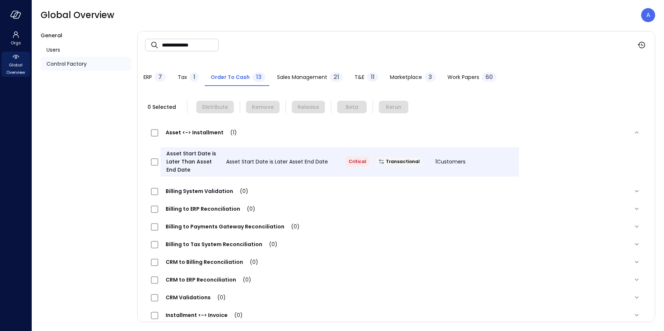
click at [200, 46] on input "**********" at bounding box center [190, 45] width 57 height 20
type input "**"
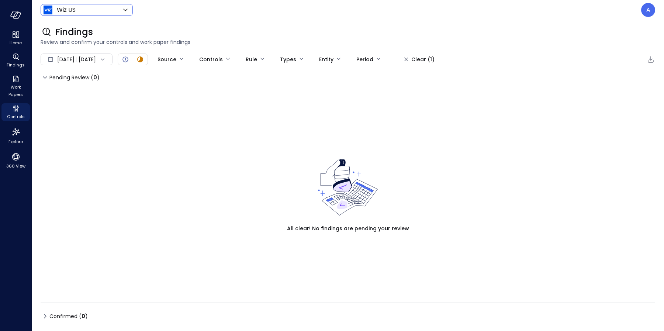
click at [86, 12] on body "Home Findings Work Papers Controls Explore 360 View Wiz US ****** ​ A Findings …" at bounding box center [332, 165] width 664 height 331
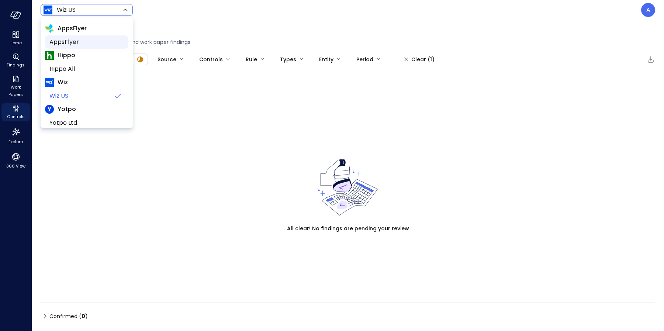
click at [74, 43] on span "AppsFlyer" at bounding box center [85, 42] width 73 height 9
type input "*******"
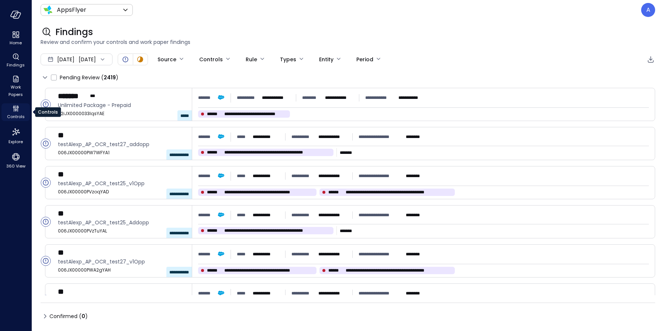
click at [13, 109] on icon "Controls" at bounding box center [15, 108] width 9 height 9
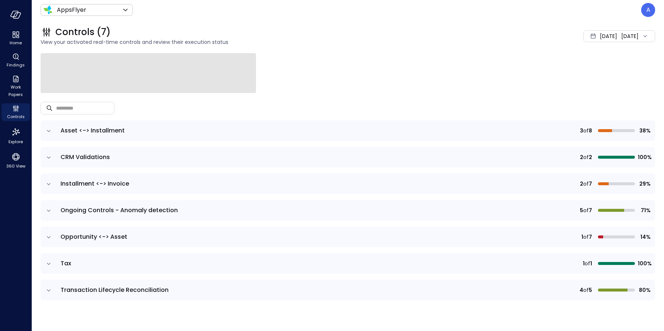
click at [48, 132] on icon "expand row" at bounding box center [48, 130] width 7 height 7
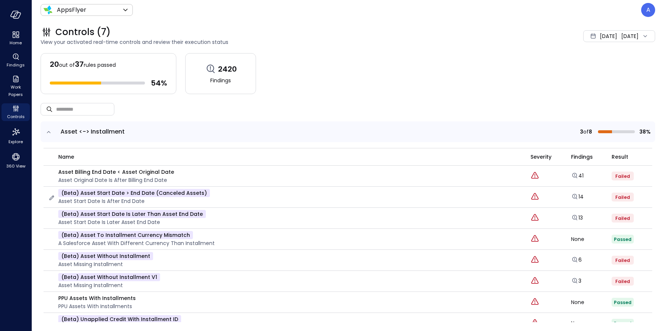
scroll to position [17, 0]
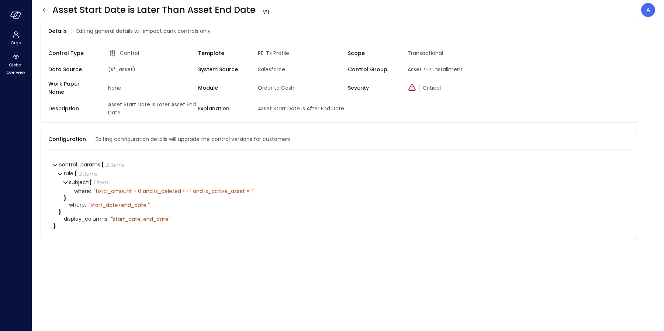
click at [43, 11] on icon at bounding box center [45, 10] width 9 height 9
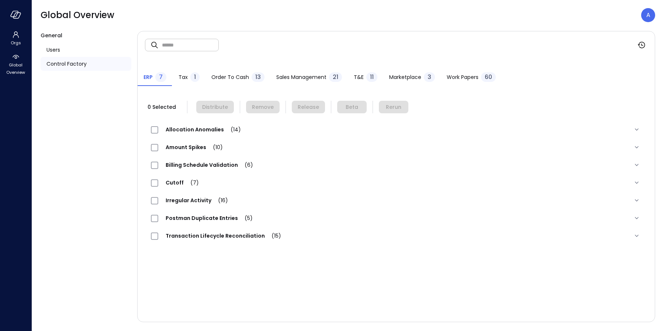
click at [226, 79] on span "Order to Cash" at bounding box center [230, 77] width 38 height 8
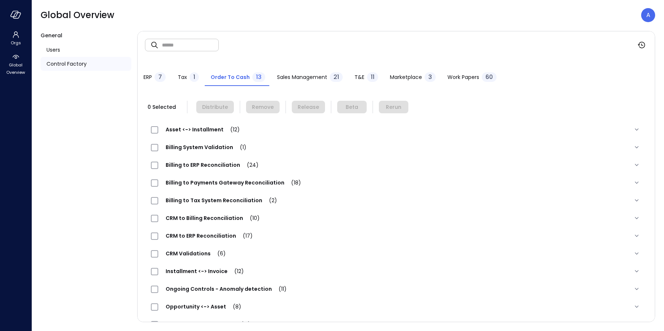
click at [179, 131] on span "Asset <-> Installment (12)" at bounding box center [202, 129] width 89 height 7
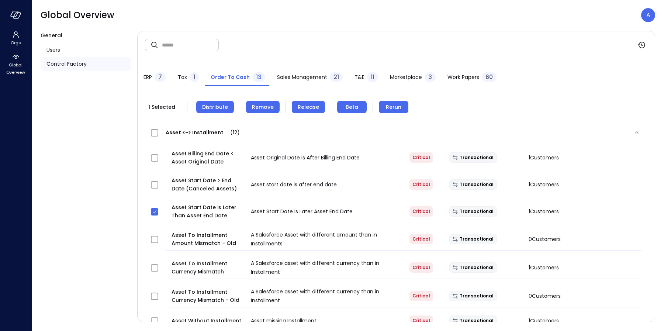
click at [262, 105] on span "Remove" at bounding box center [263, 107] width 22 height 8
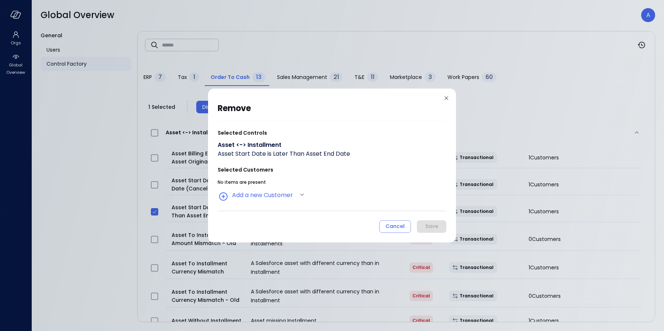
click at [270, 186] on div "No items are present" at bounding box center [332, 182] width 229 height 9
click at [270, 192] on body "Orgs Global Overview Global Overview A General Users Control Factory ​ ​ ERP 7 …" at bounding box center [332, 165] width 664 height 331
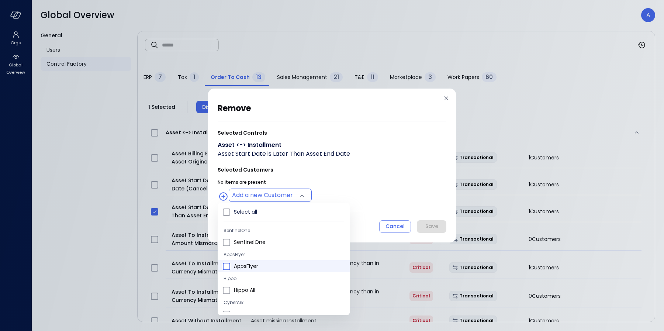
type input "**********"
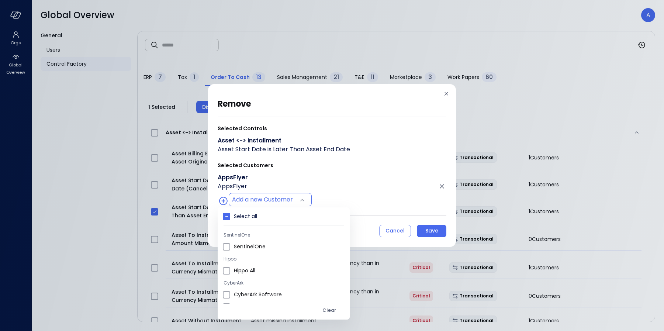
click at [342, 165] on div at bounding box center [332, 165] width 664 height 331
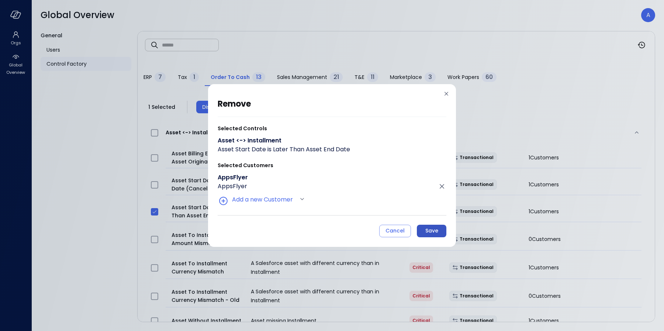
click at [429, 232] on div "Save" at bounding box center [432, 230] width 13 height 9
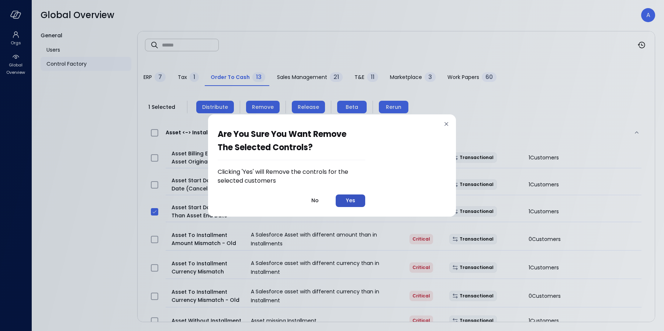
click at [350, 201] on div "Yes" at bounding box center [350, 200] width 9 height 9
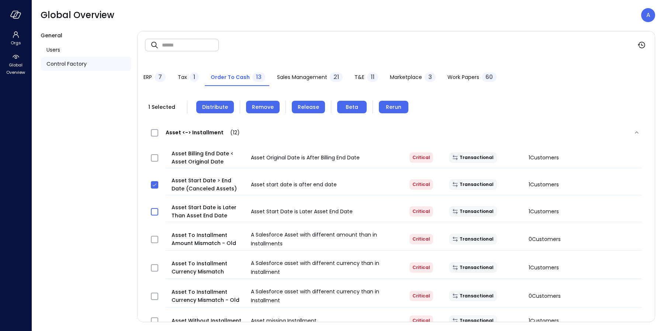
click at [386, 106] on span "Rerun" at bounding box center [394, 107] width 16 height 8
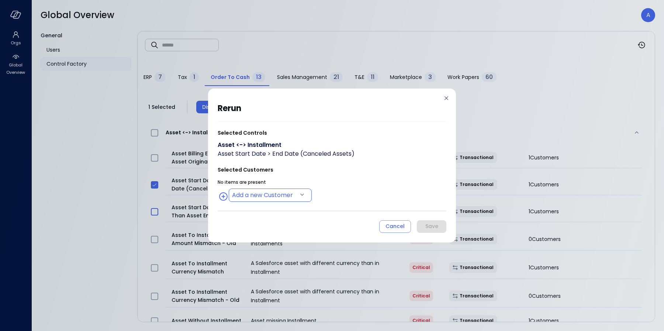
click at [277, 195] on body "Orgs Global Overview Global Overview A General Users Control Factory ​ ​ ERP 7 …" at bounding box center [332, 165] width 664 height 331
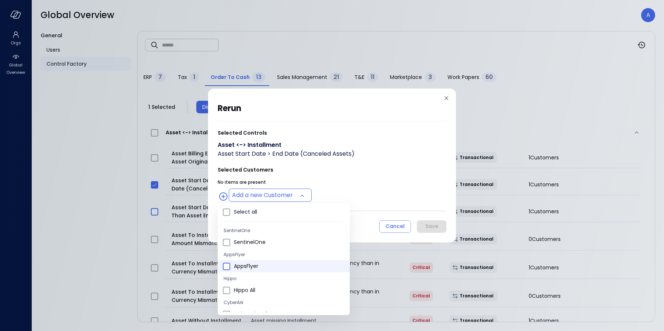
type input "**********"
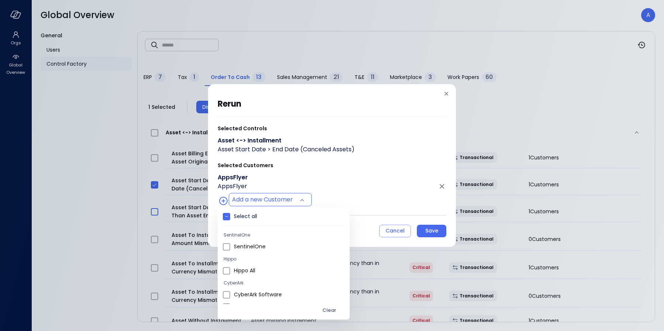
click at [380, 169] on div at bounding box center [332, 165] width 664 height 331
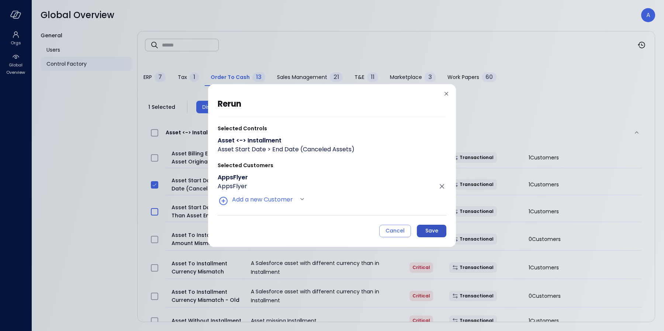
click at [428, 229] on div "Save" at bounding box center [432, 230] width 13 height 9
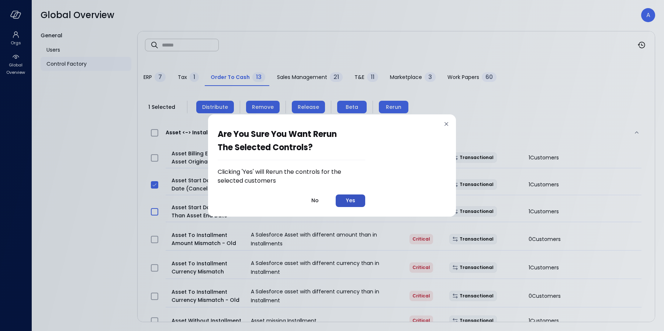
click at [355, 201] on div "Yes" at bounding box center [350, 200] width 9 height 9
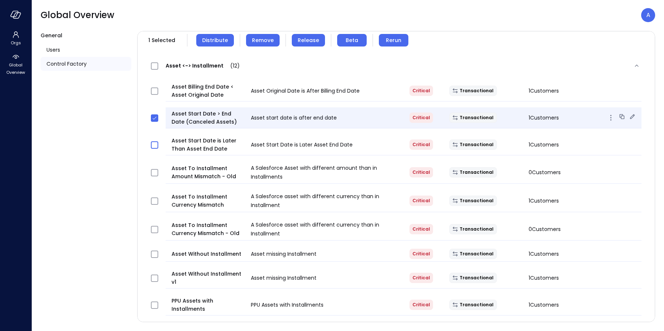
scroll to position [69, 0]
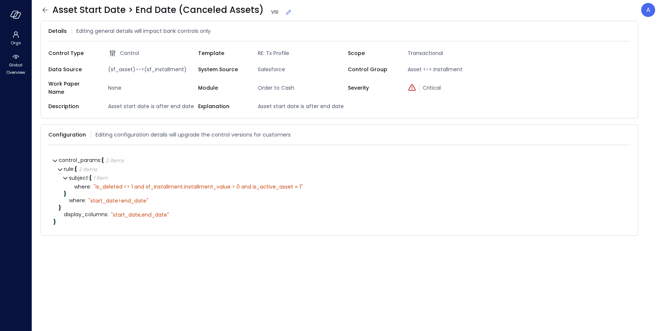
click at [285, 13] on icon at bounding box center [288, 11] width 7 height 7
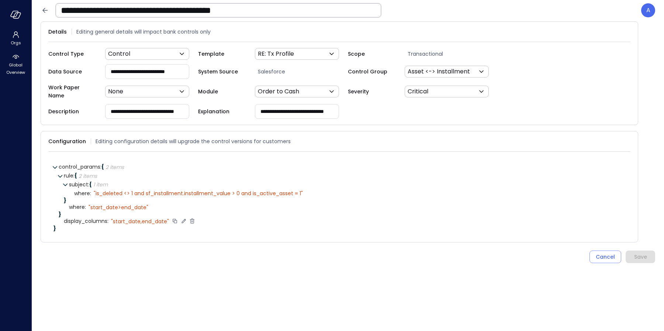
click at [193, 218] on icon at bounding box center [192, 220] width 4 height 5
click at [642, 244] on div "Save" at bounding box center [640, 248] width 13 height 9
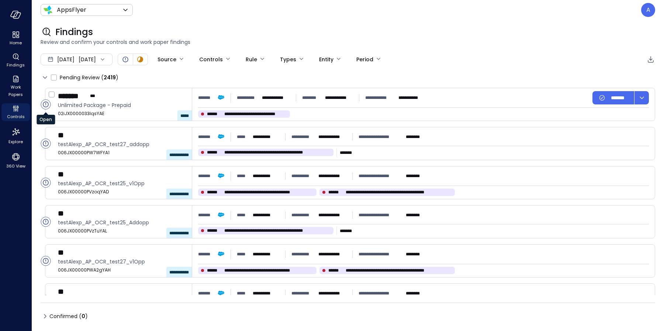
click at [47, 104] on circle "Open" at bounding box center [46, 105] width 10 height 10
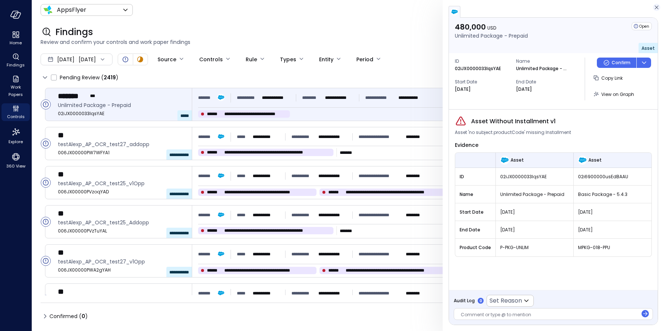
click at [657, 10] on icon "button" at bounding box center [656, 7] width 7 height 9
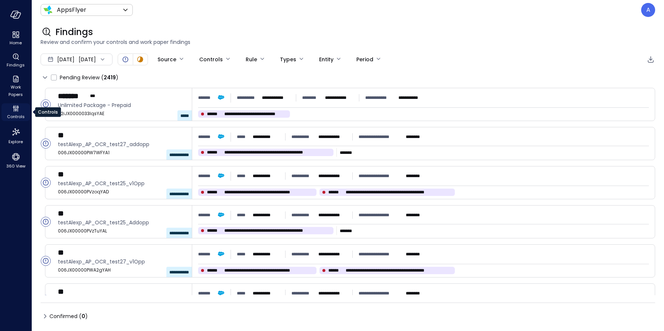
click at [13, 113] on span "Controls" at bounding box center [16, 116] width 18 height 7
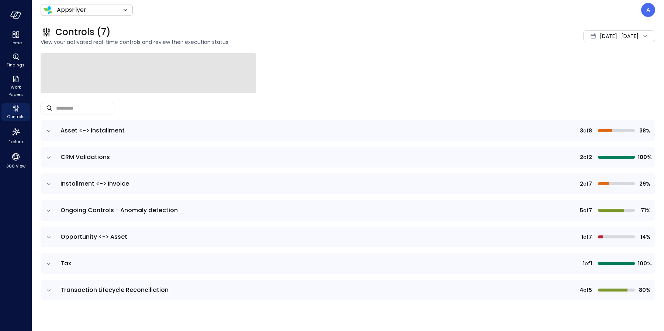
click at [48, 131] on icon "expand row" at bounding box center [49, 131] width 4 height 2
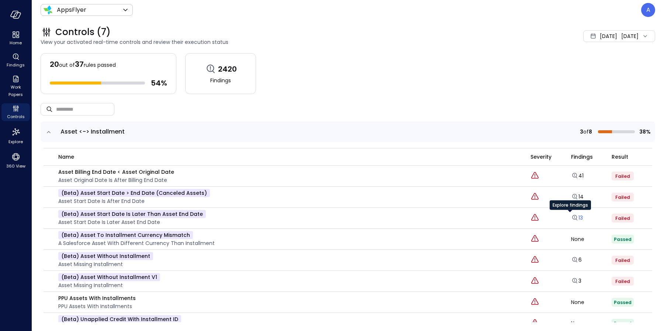
click at [575, 218] on link "13" at bounding box center [577, 217] width 12 height 7
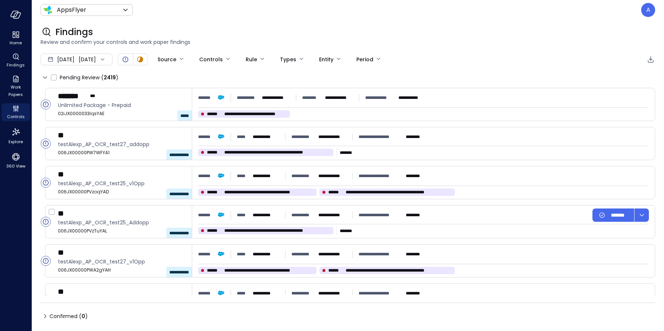
type input "****"
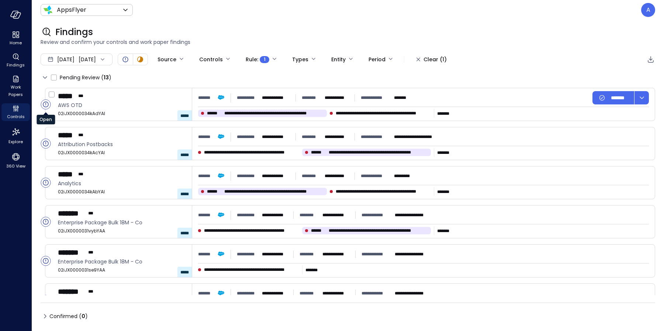
click at [45, 104] on circle "Open" at bounding box center [46, 105] width 10 height 10
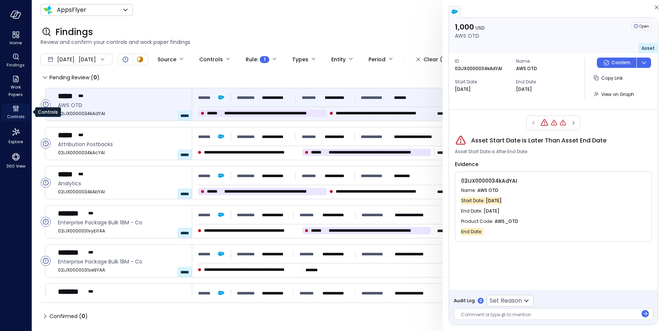
click at [17, 110] on icon "Controls" at bounding box center [15, 108] width 9 height 9
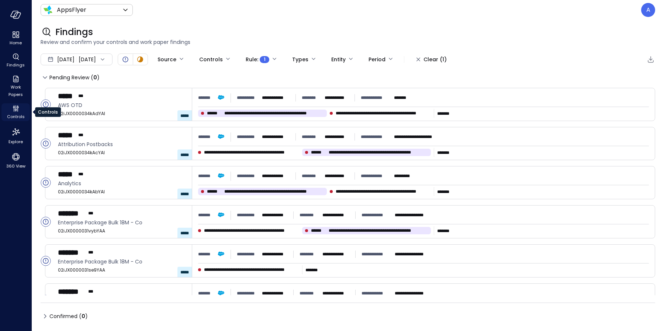
click at [15, 110] on icon "Controls" at bounding box center [16, 110] width 2 height 2
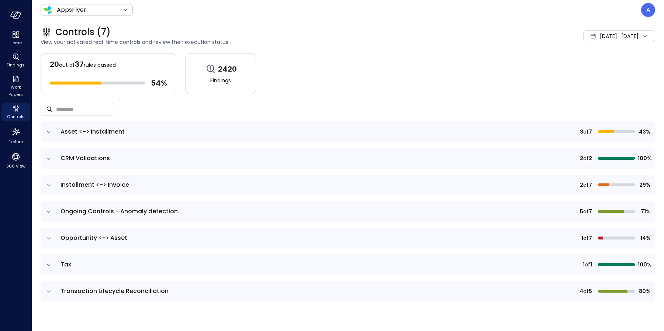
click at [50, 132] on icon "expand row" at bounding box center [48, 131] width 7 height 7
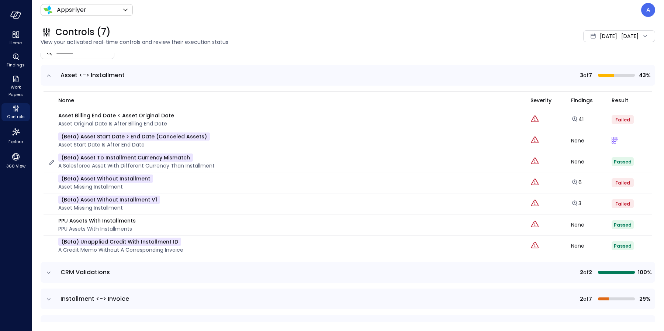
scroll to position [68, 0]
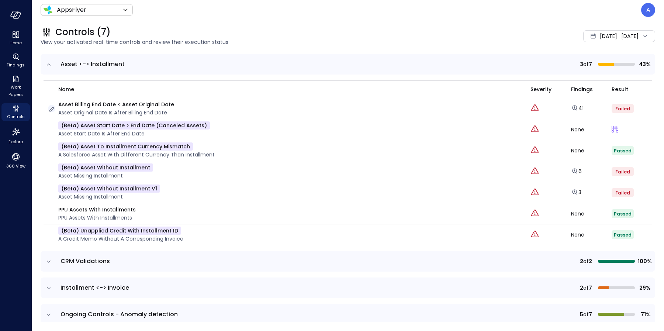
click at [51, 107] on icon "button" at bounding box center [51, 109] width 7 height 7
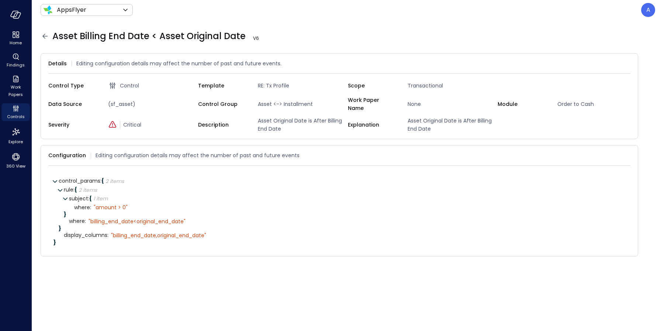
click at [44, 35] on icon at bounding box center [45, 36] width 9 height 9
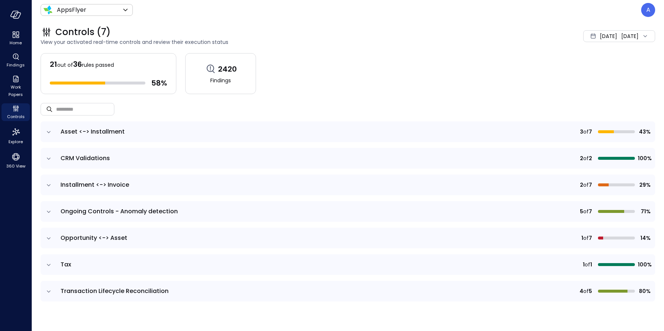
click at [49, 131] on icon "expand row" at bounding box center [48, 131] width 7 height 7
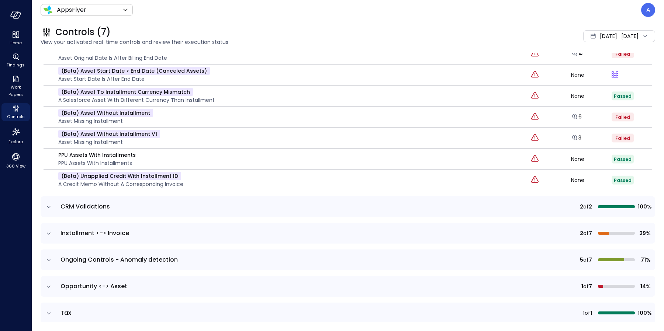
scroll to position [154, 0]
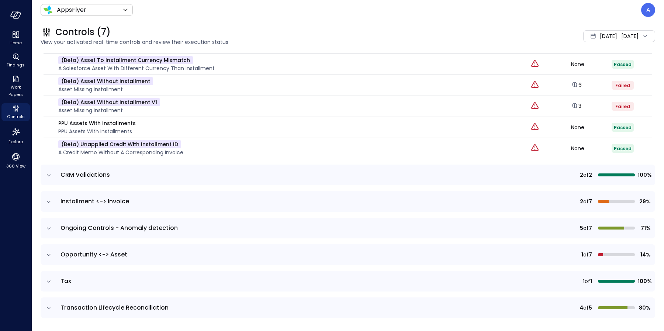
click at [47, 199] on icon "expand row" at bounding box center [48, 201] width 7 height 7
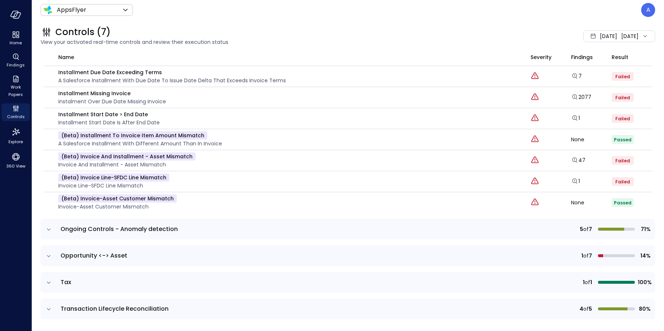
scroll to position [324, 0]
click at [49, 228] on icon "expand row" at bounding box center [49, 229] width 4 height 2
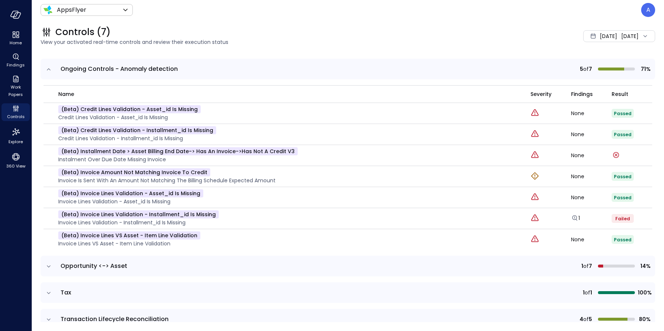
scroll to position [493, 0]
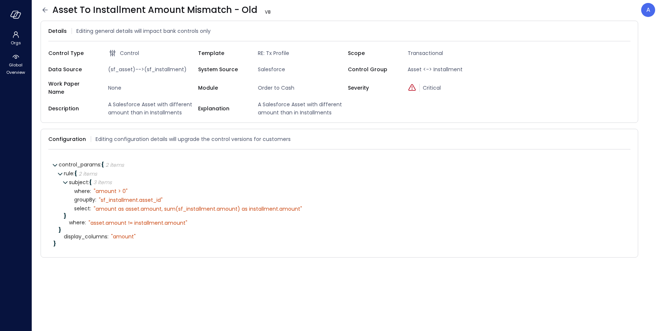
click at [171, 70] on span "(sf_asset)-->(sf_installment)" at bounding box center [151, 69] width 93 height 8
